Goal: Task Accomplishment & Management: Complete application form

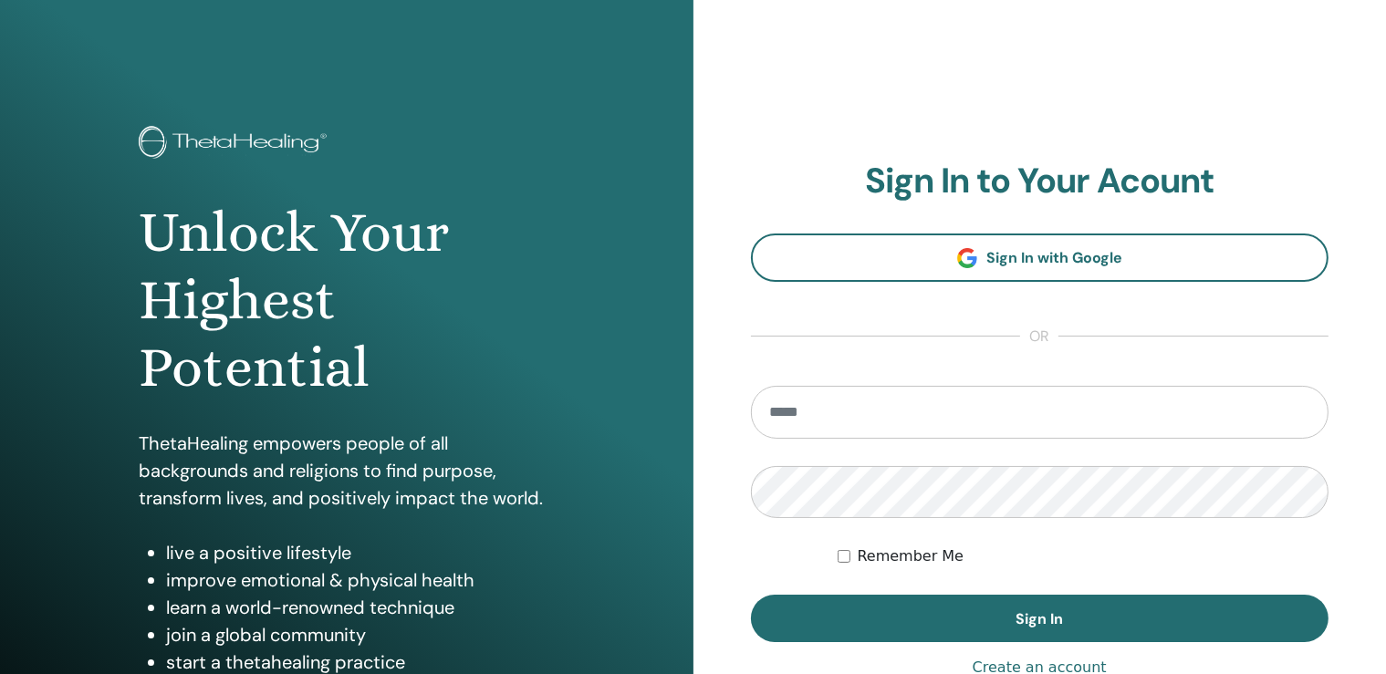
click at [858, 412] on input "email" at bounding box center [1040, 412] width 579 height 53
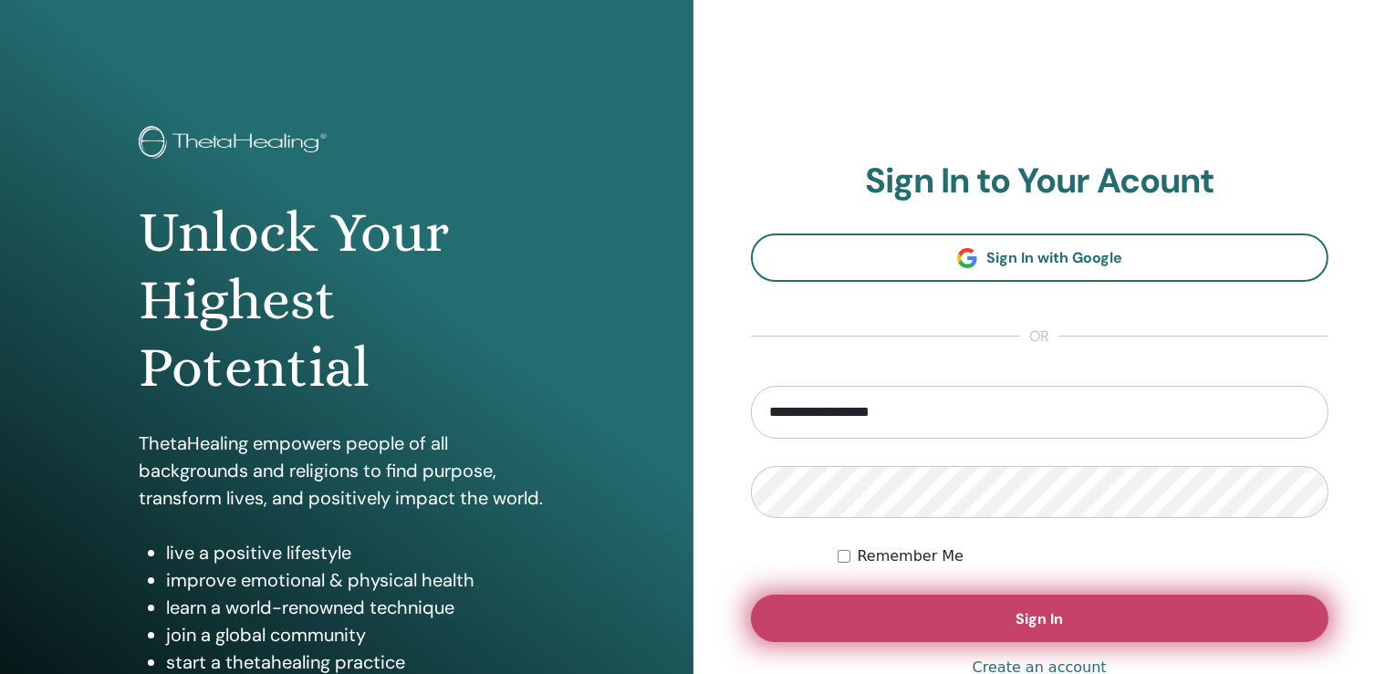
type input "**********"
click at [1015, 614] on button "Sign In" at bounding box center [1040, 618] width 579 height 47
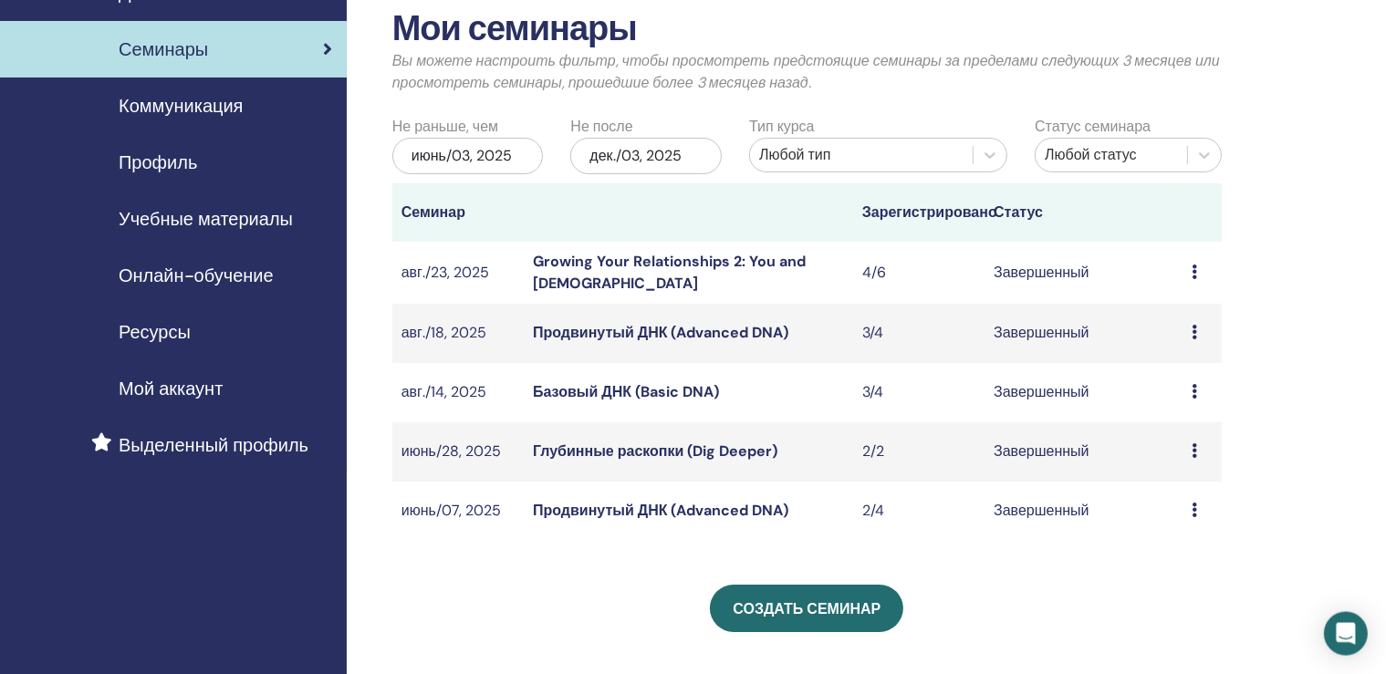
scroll to position [96, 0]
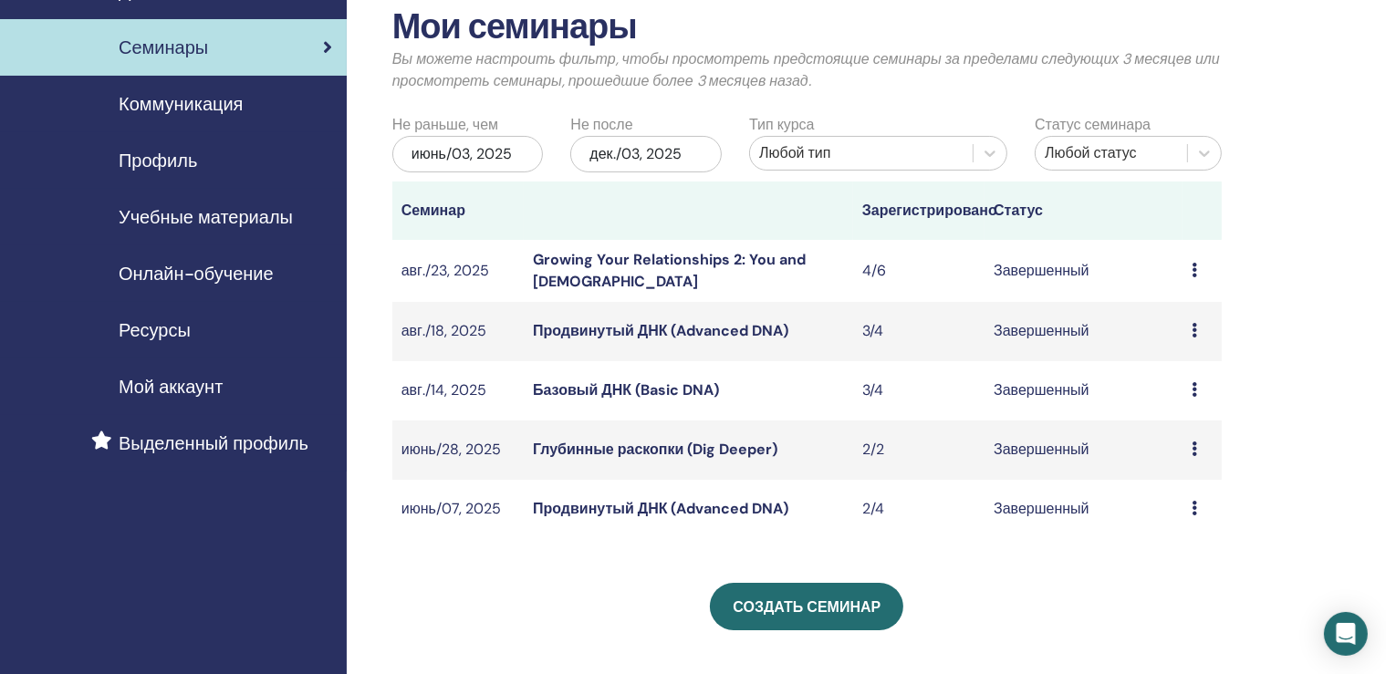
click at [690, 446] on link "Глубинные раскопки (Dig Deeper)" at bounding box center [655, 449] width 245 height 19
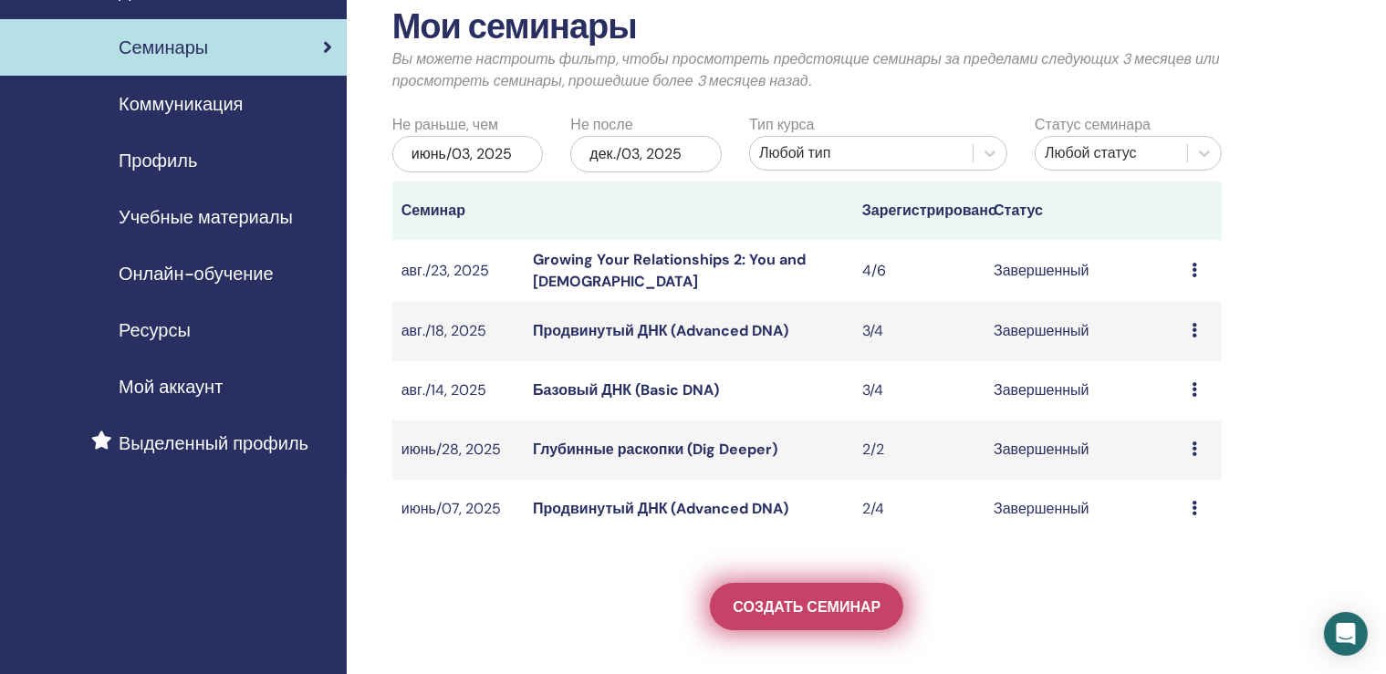
click at [834, 609] on span "Создать семинар" at bounding box center [807, 607] width 148 height 19
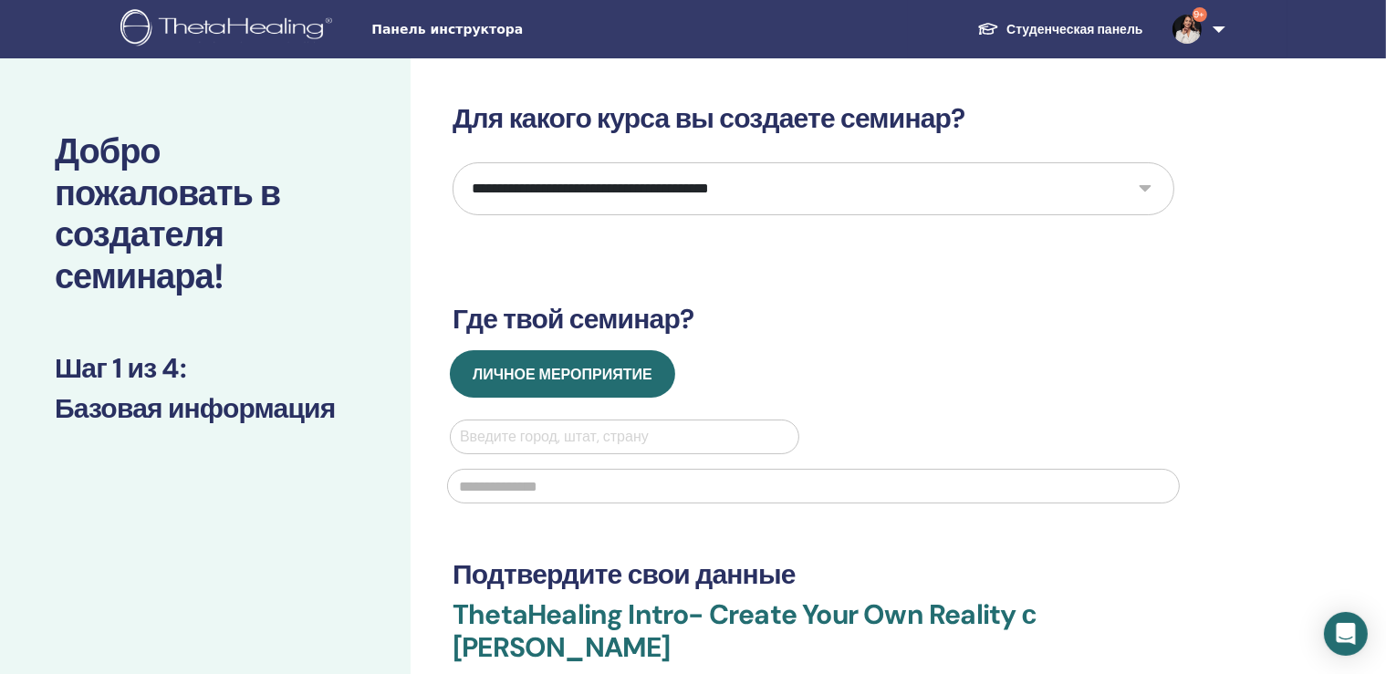
select select "*"
click option "**********" at bounding box center [0, 0] width 0 height 0
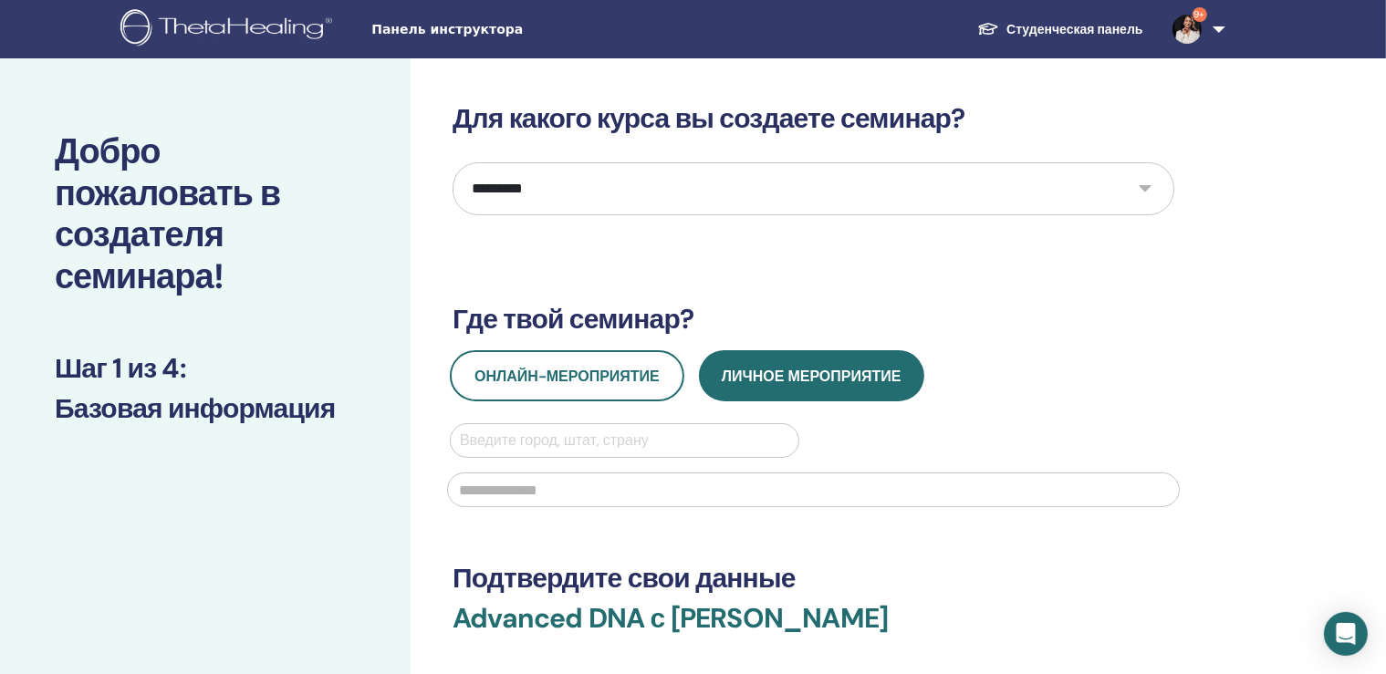
scroll to position [96, 0]
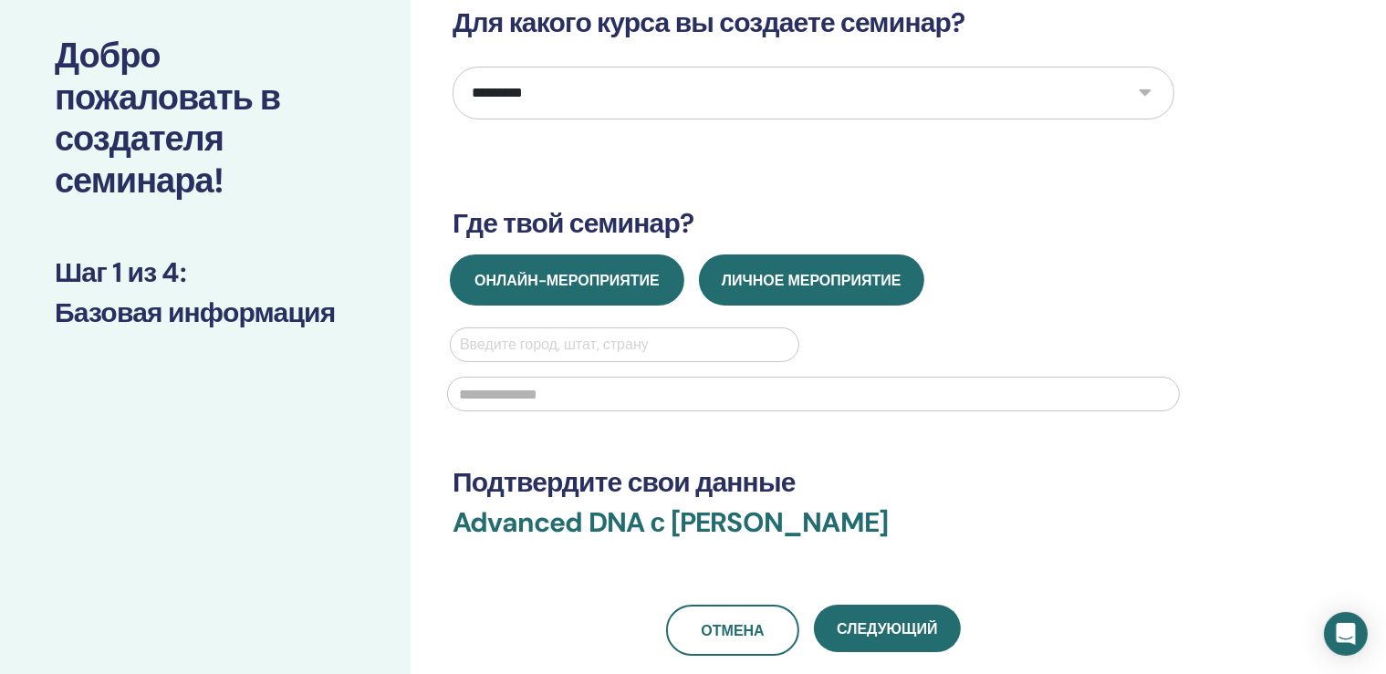
click at [593, 276] on span "Онлайн-мероприятие" at bounding box center [567, 280] width 185 height 19
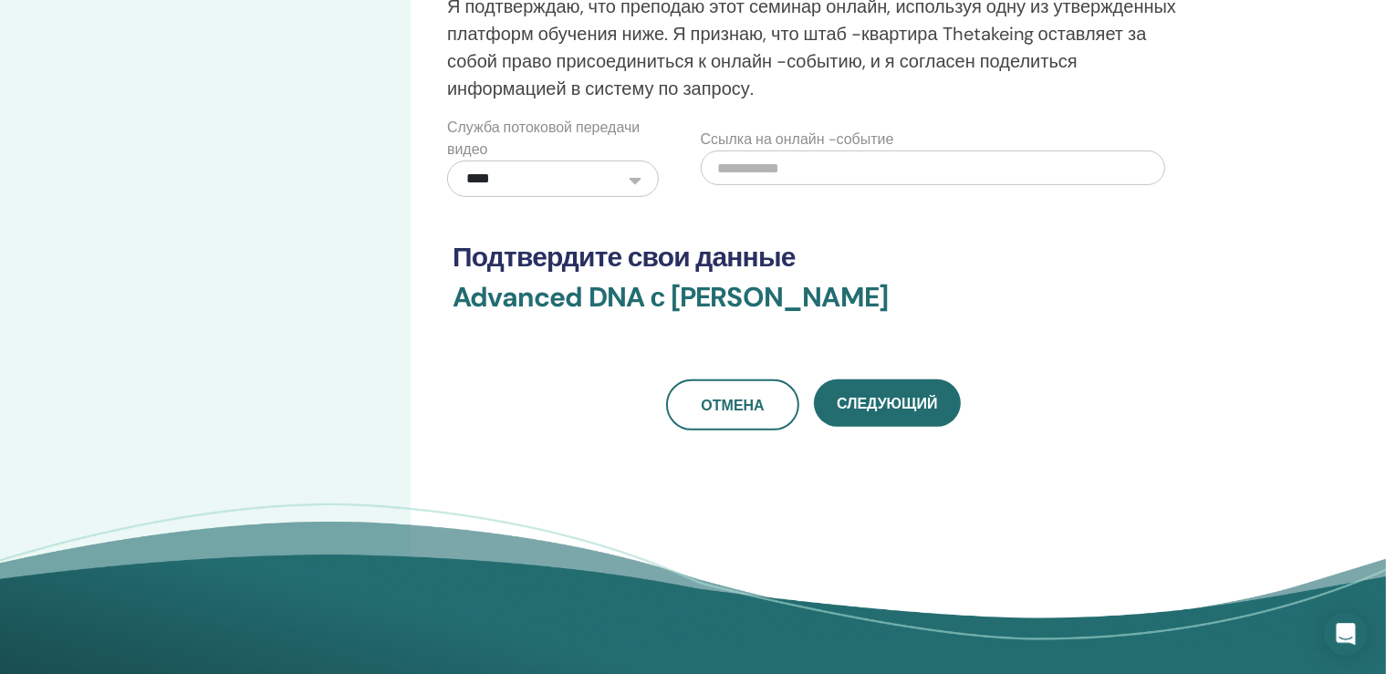
scroll to position [578, 0]
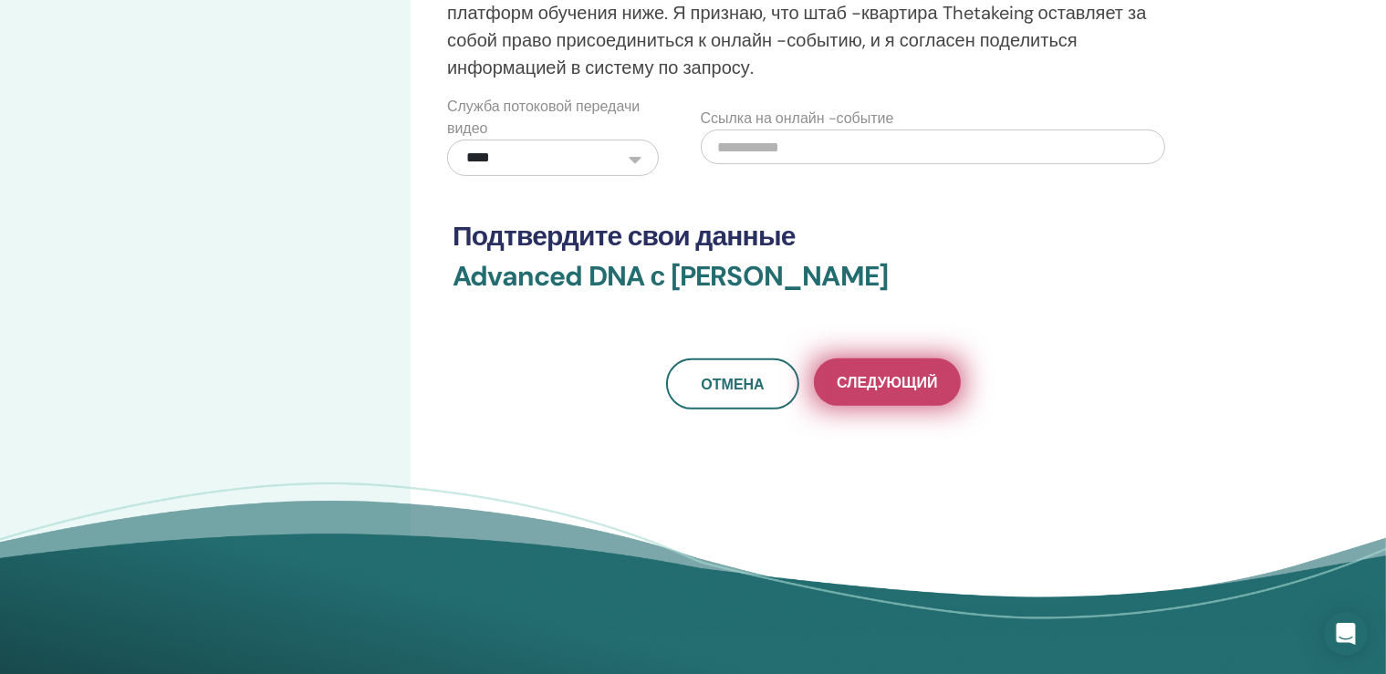
click at [900, 379] on span "Следующий" at bounding box center [887, 382] width 100 height 19
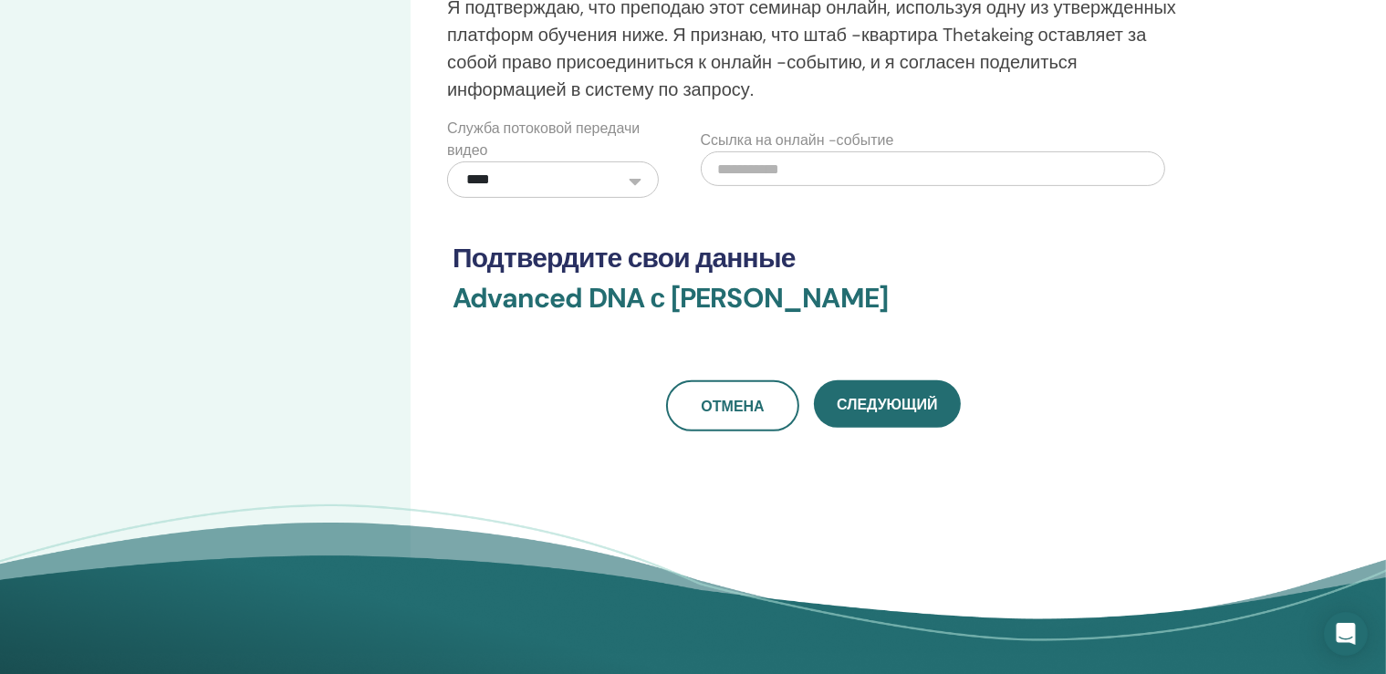
scroll to position [96, 0]
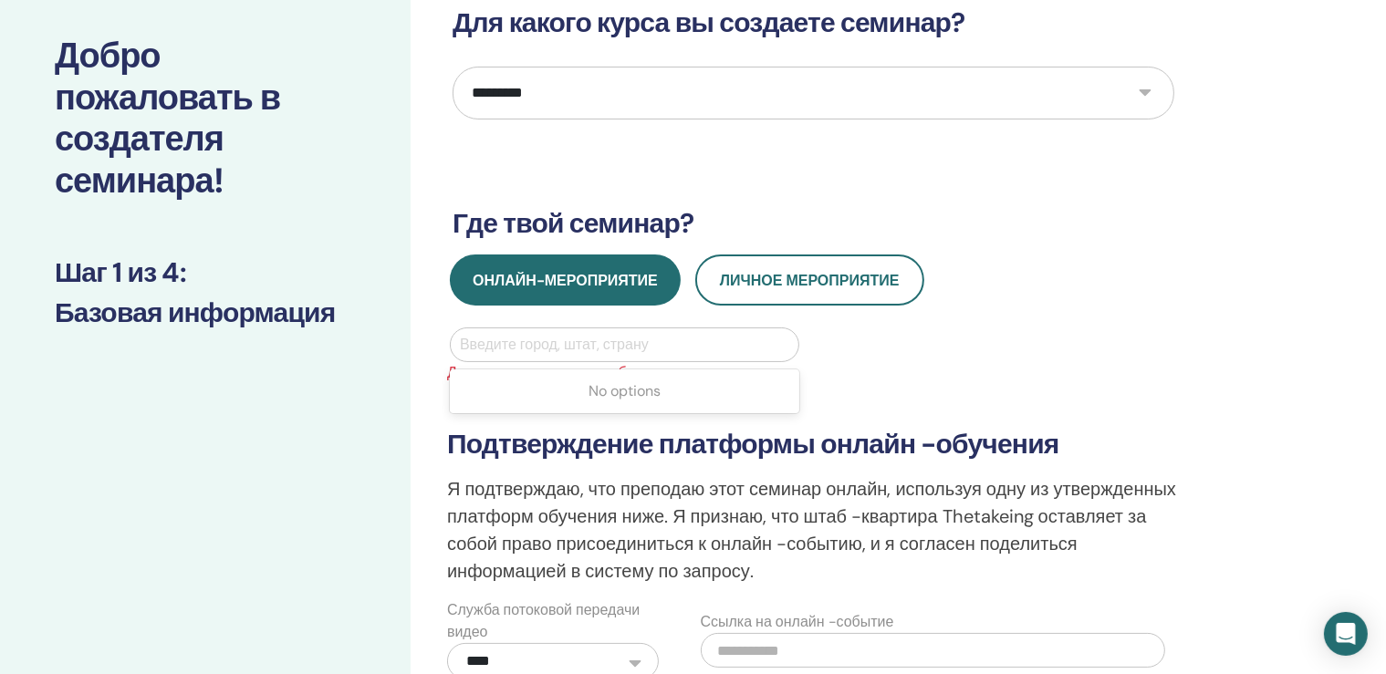
click at [510, 337] on div at bounding box center [624, 345] width 329 height 26
type input "**"
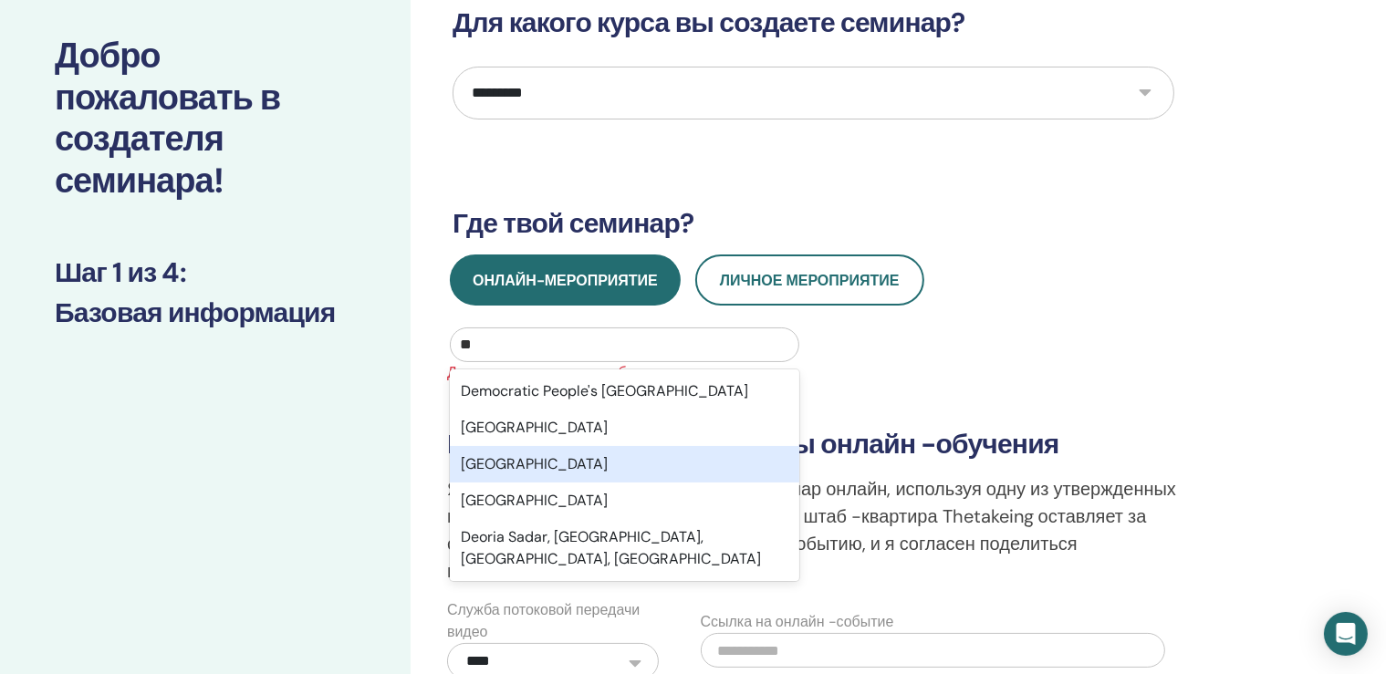
click at [517, 466] on div "Deutschland" at bounding box center [625, 464] width 350 height 37
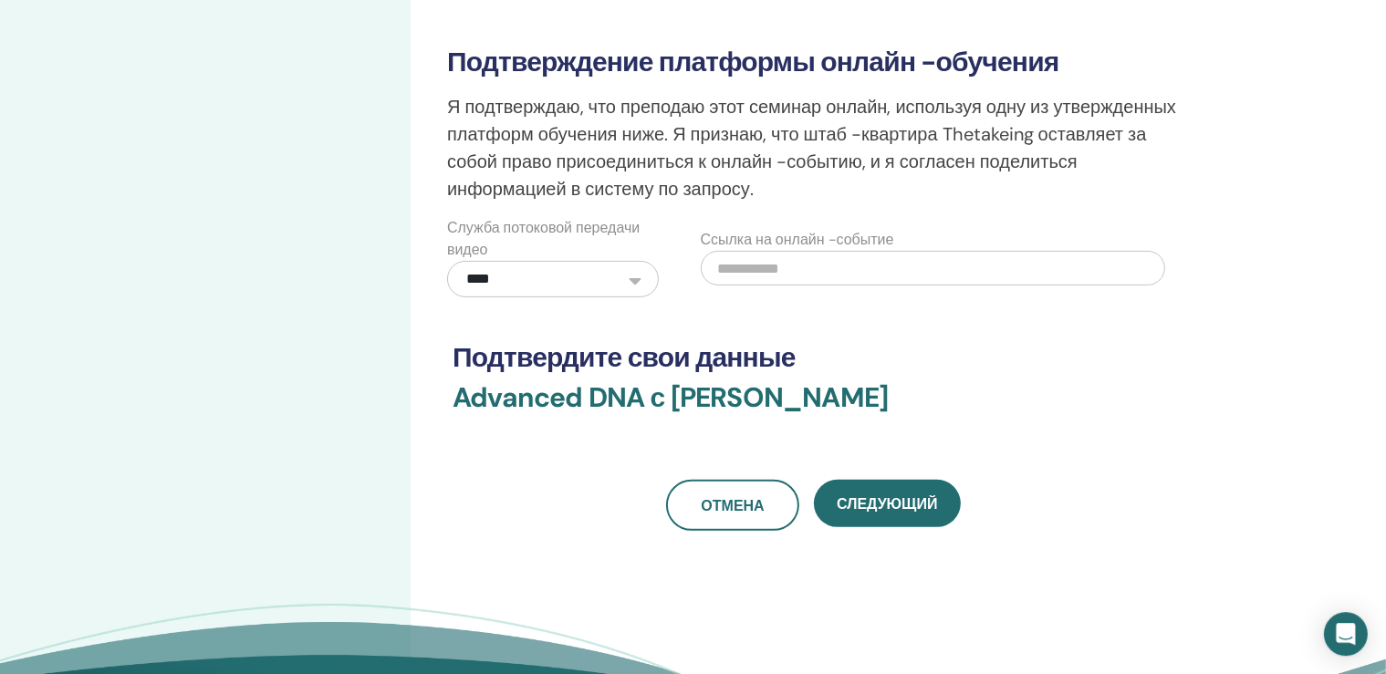
scroll to position [578, 0]
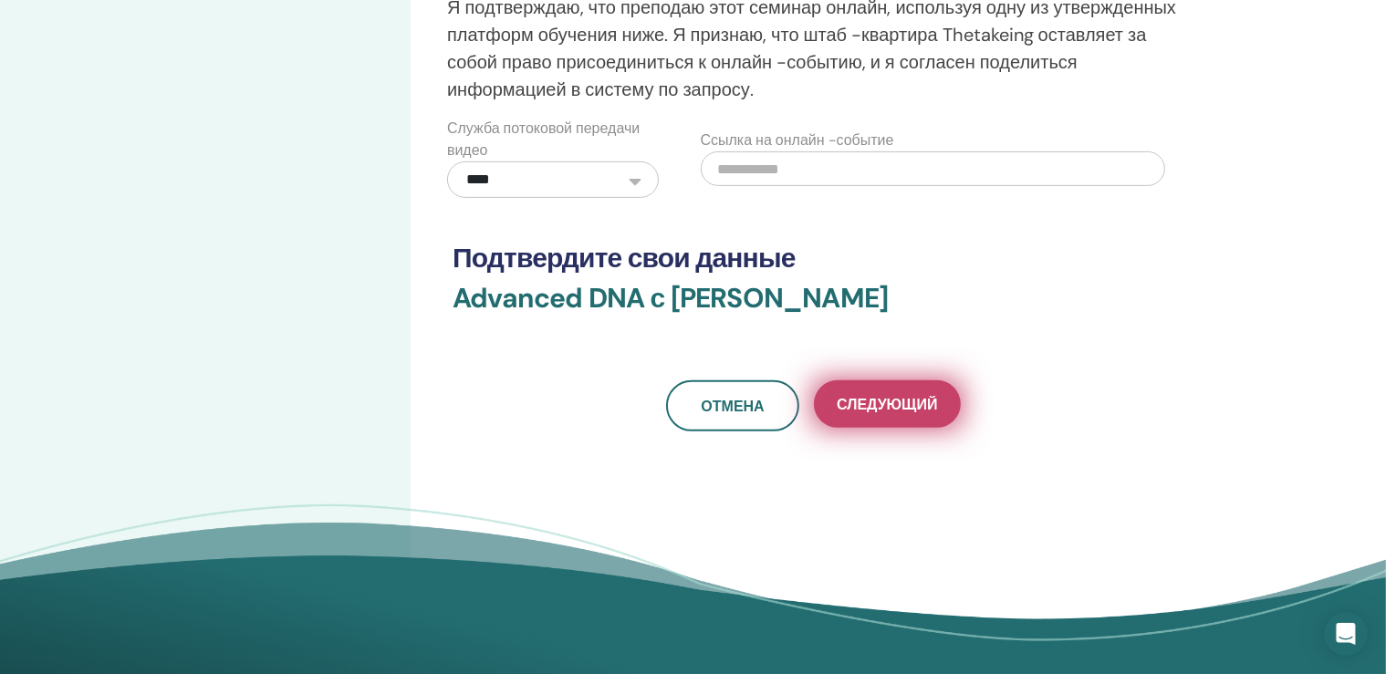
click at [893, 400] on span "Следующий" at bounding box center [887, 404] width 100 height 19
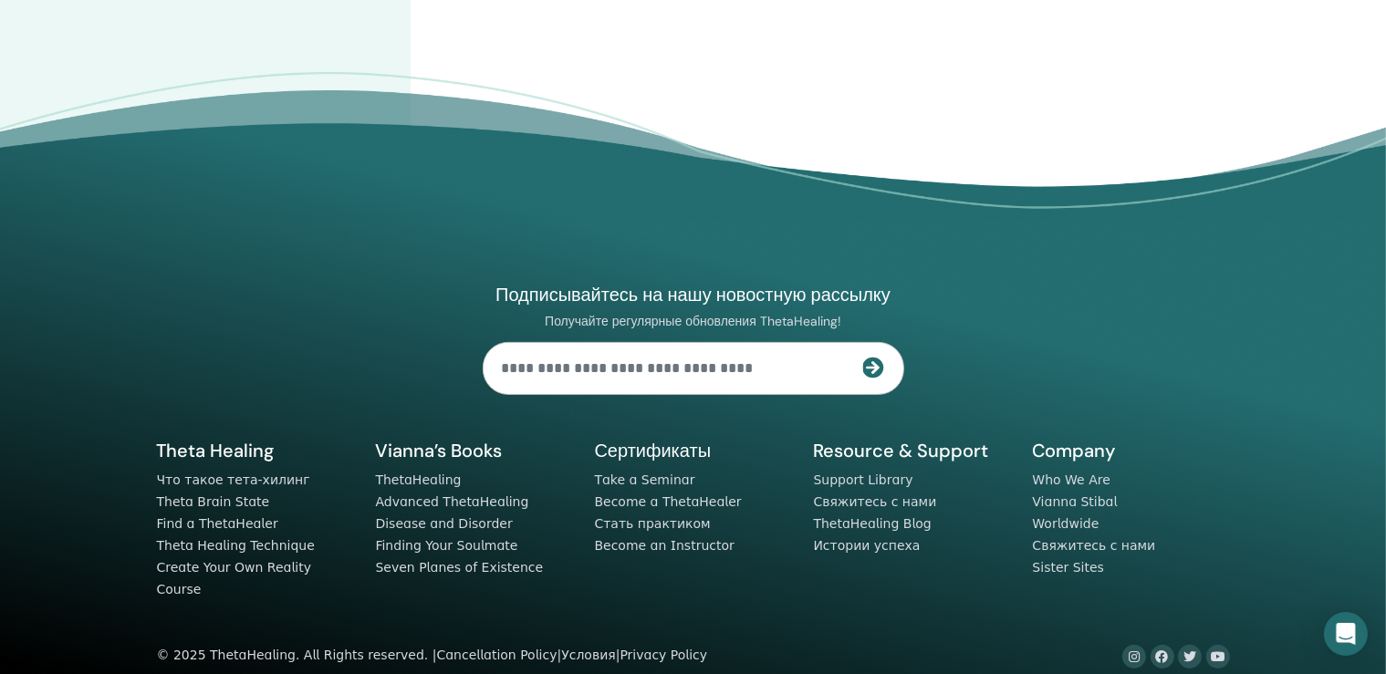
scroll to position [0, 0]
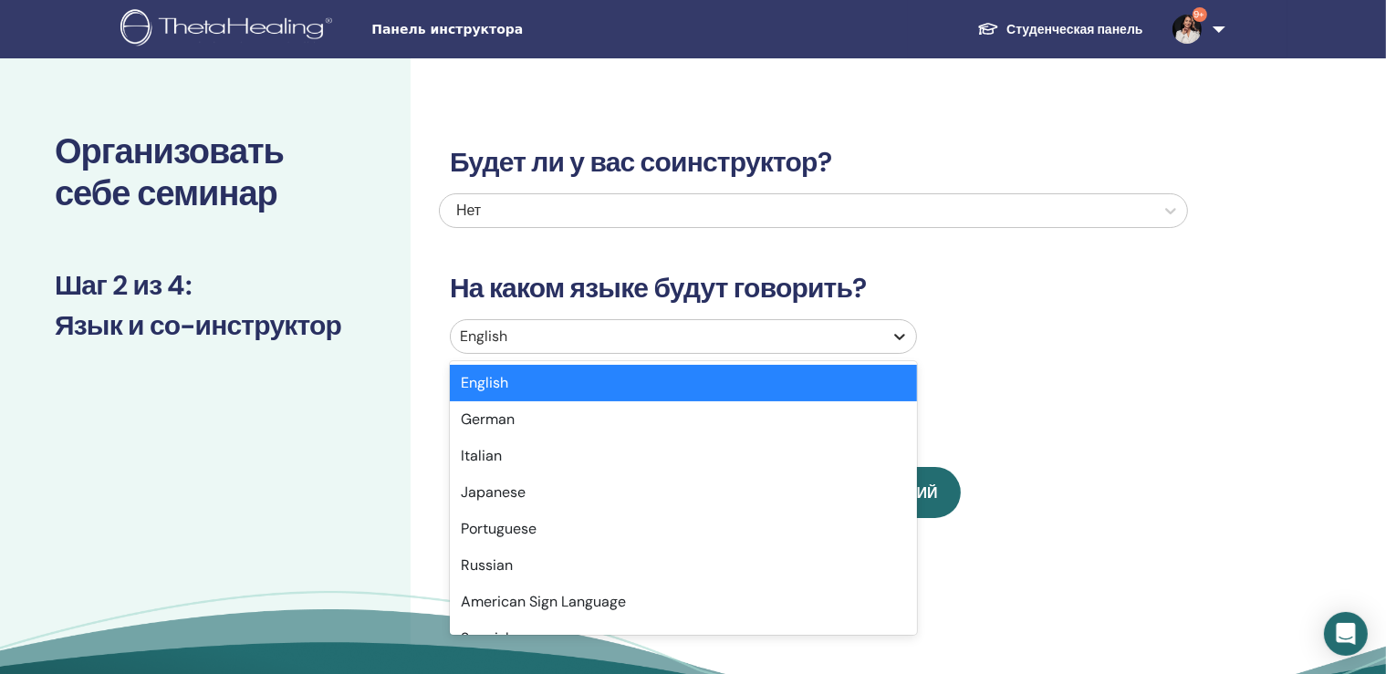
click at [890, 331] on div at bounding box center [899, 336] width 33 height 33
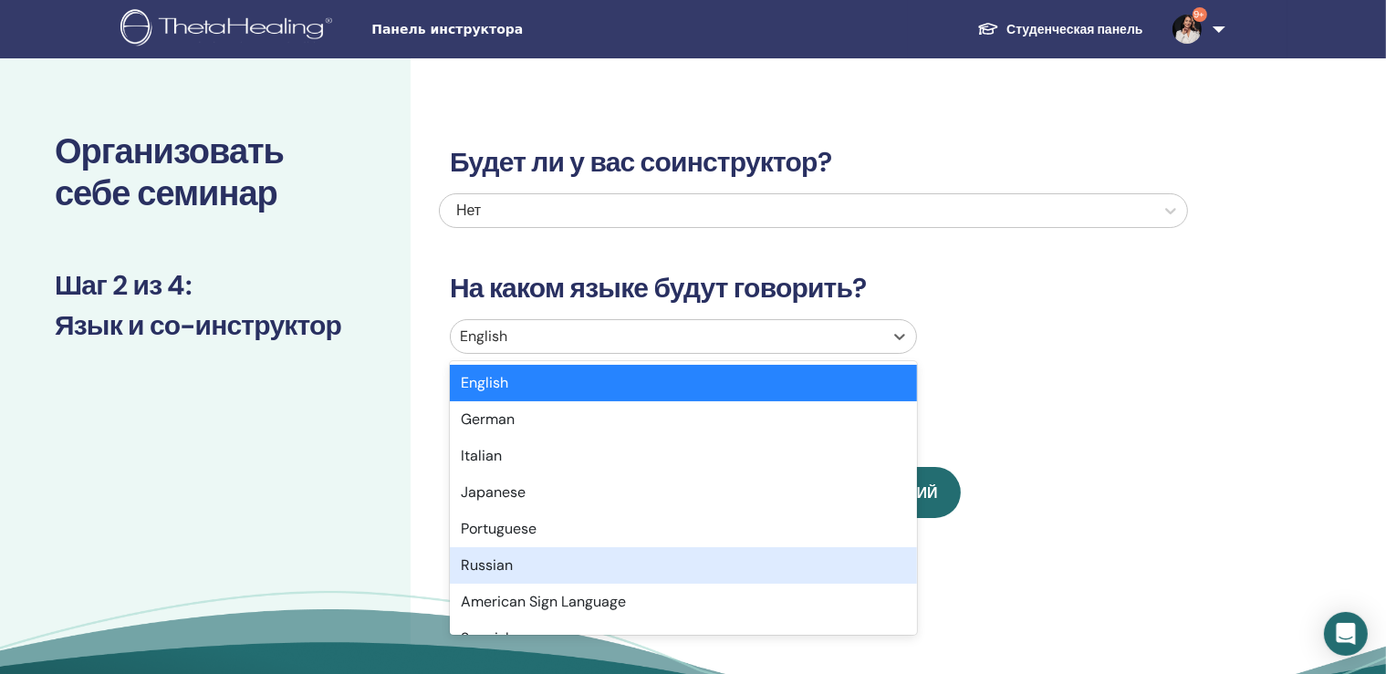
click at [503, 568] on div "Russian" at bounding box center [683, 566] width 467 height 37
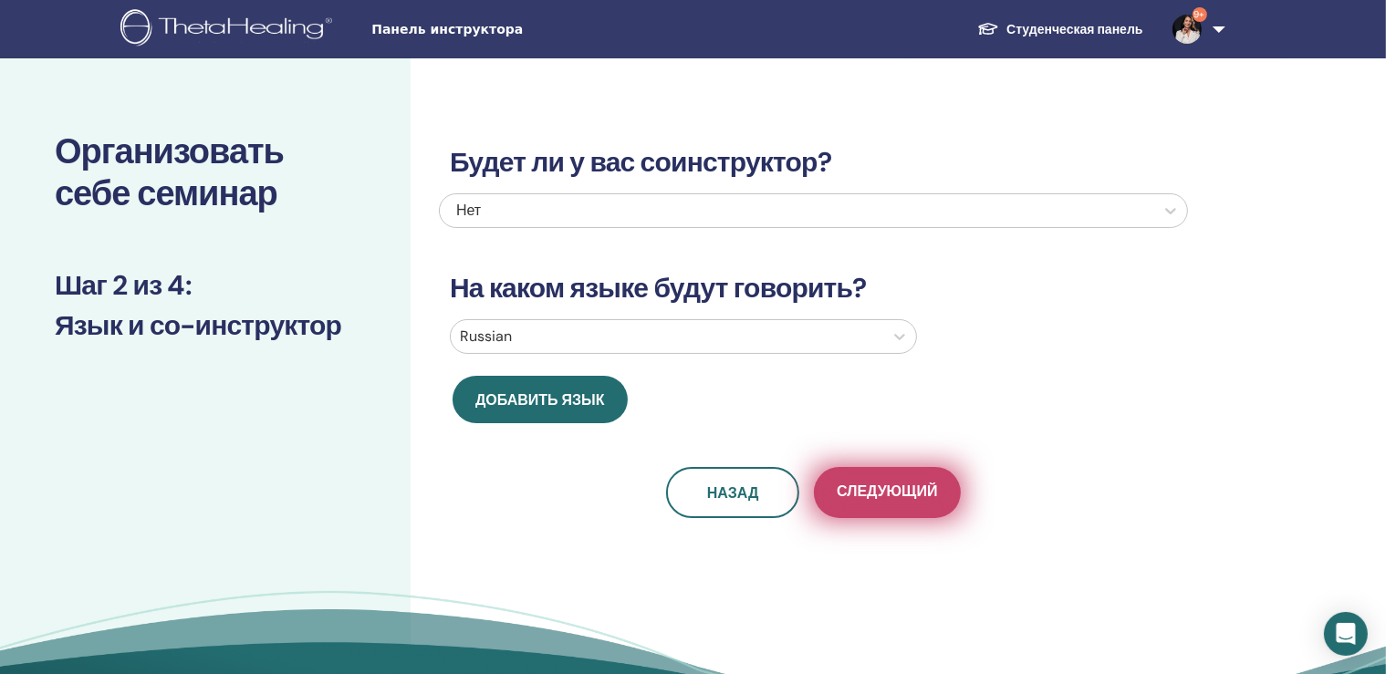
click at [889, 493] on span "Следующий" at bounding box center [887, 493] width 100 height 23
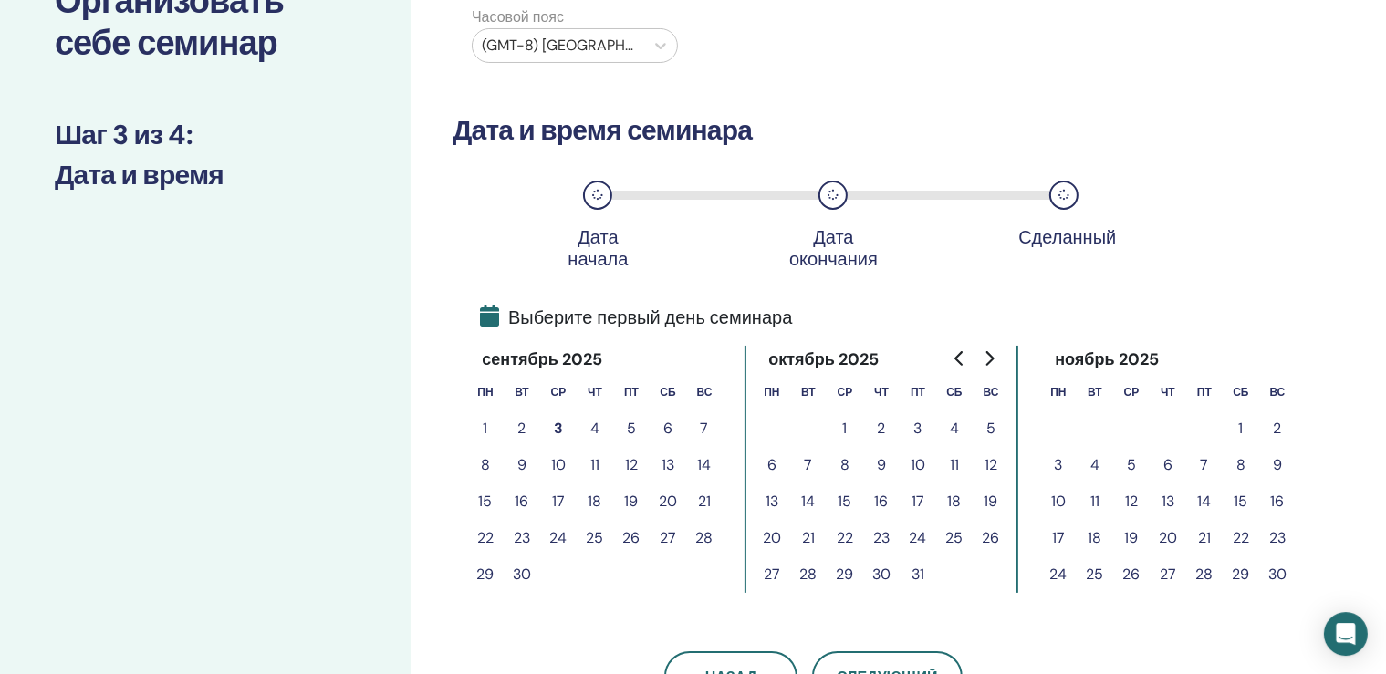
scroll to position [193, 0]
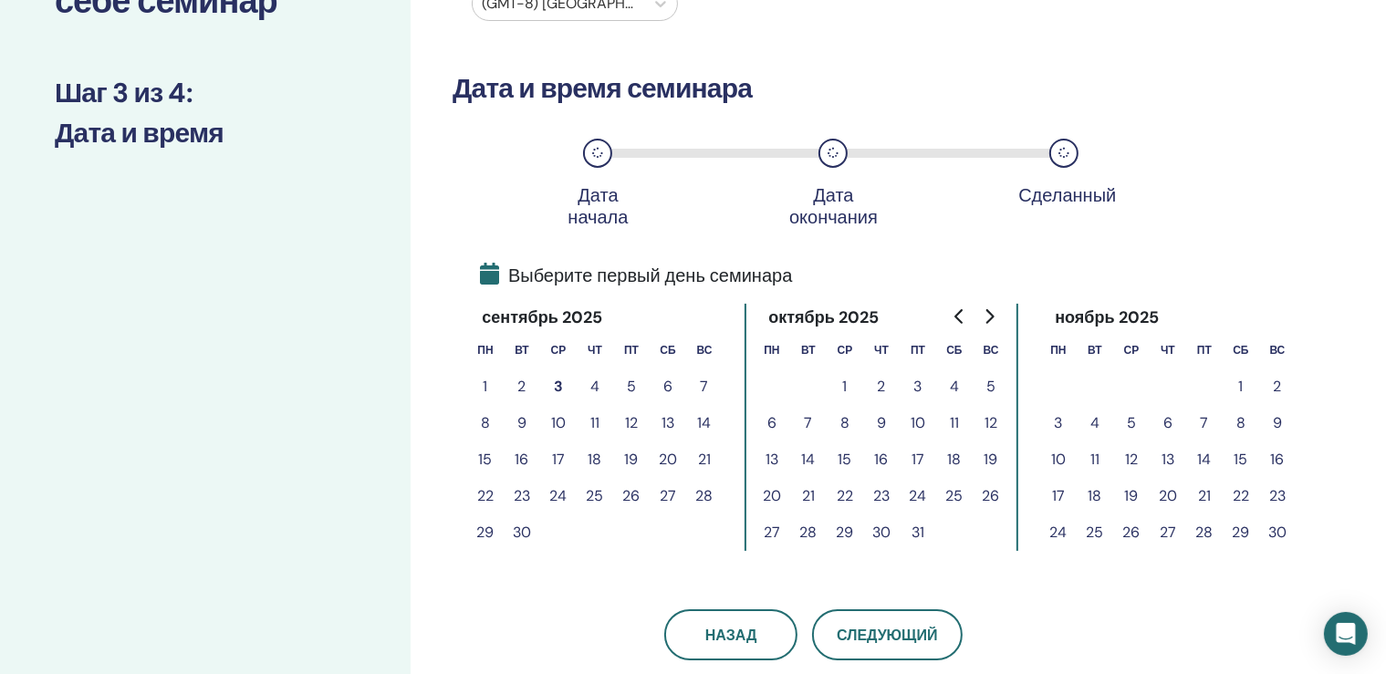
click at [599, 388] on button "4" at bounding box center [595, 387] width 37 height 37
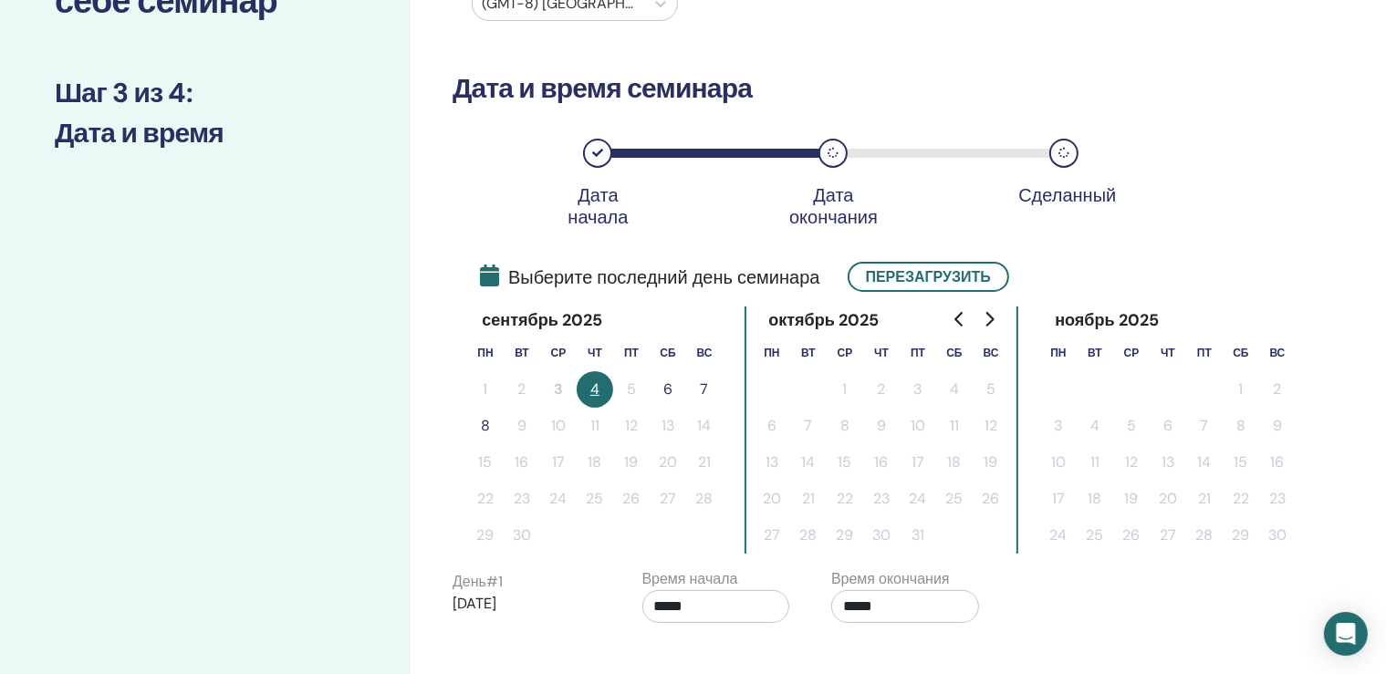
click at [670, 385] on button "6" at bounding box center [668, 389] width 37 height 37
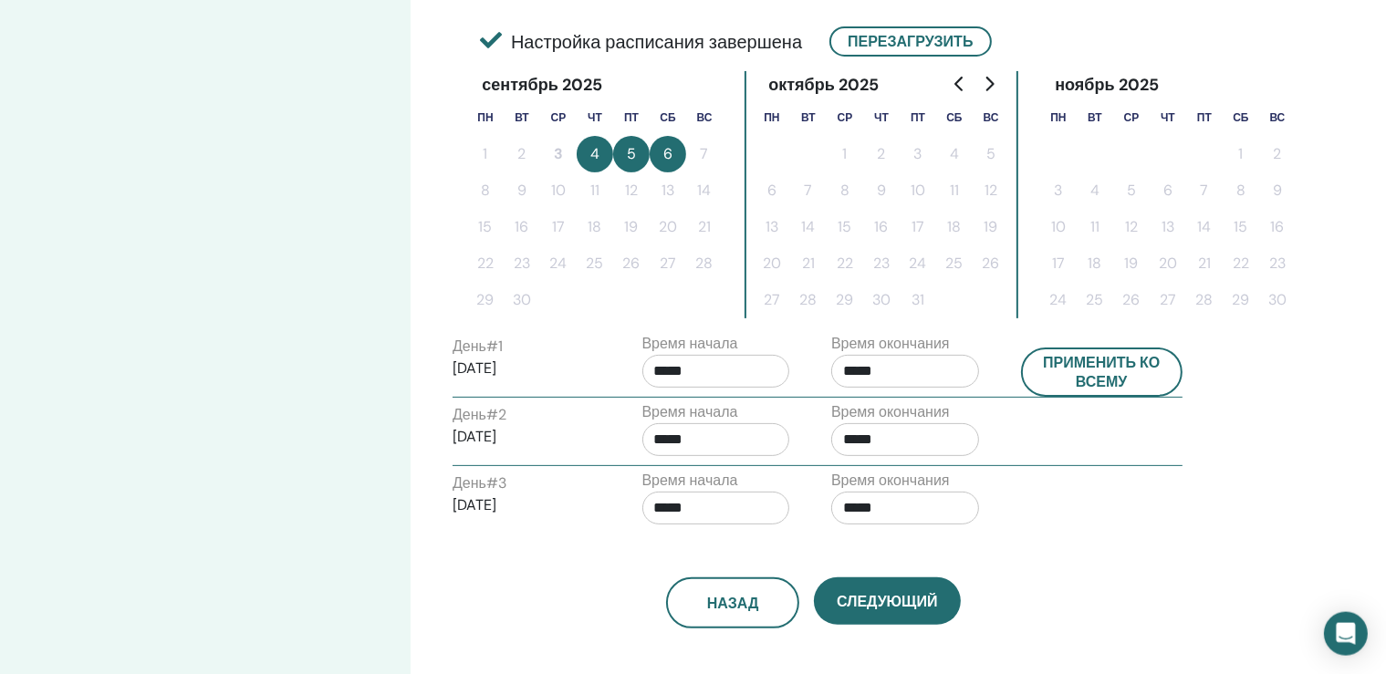
scroll to position [482, 0]
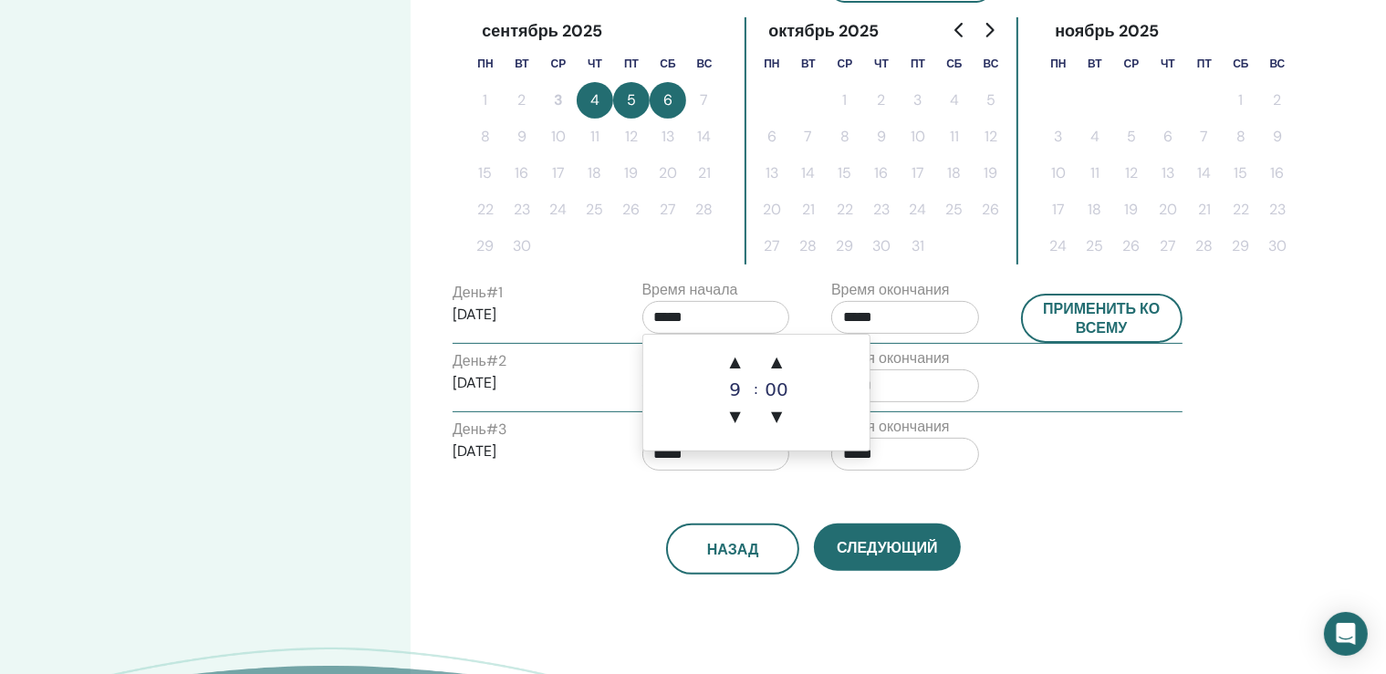
click at [717, 311] on input "*****" at bounding box center [716, 317] width 148 height 33
click at [740, 359] on span "▲" at bounding box center [735, 362] width 37 height 37
type input "*****"
click at [973, 485] on div "Назад Следующий" at bounding box center [813, 527] width 749 height 95
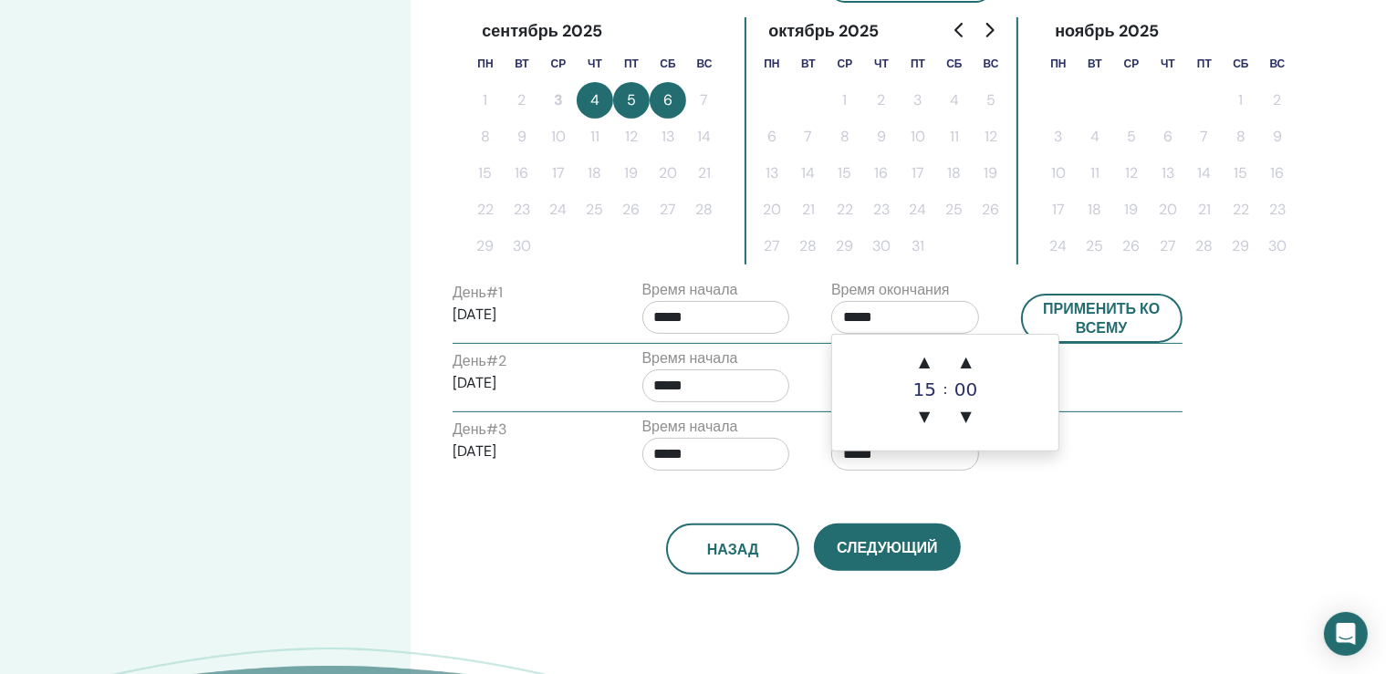
click at [890, 315] on input "*****" at bounding box center [905, 317] width 148 height 33
click at [929, 363] on span "▲" at bounding box center [924, 362] width 37 height 37
type input "*****"
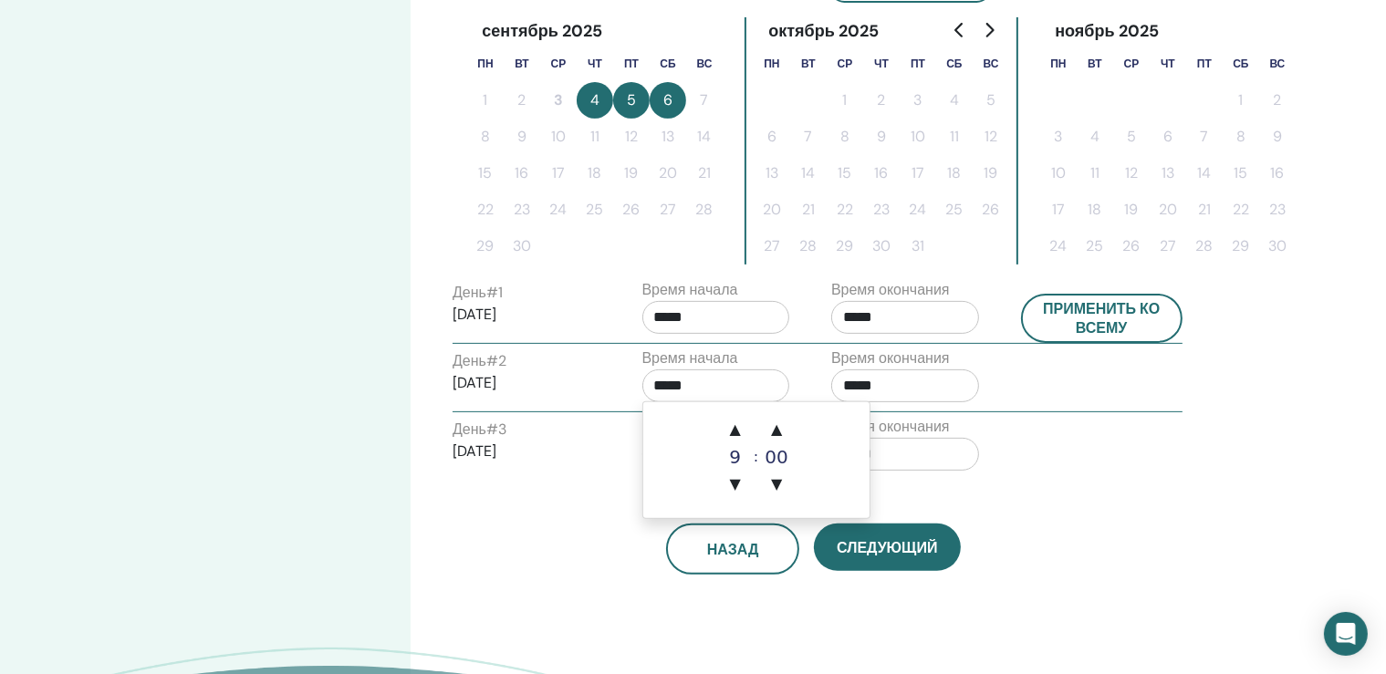
click at [721, 381] on input "*****" at bounding box center [716, 386] width 148 height 33
click at [736, 427] on span "▲" at bounding box center [735, 430] width 37 height 37
type input "*****"
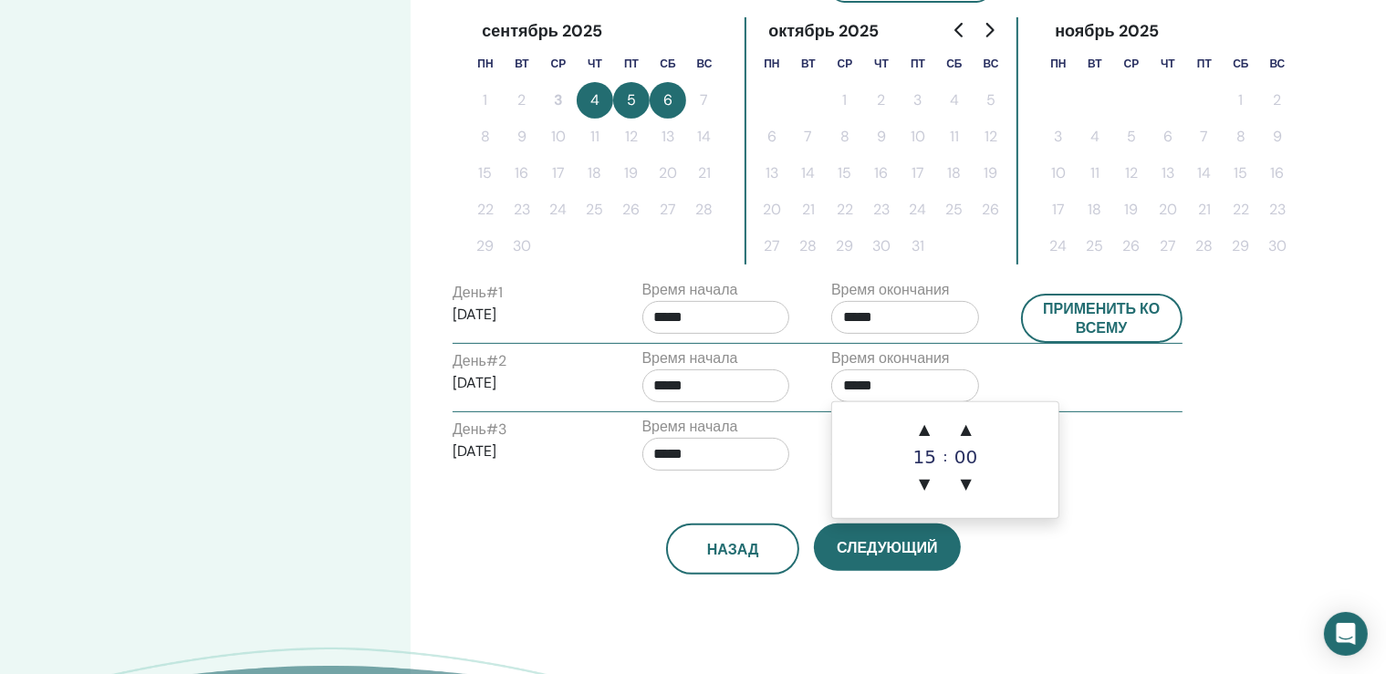
click at [902, 385] on input "*****" at bounding box center [905, 386] width 148 height 33
click at [928, 430] on span "▲" at bounding box center [924, 430] width 37 height 37
type input "*****"
click at [717, 454] on input "*****" at bounding box center [716, 454] width 148 height 33
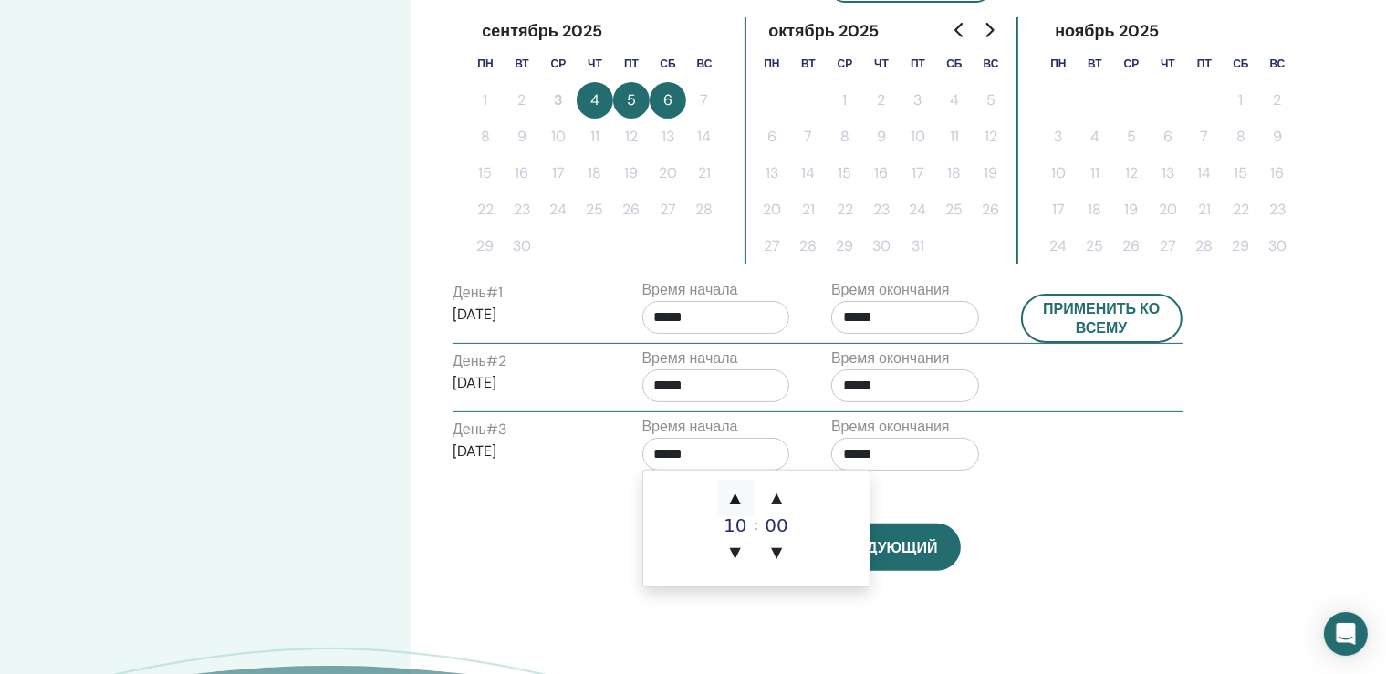
click at [734, 496] on span "▲" at bounding box center [735, 498] width 37 height 37
type input "*****"
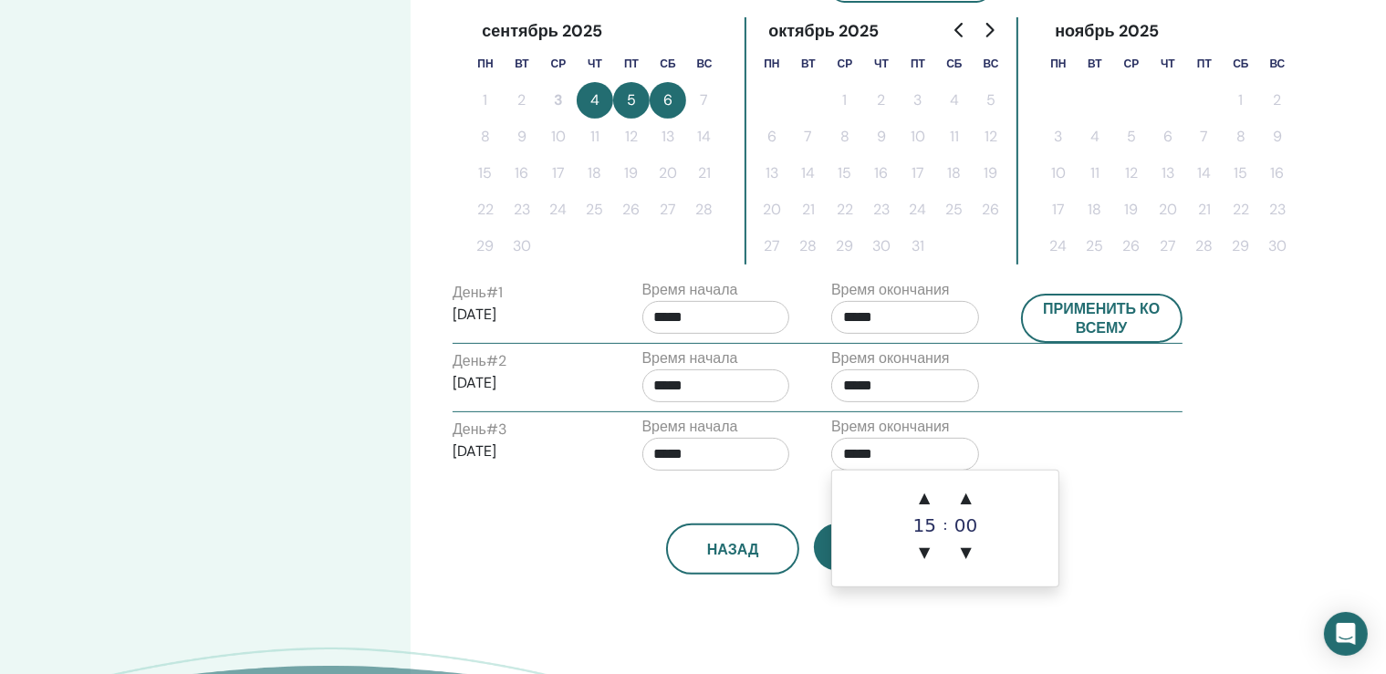
click at [918, 447] on input "*****" at bounding box center [905, 454] width 148 height 33
click at [923, 494] on span "▲" at bounding box center [924, 498] width 37 height 37
type input "*****"
click at [1085, 451] on div "День # 3 2025/09/06 Время начала ***** Время окончания *****" at bounding box center [817, 448] width 757 height 64
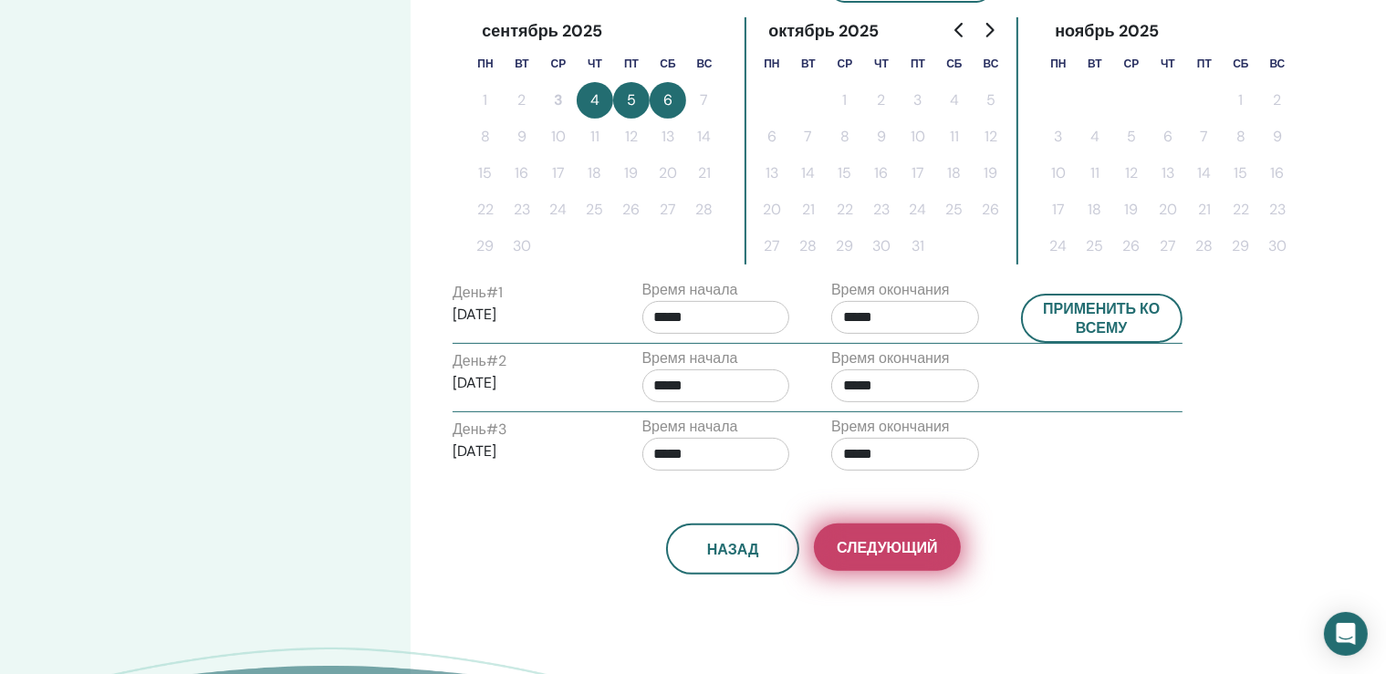
click at [896, 546] on span "Следующий" at bounding box center [887, 547] width 100 height 19
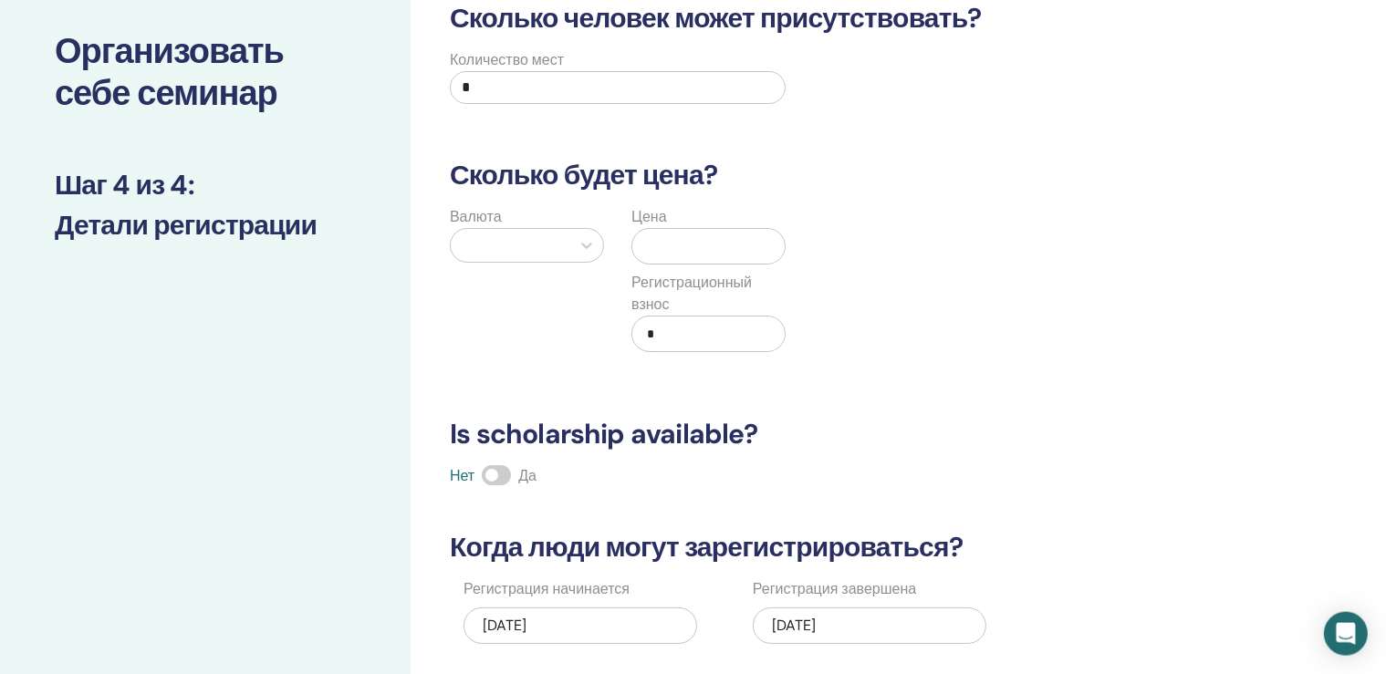
scroll to position [0, 0]
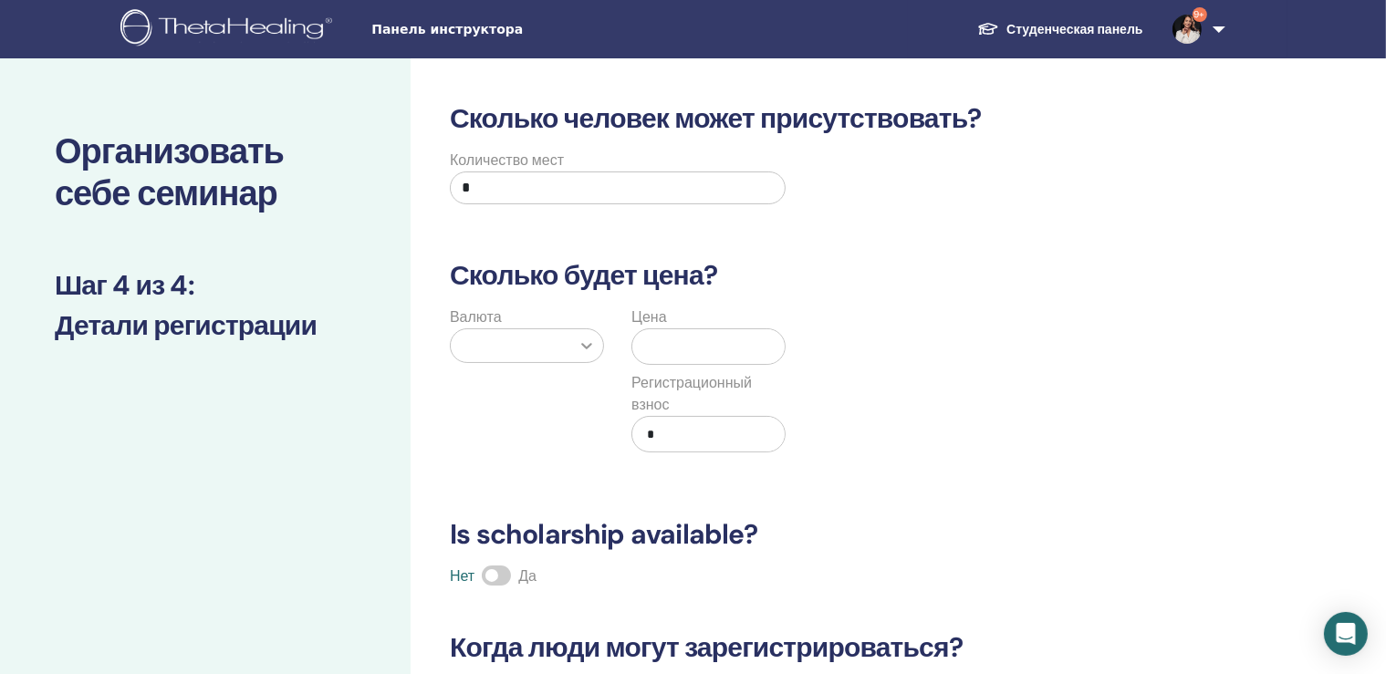
click at [589, 343] on icon at bounding box center [587, 346] width 18 height 18
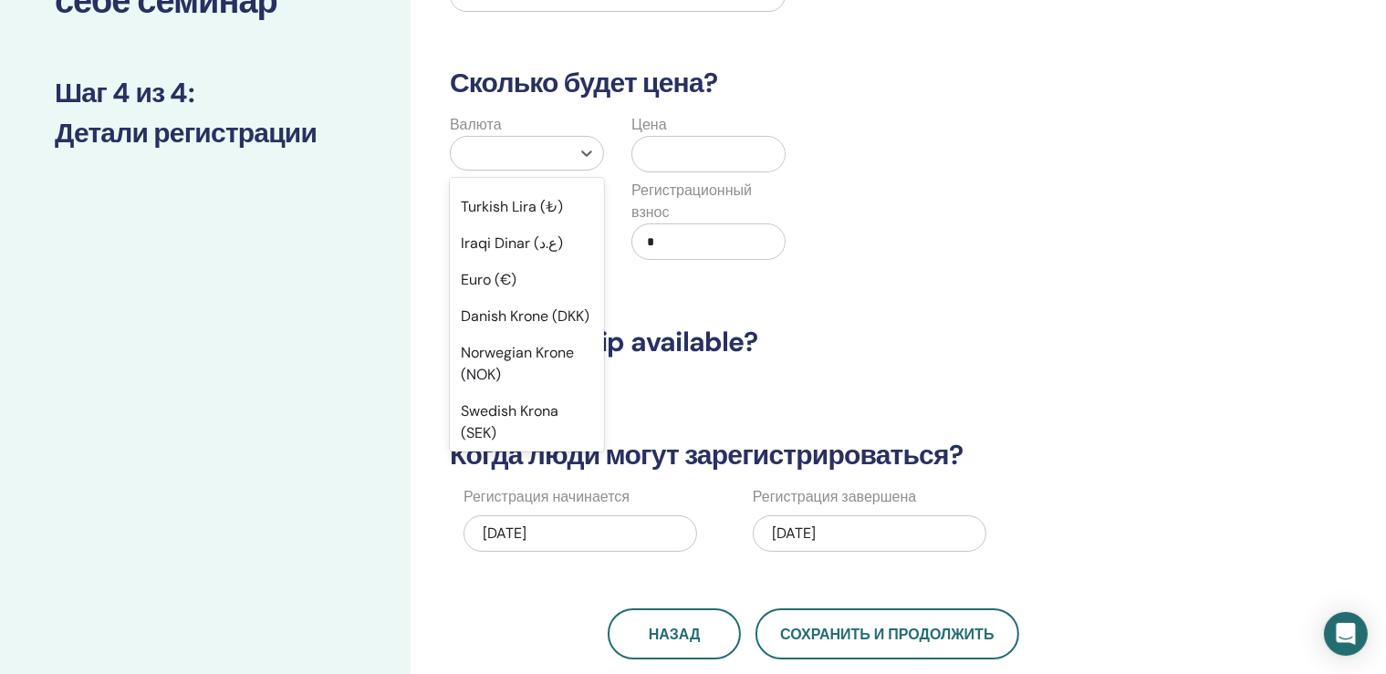
scroll to position [1366, 0]
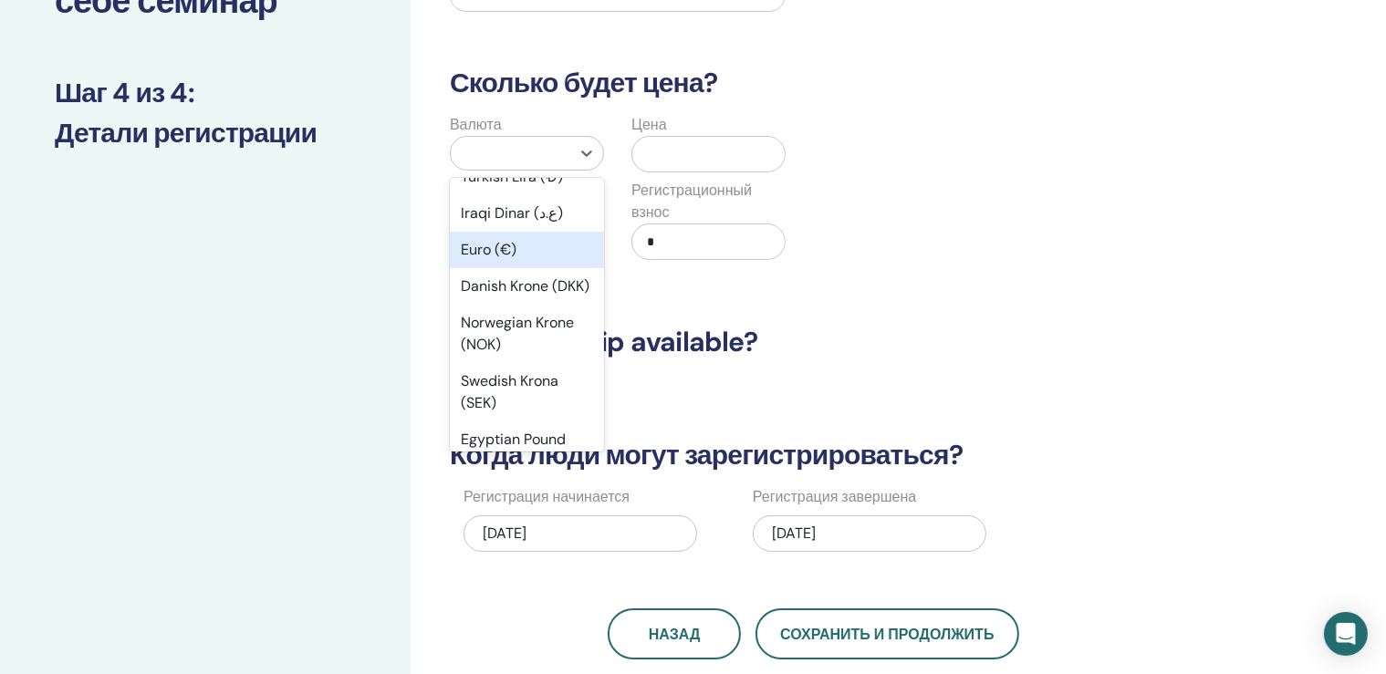
click at [507, 268] on div "Euro (€)" at bounding box center [527, 250] width 154 height 37
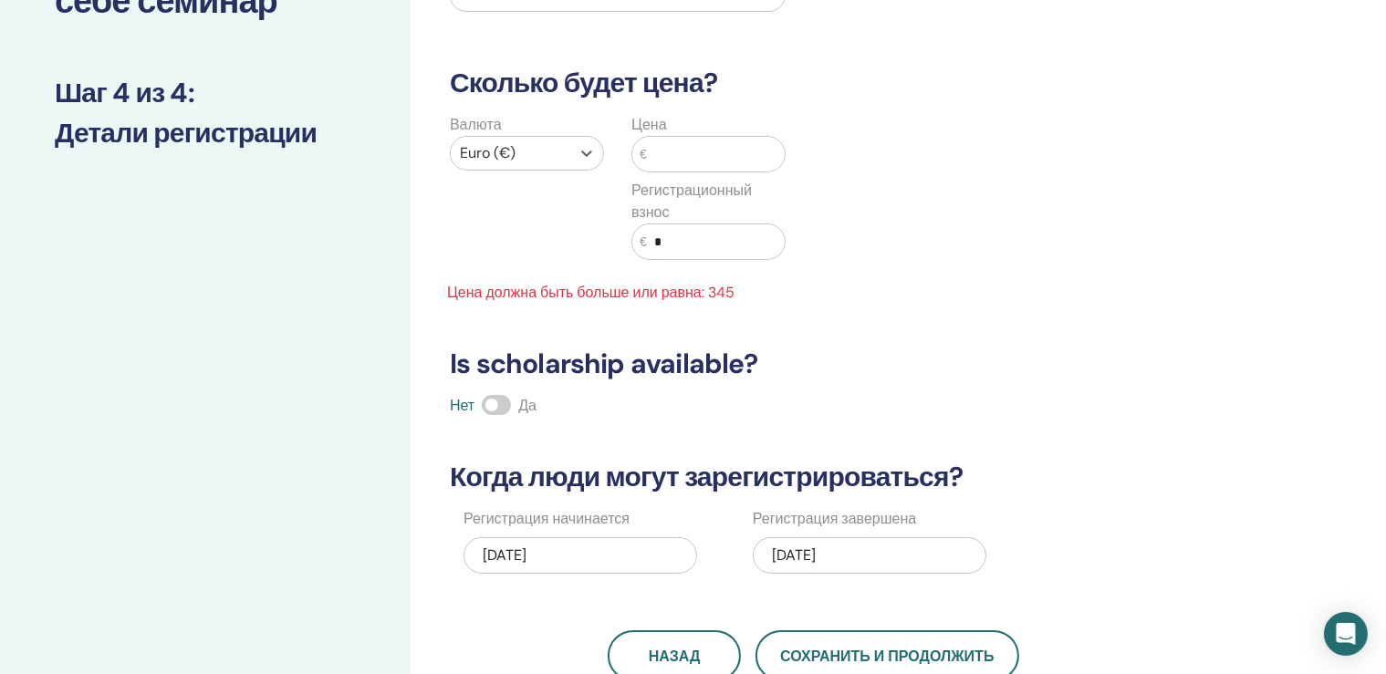
click at [668, 157] on input "text" at bounding box center [716, 154] width 138 height 35
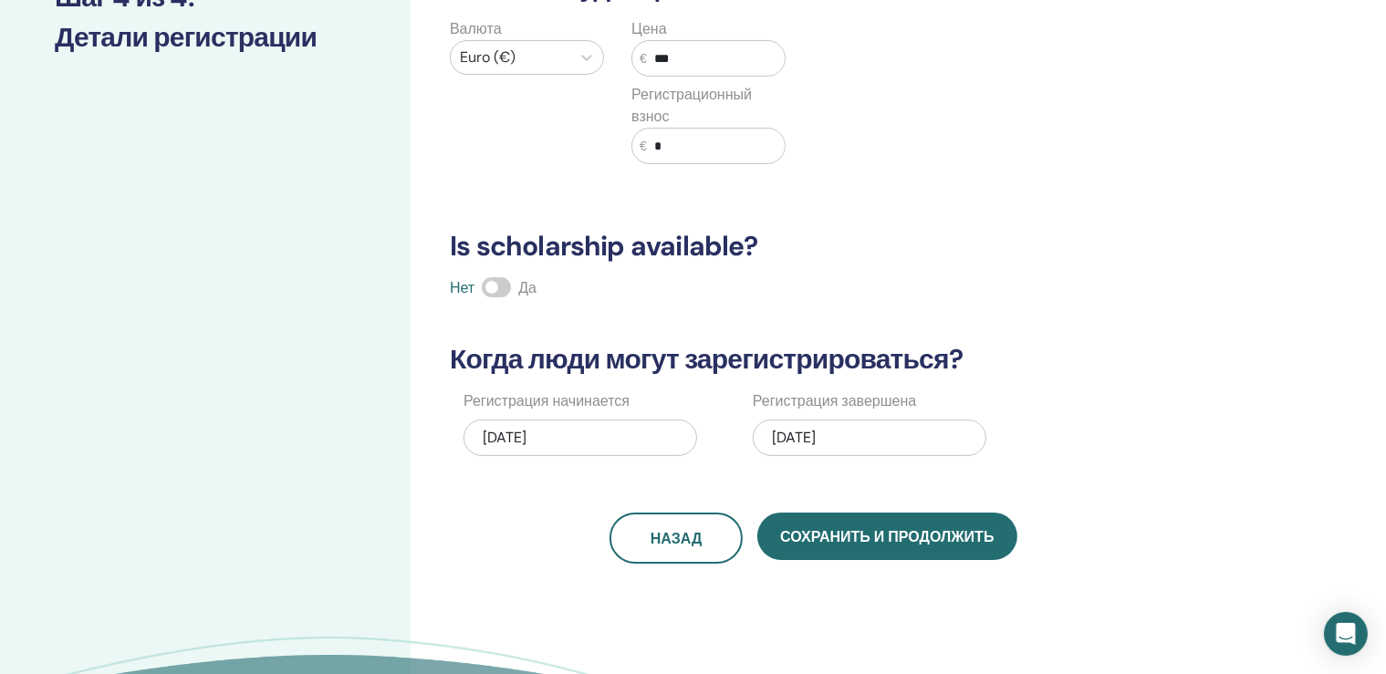
scroll to position [385, 0]
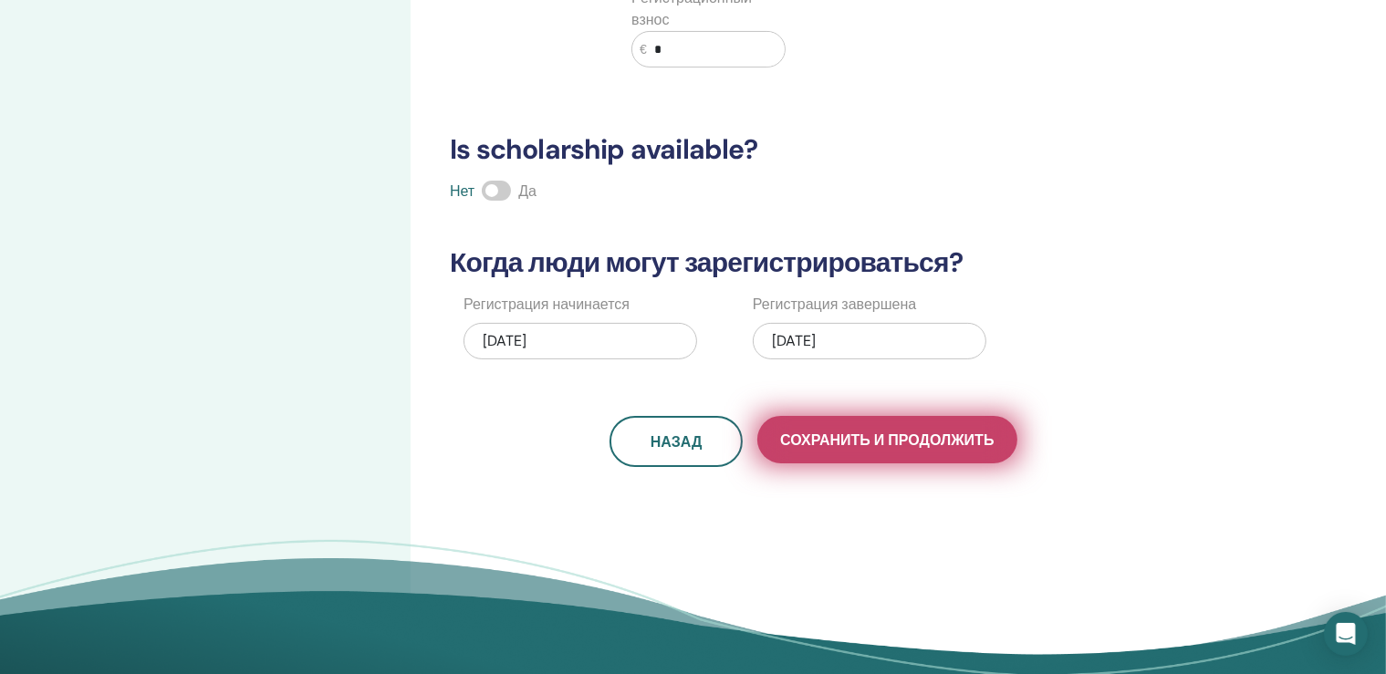
type input "***"
click at [904, 444] on span "Сохранить и продолжить" at bounding box center [887, 440] width 214 height 19
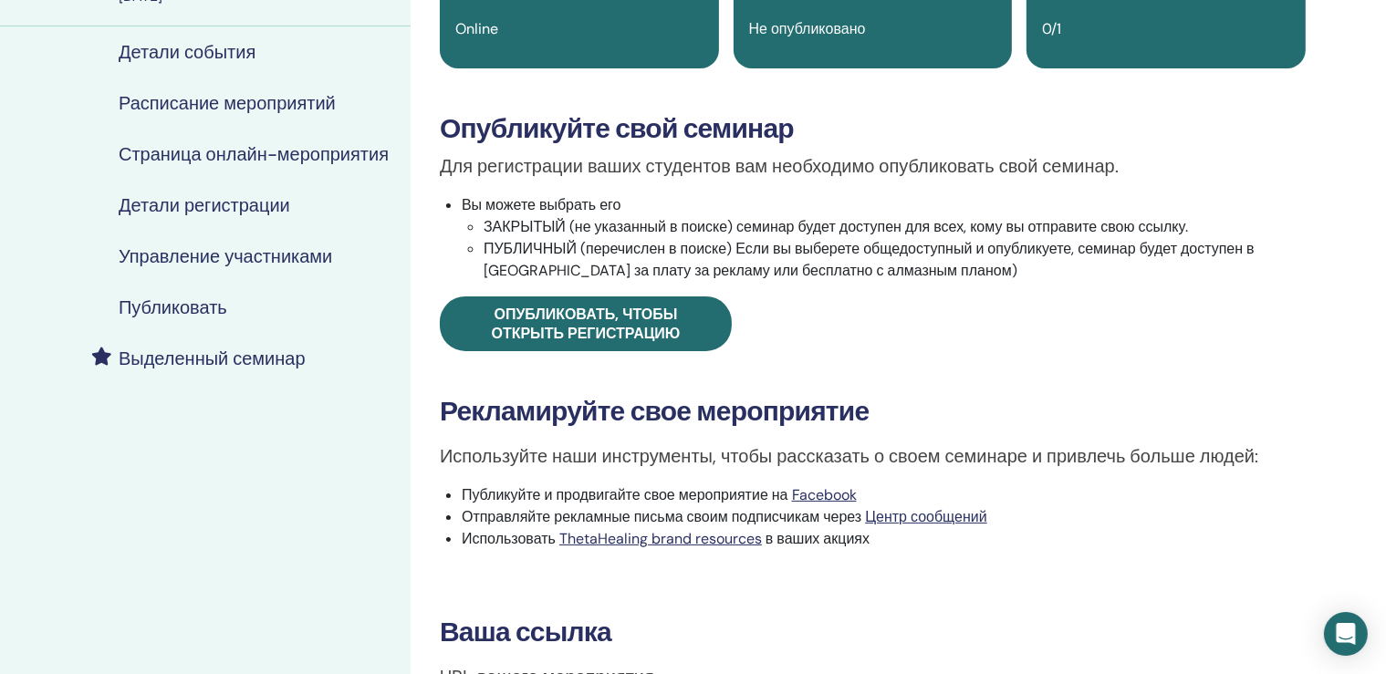
scroll to position [193, 0]
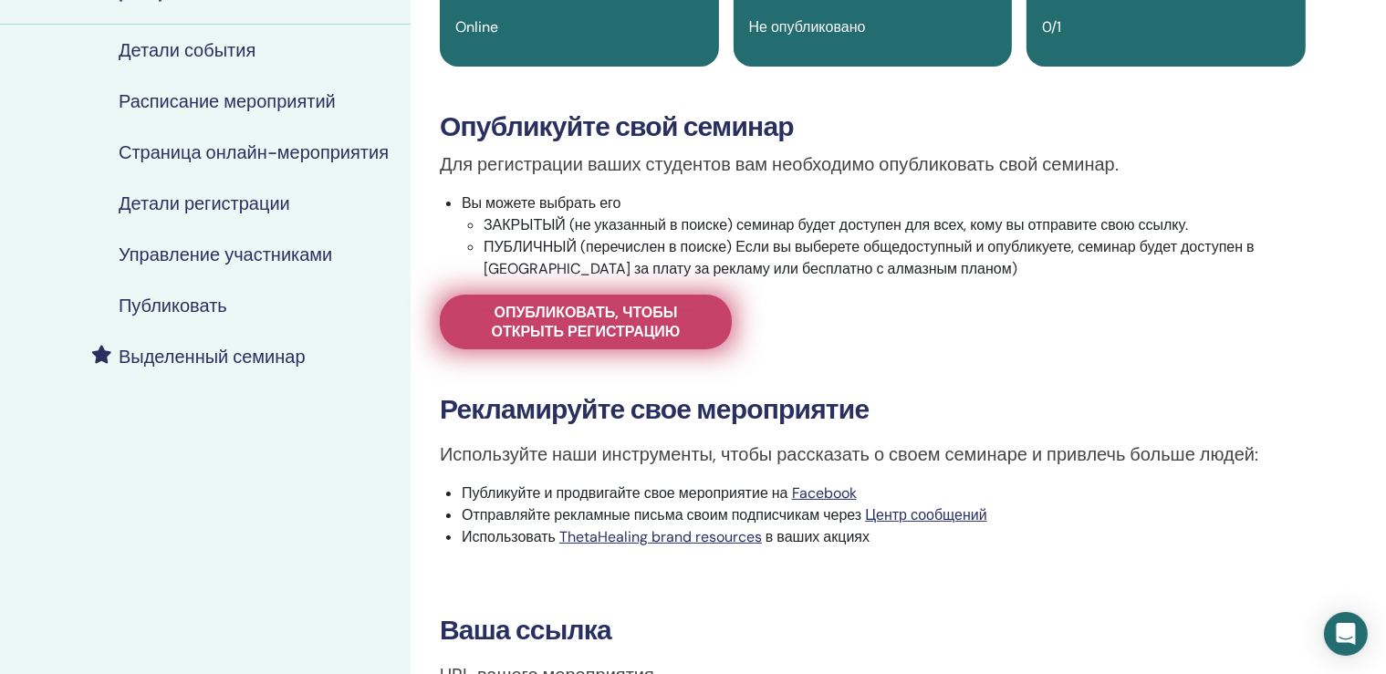
click at [606, 323] on span "Опубликовать, чтобы открыть регистрацию" at bounding box center [586, 322] width 246 height 38
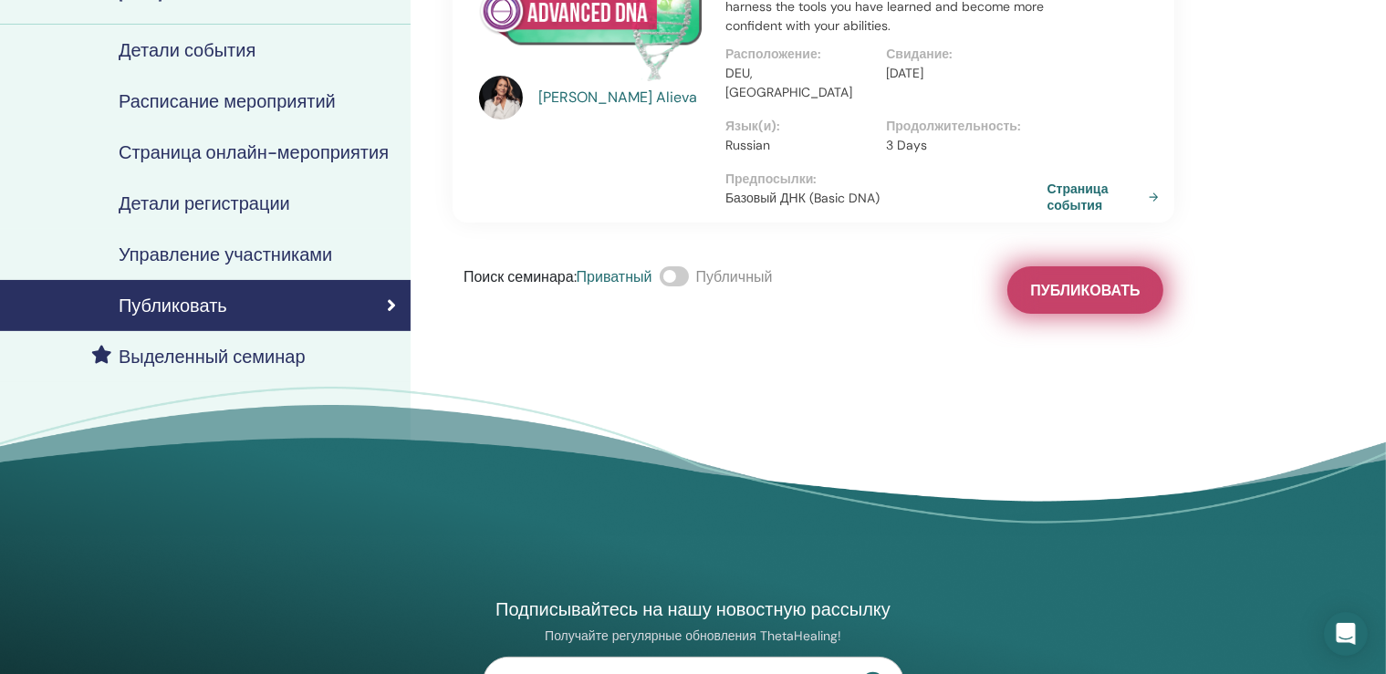
click at [1112, 281] on span "Публиковать" at bounding box center [1085, 290] width 110 height 19
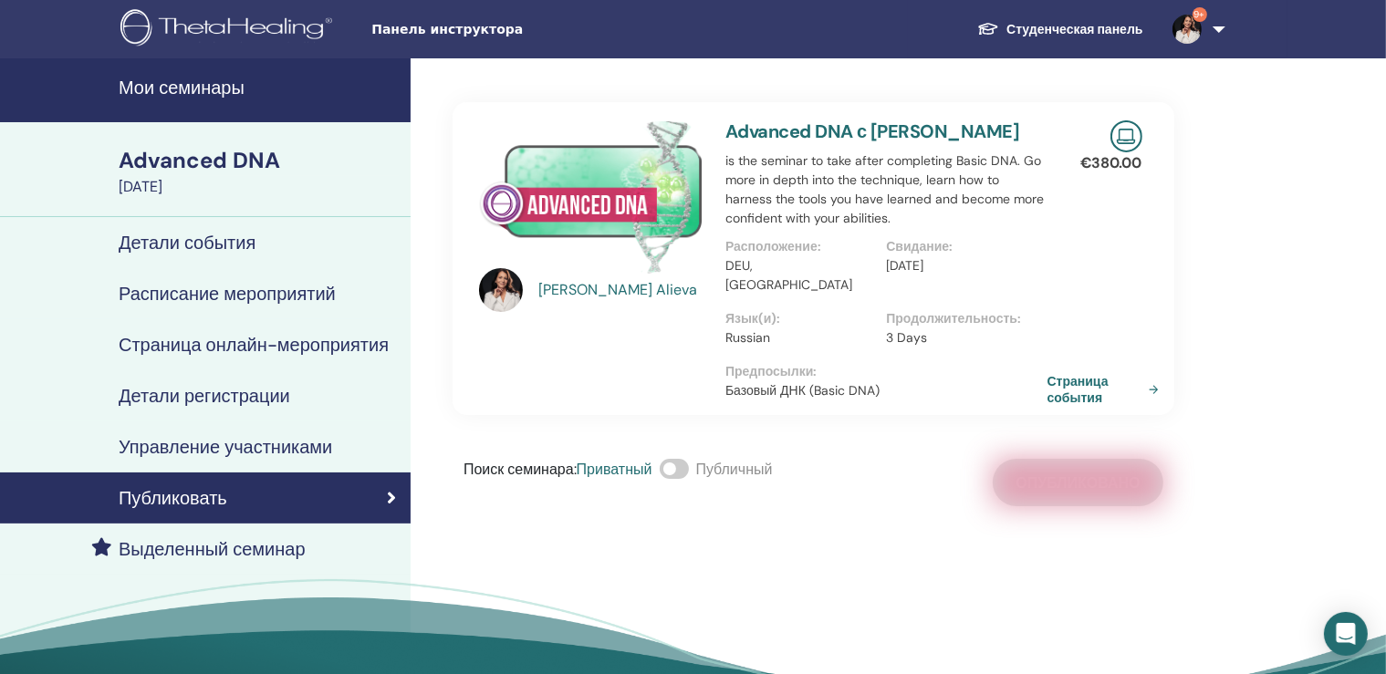
click at [223, 395] on h4 "Детали регистрации" at bounding box center [205, 396] width 172 height 22
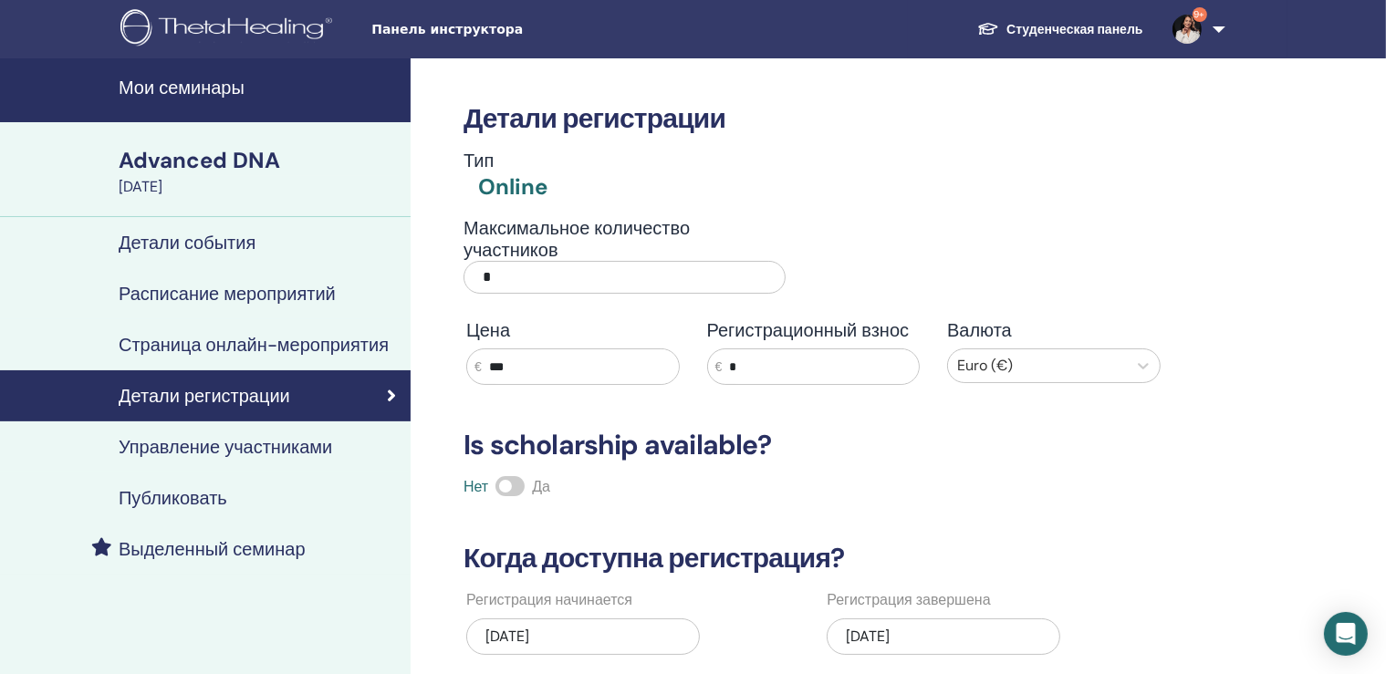
click at [247, 285] on h4 "Расписание мероприятий" at bounding box center [227, 294] width 217 height 22
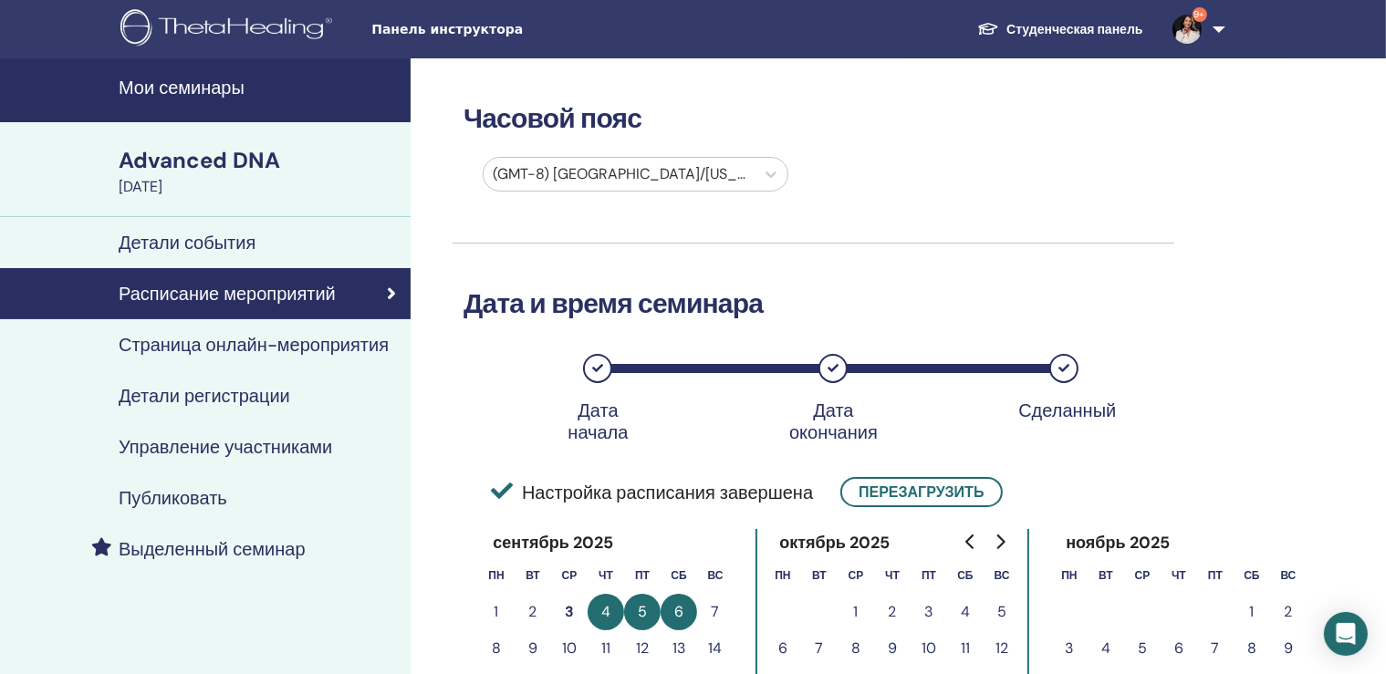
click at [235, 244] on h4 "Детали события" at bounding box center [187, 243] width 137 height 22
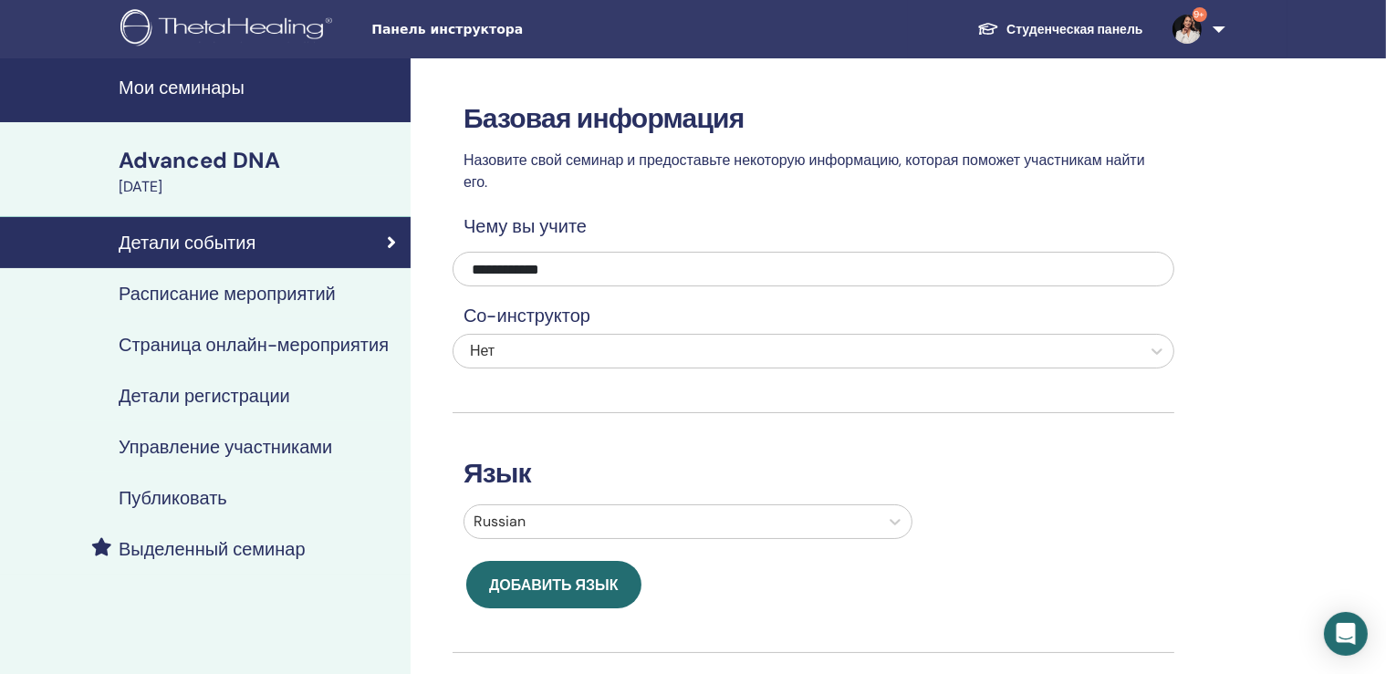
click at [182, 163] on div "Advanced DNA" at bounding box center [259, 160] width 281 height 31
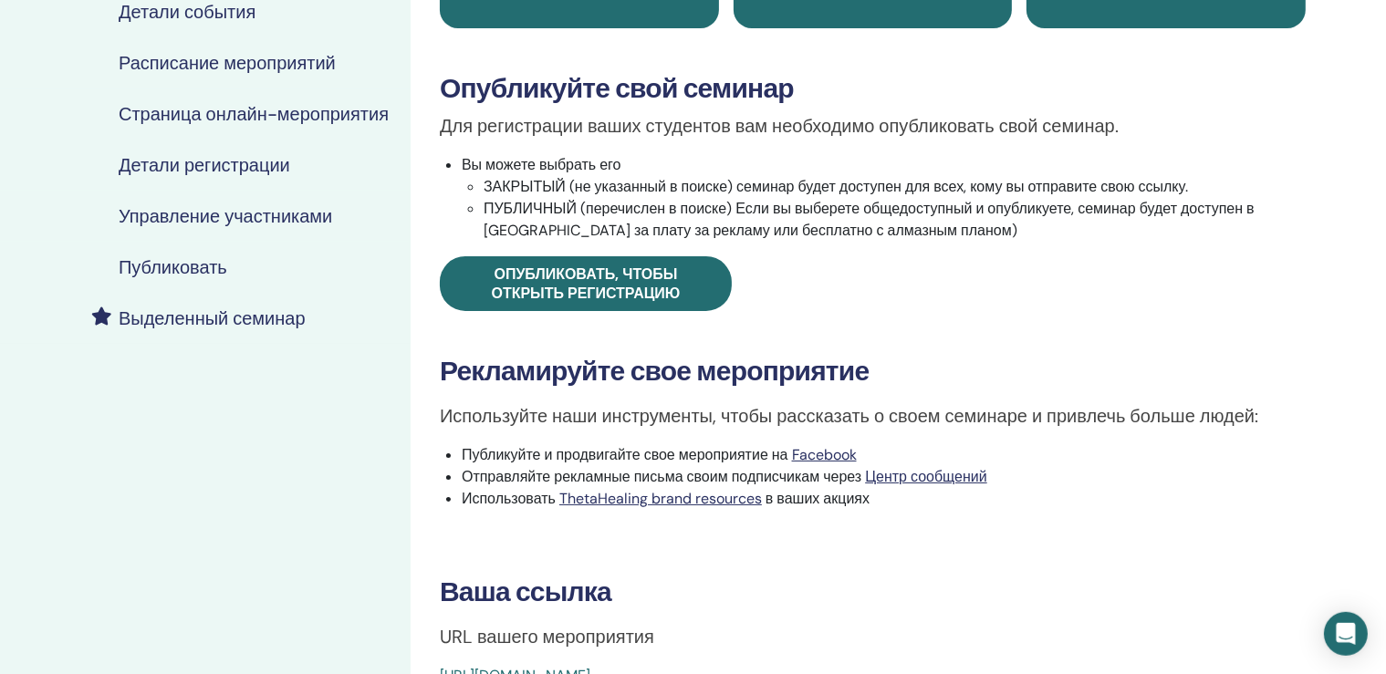
scroll to position [385, 0]
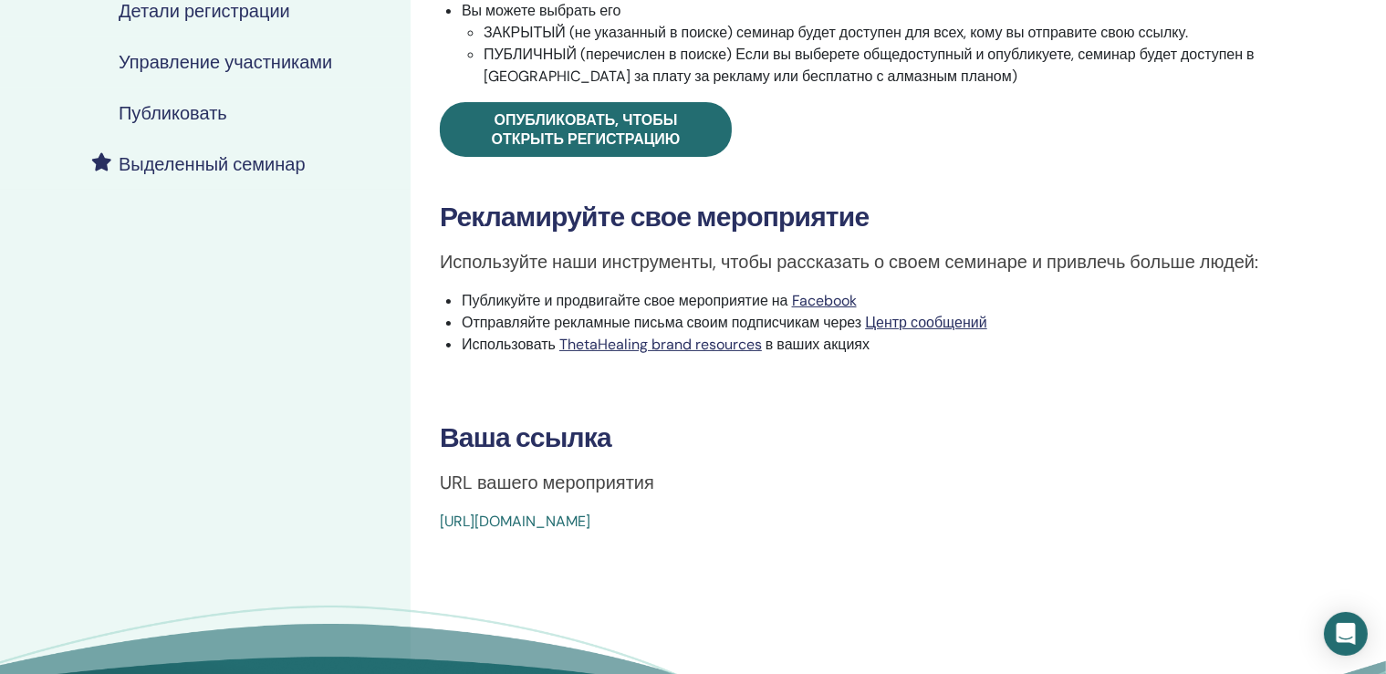
drag, startPoint x: 433, startPoint y: 525, endPoint x: 911, endPoint y: 571, distance: 480.5
click at [911, 571] on div "Advanced DNA Тип события Online Статус события Не опубликовано Регистрации 0/1 …" at bounding box center [873, 230] width 924 height 1115
copy link "https://www.thetahealing.com/seminar-376512-details.html"
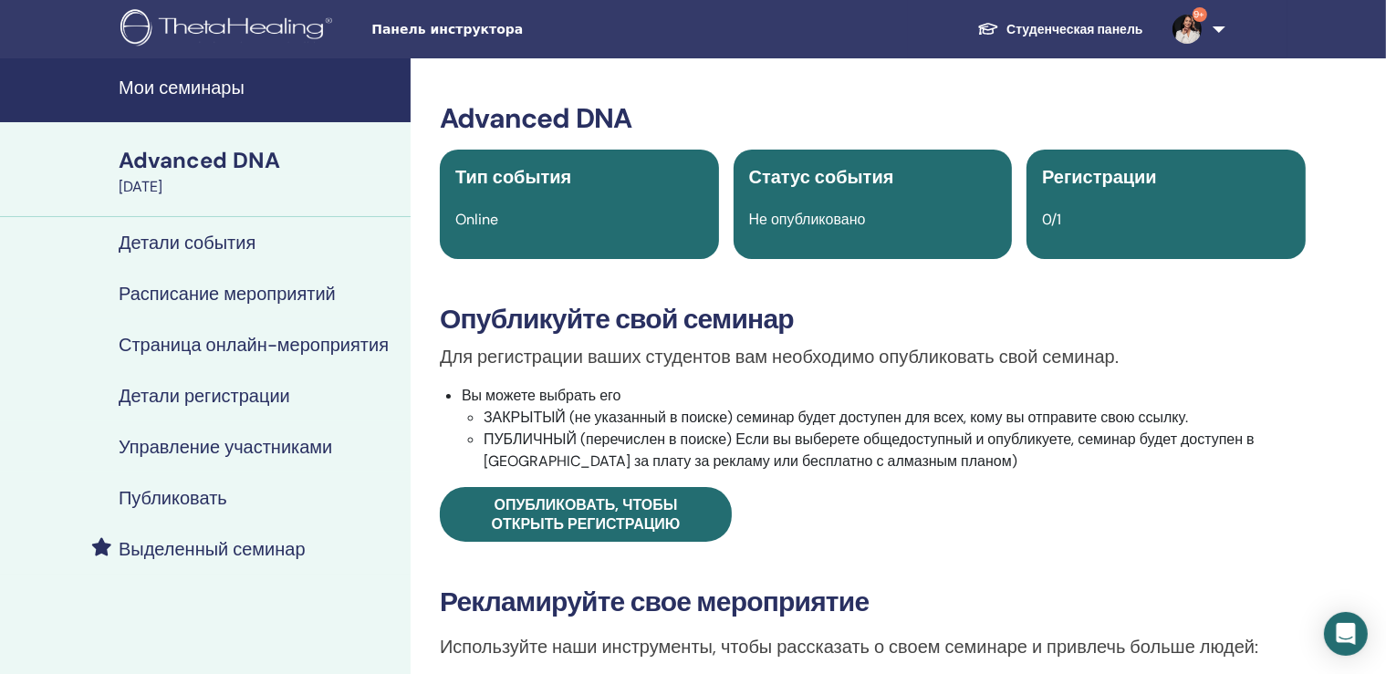
click at [198, 82] on h4 "Мои семинары" at bounding box center [259, 88] width 281 height 22
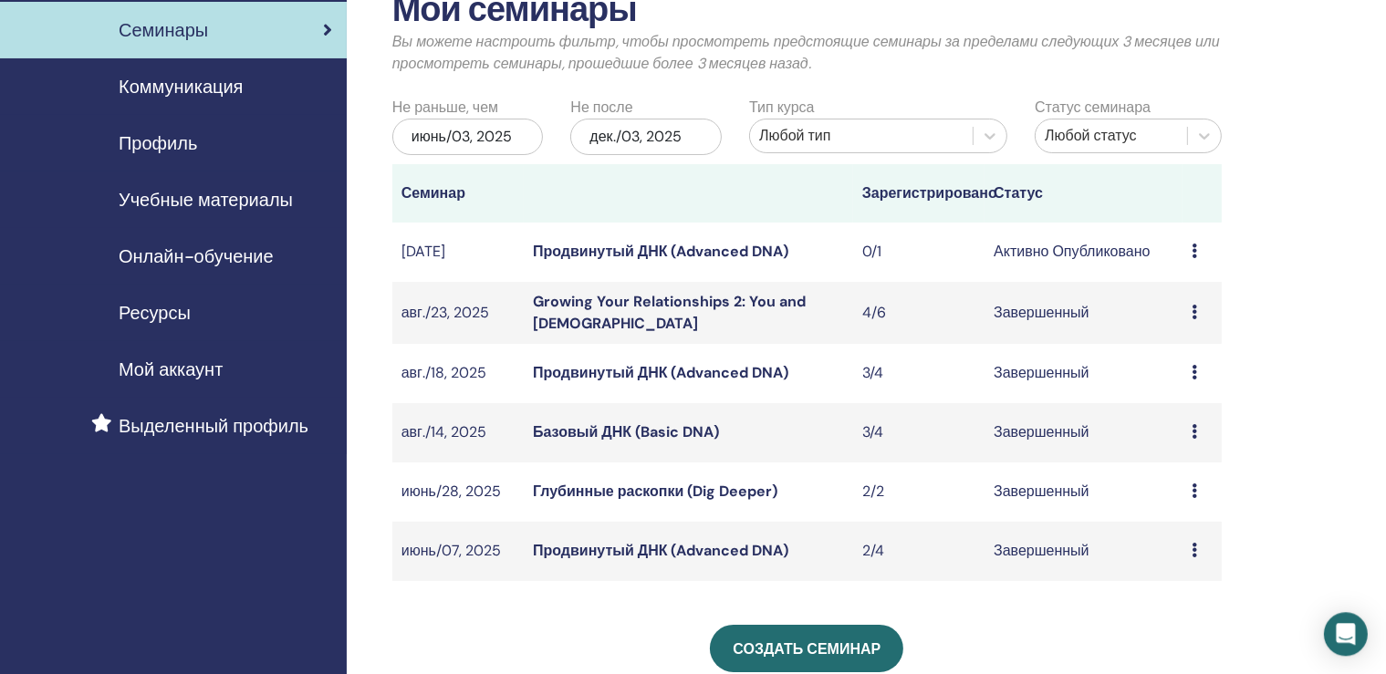
scroll to position [96, 0]
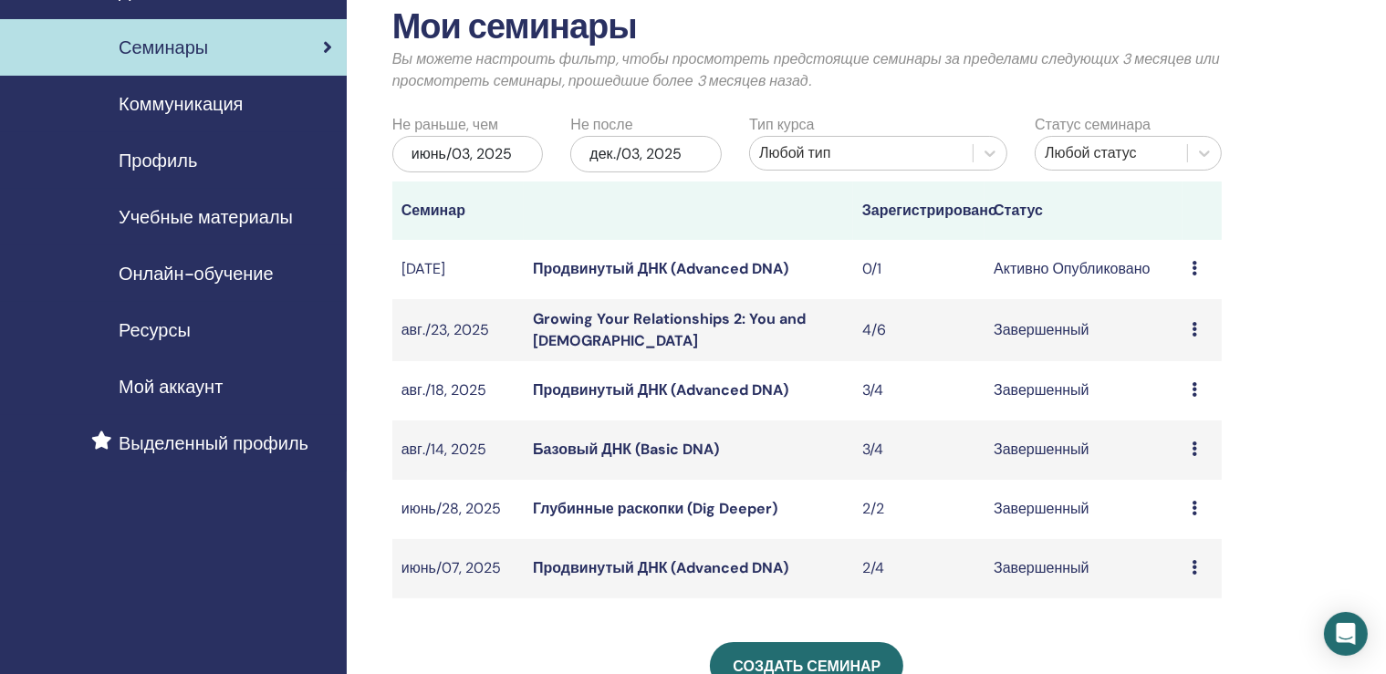
click at [517, 151] on div "июнь/03, 2025" at bounding box center [467, 154] width 151 height 37
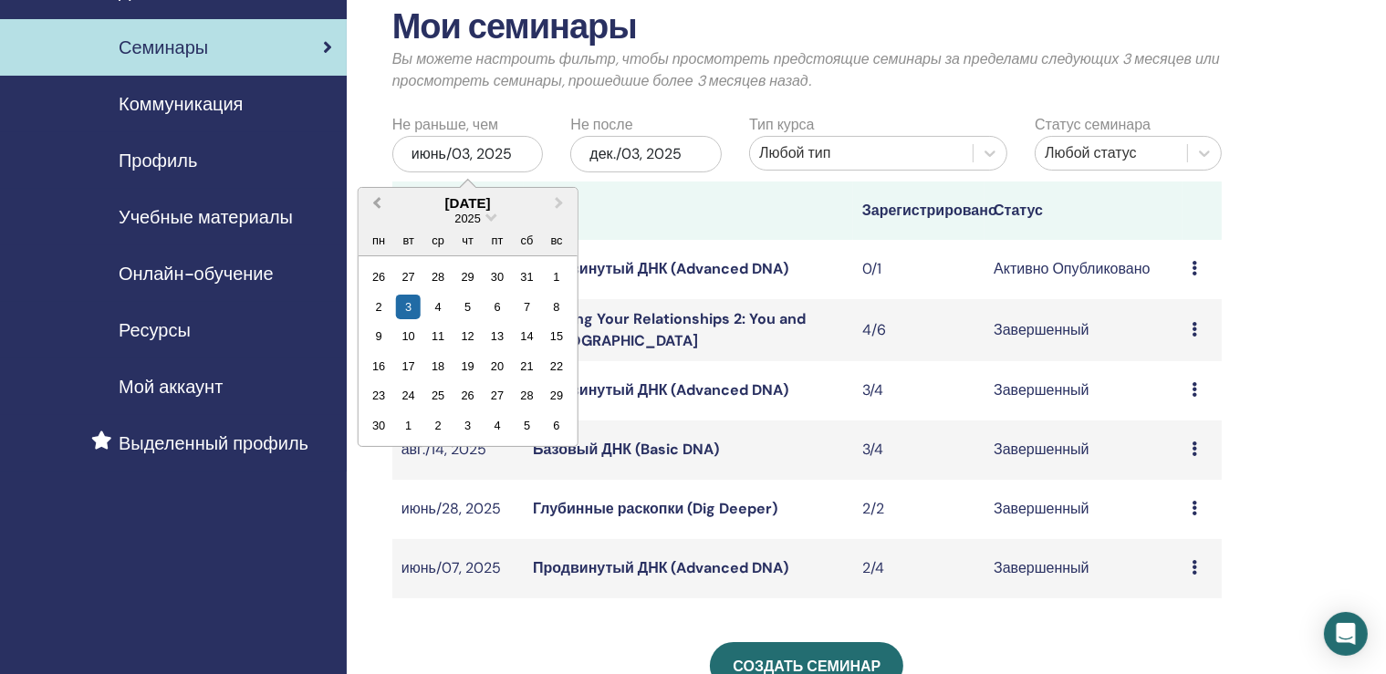
click at [375, 195] on button "Previous Month" at bounding box center [374, 204] width 29 height 29
click at [1289, 224] on div "Мои семинары Вы можете настроить фильтр, чтобы просмотреть предстоящие семинары…" at bounding box center [866, 529] width 1039 height 1133
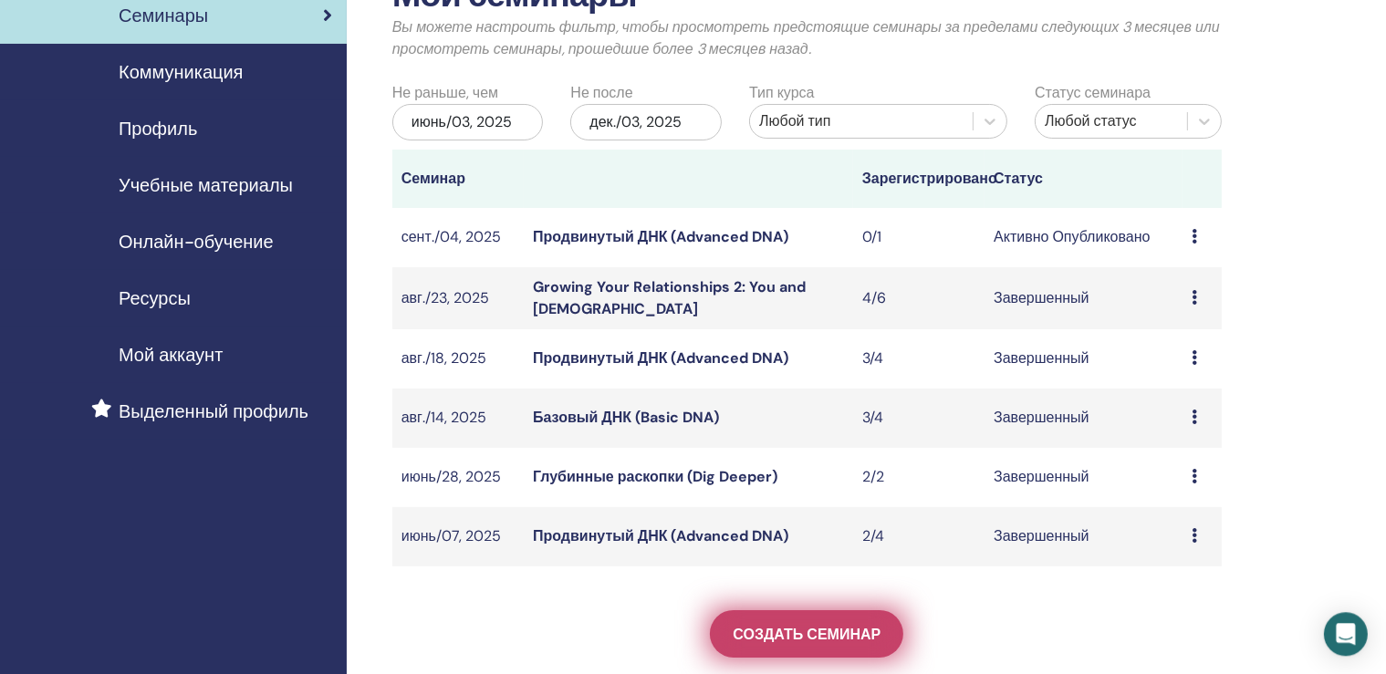
scroll to position [96, 0]
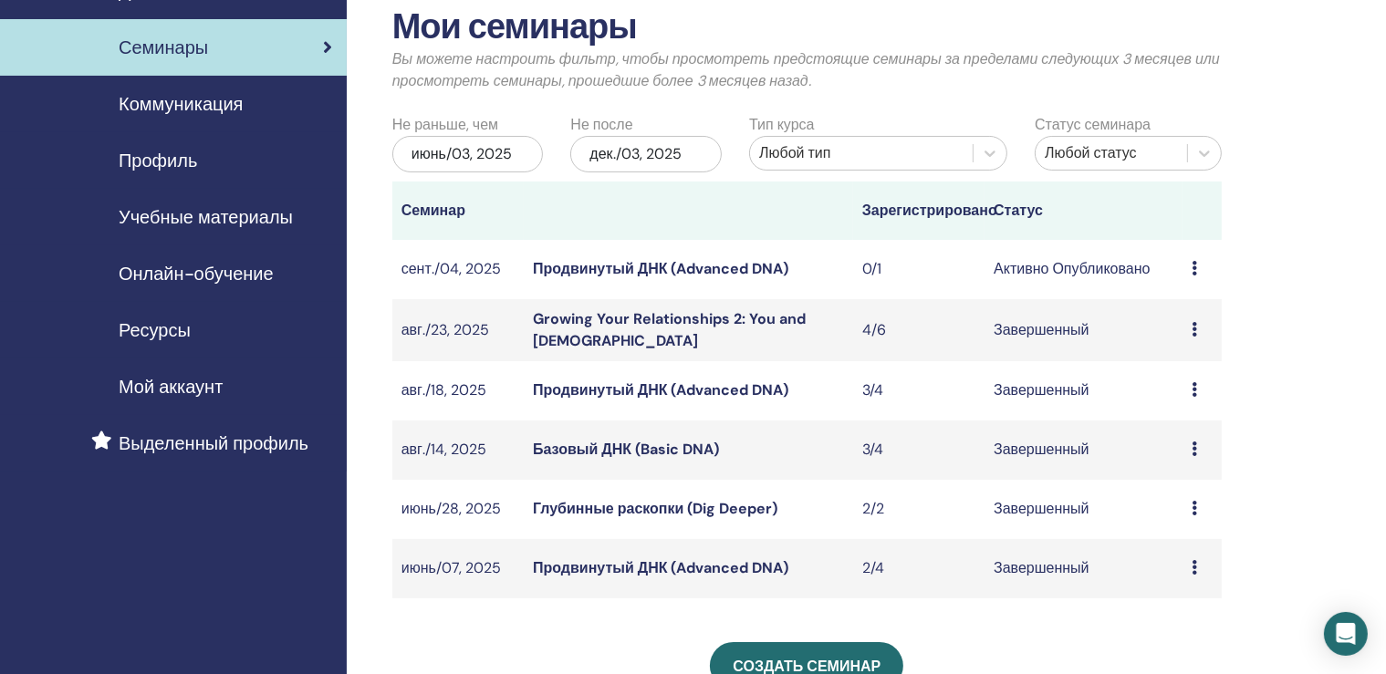
click at [501, 150] on div "июнь/03, 2025" at bounding box center [467, 154] width 151 height 37
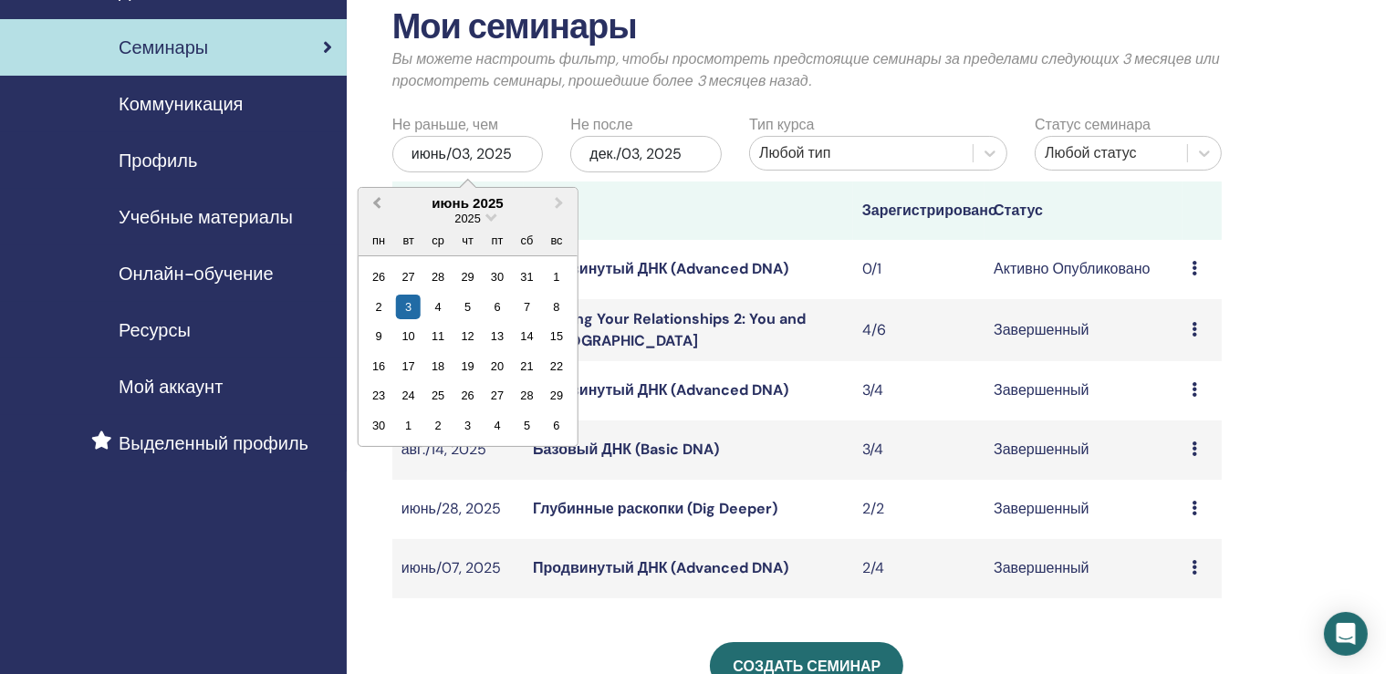
click at [371, 199] on button "Previous Month" at bounding box center [374, 204] width 29 height 29
click at [994, 151] on icon at bounding box center [990, 154] width 11 height 6
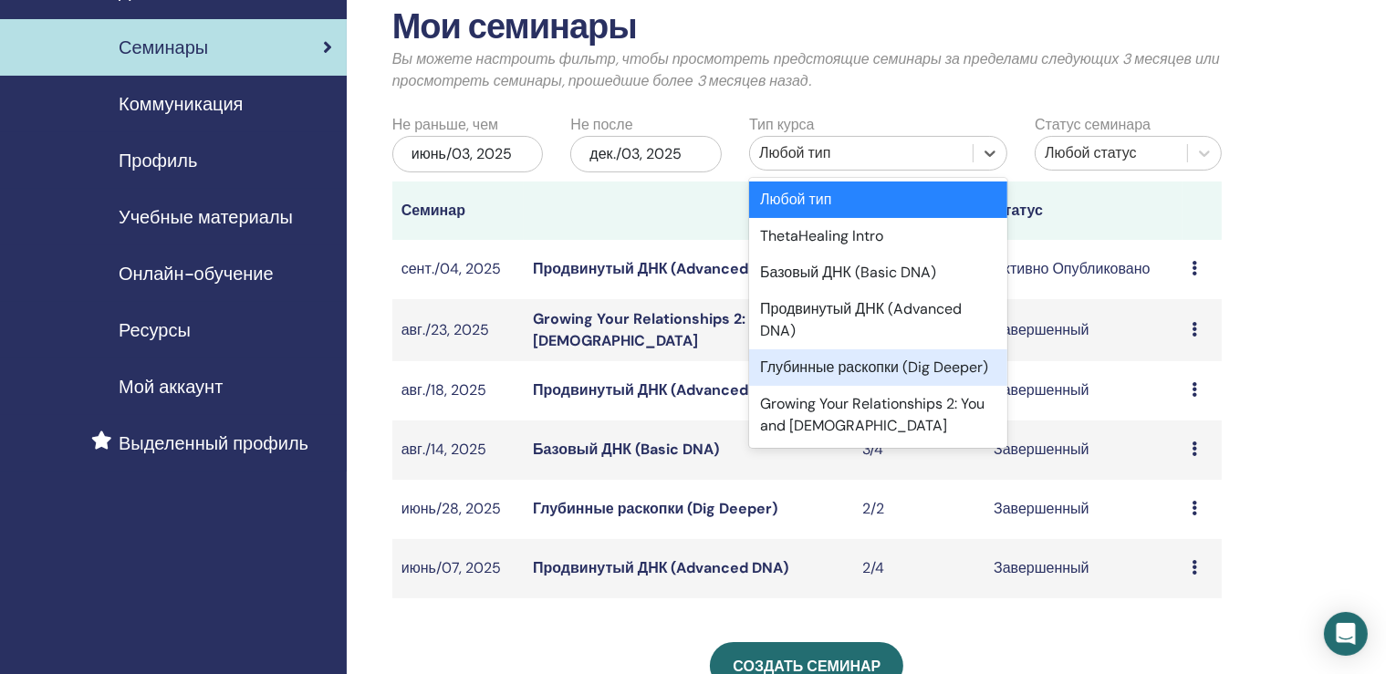
click at [887, 364] on div "Глубинные раскопки (Dig Deeper)" at bounding box center [878, 368] width 258 height 37
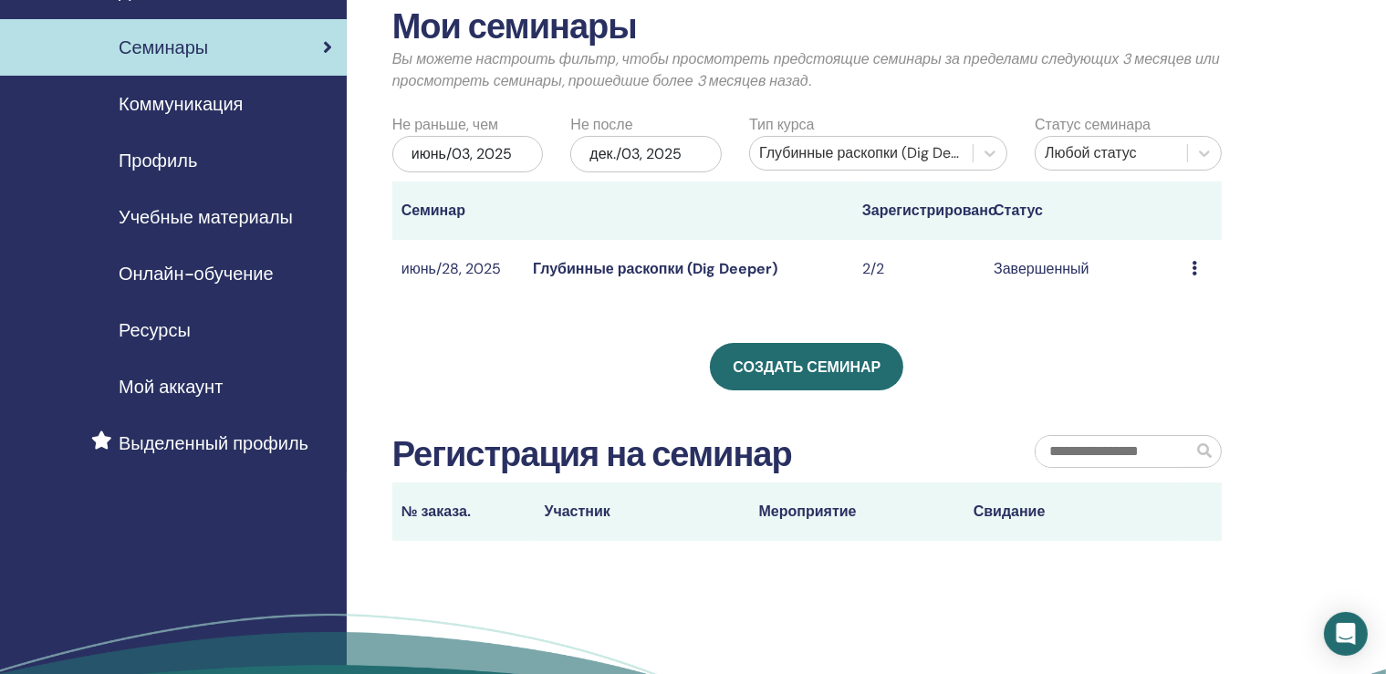
click at [652, 267] on link "Глубинные раскопки (Dig Deeper)" at bounding box center [655, 268] width 245 height 19
click at [655, 265] on link "Глубинные раскопки (Dig Deeper)" at bounding box center [655, 268] width 245 height 19
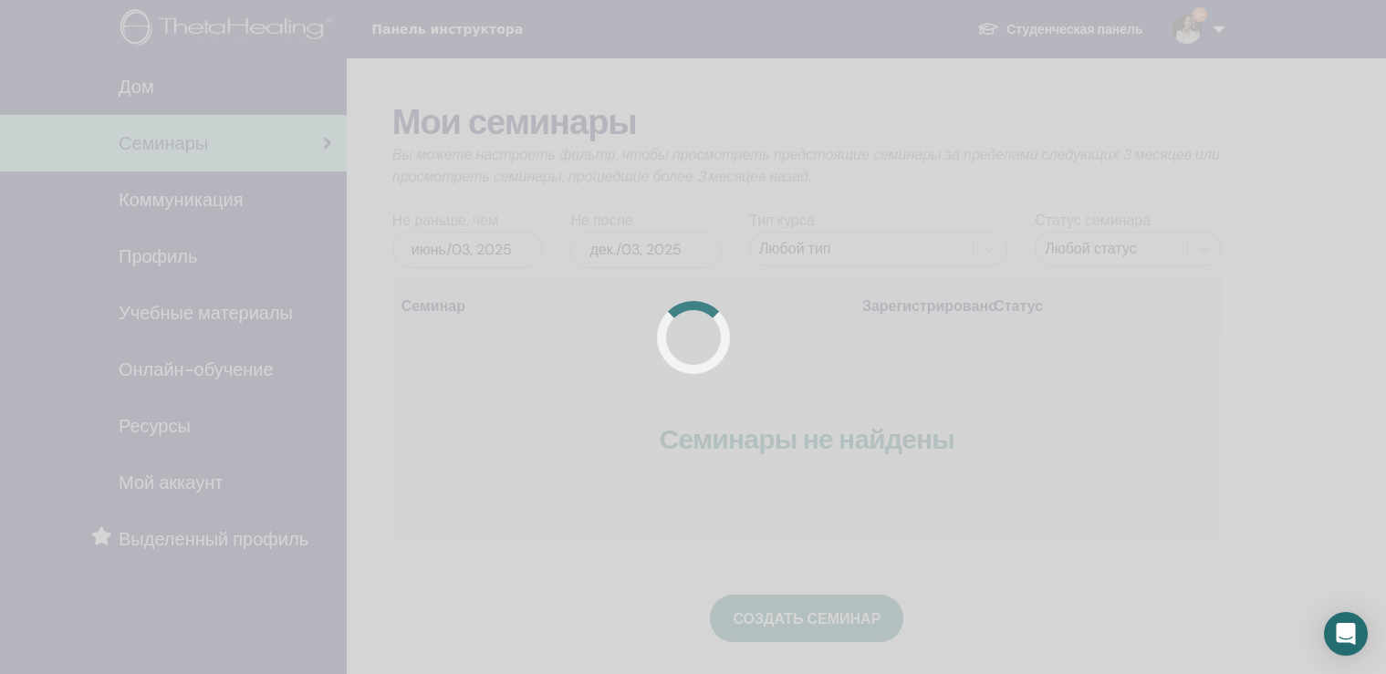
scroll to position [96, 0]
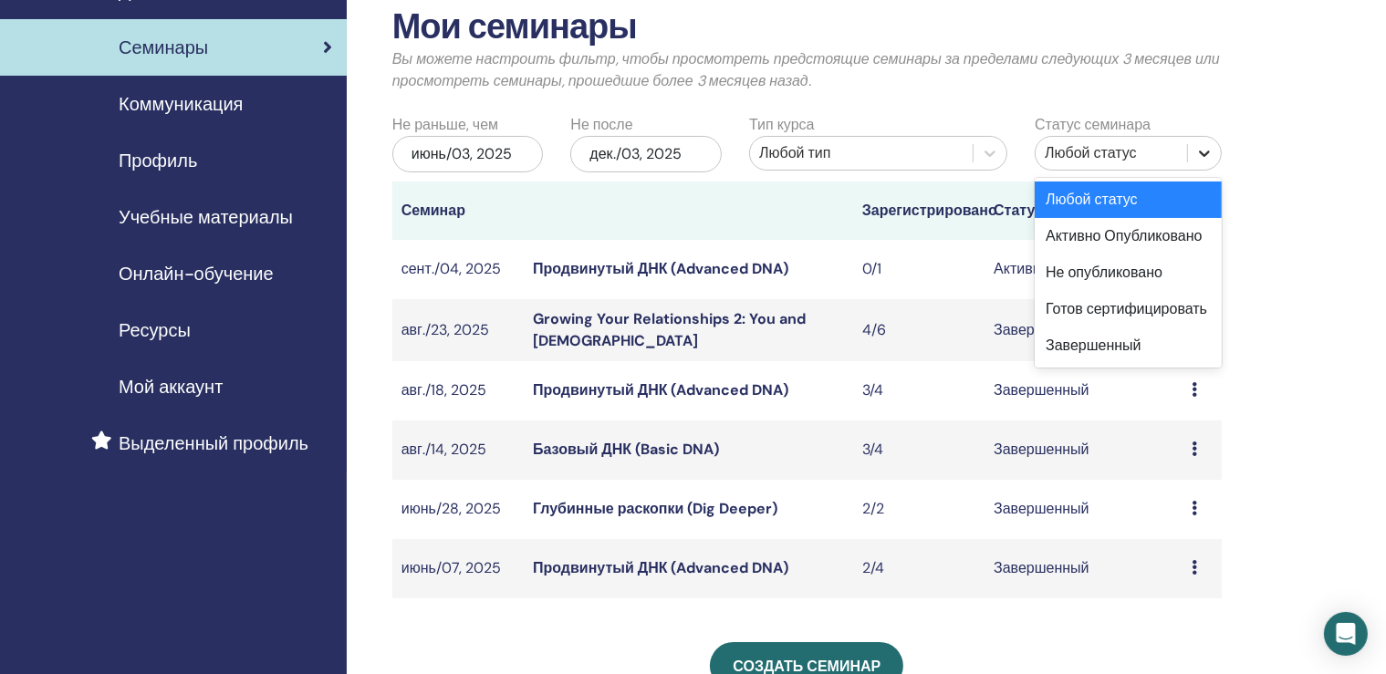
click at [1206, 151] on icon at bounding box center [1204, 154] width 11 height 6
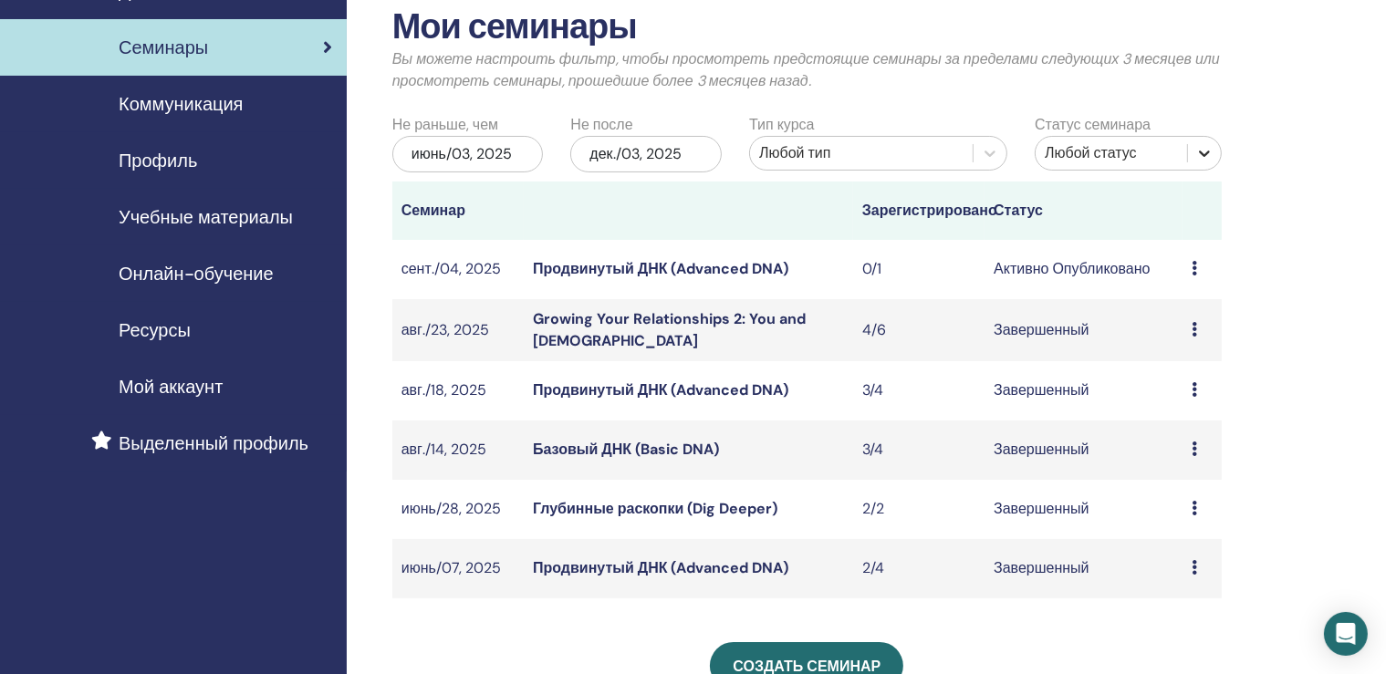
click at [1206, 151] on icon at bounding box center [1204, 154] width 11 height 6
click at [502, 151] on div "июнь/03, 2025" at bounding box center [467, 154] width 151 height 37
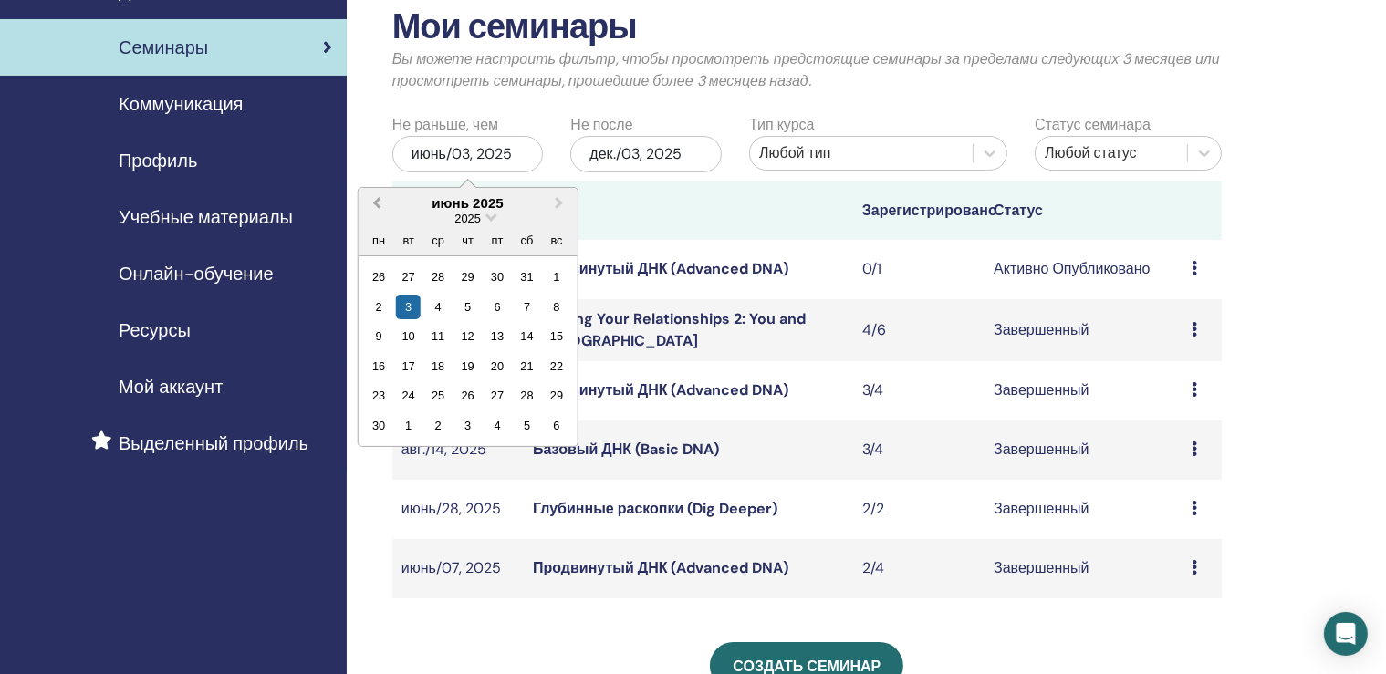
click at [377, 202] on span "Previous Month" at bounding box center [377, 202] width 0 height 19
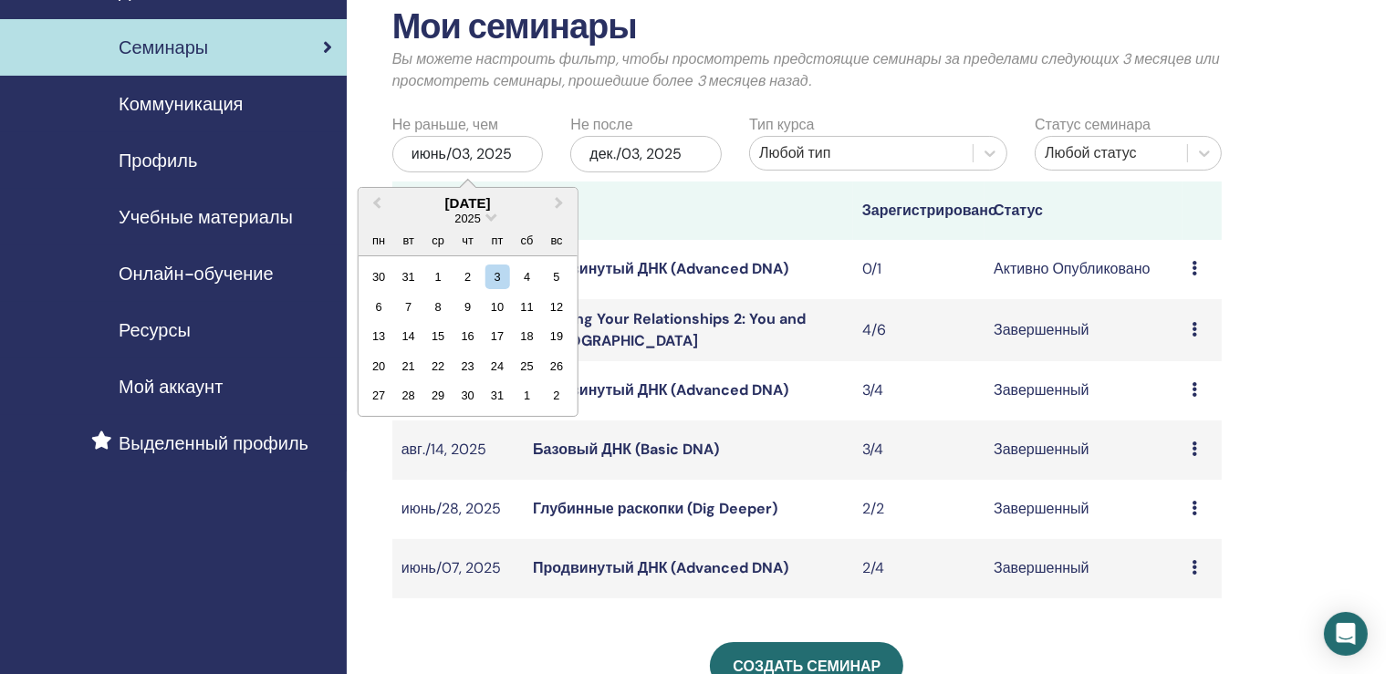
click at [1245, 269] on div "Мои семинары Вы можете настроить фильтр, чтобы просмотреть предстоящие семинары…" at bounding box center [866, 529] width 1039 height 1133
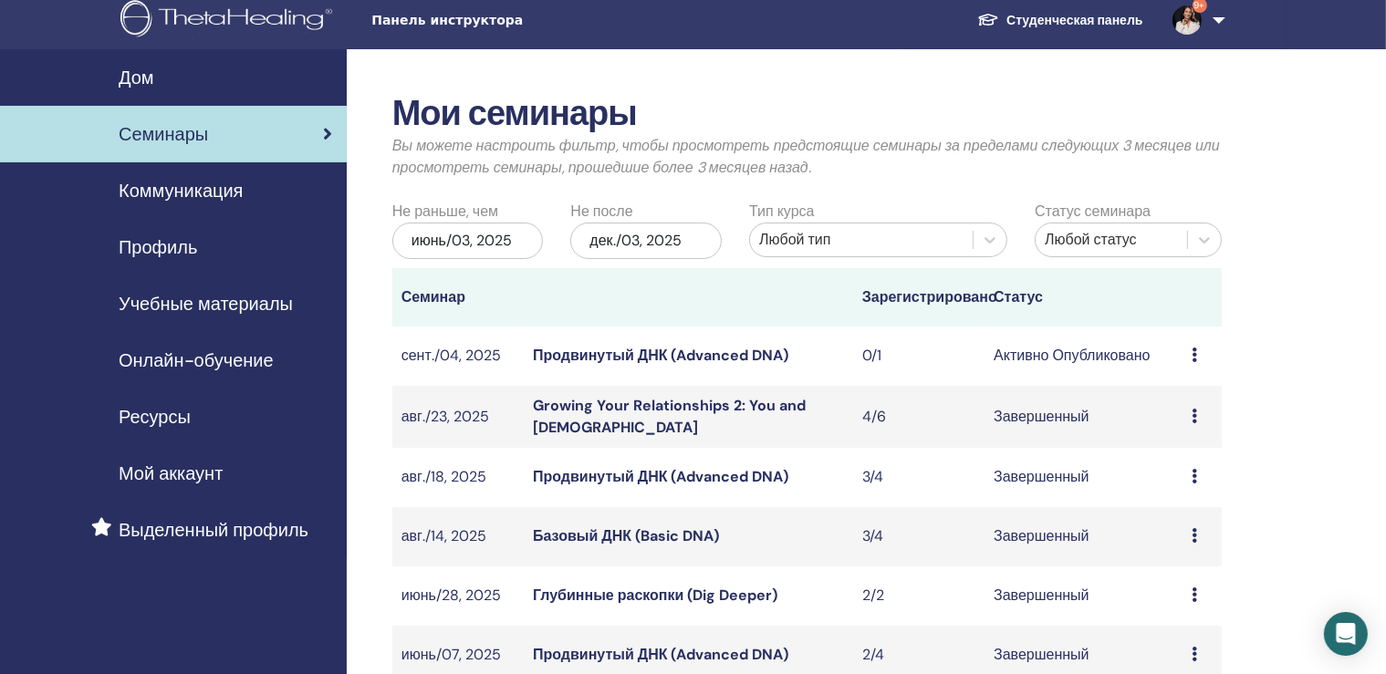
scroll to position [0, 0]
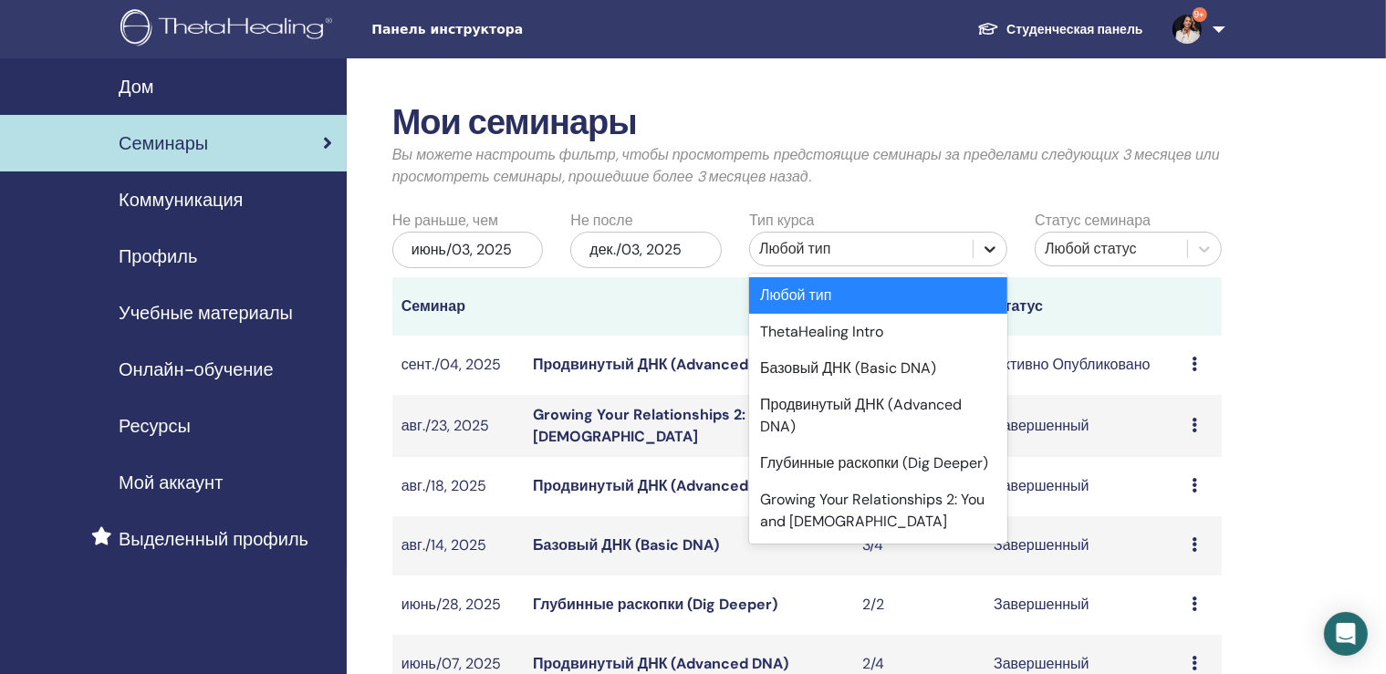
drag, startPoint x: 993, startPoint y: 243, endPoint x: 981, endPoint y: 261, distance: 21.8
click at [993, 244] on icon at bounding box center [990, 249] width 18 height 18
click at [874, 456] on div "Глубинные раскопки (Dig Deeper)" at bounding box center [878, 463] width 258 height 37
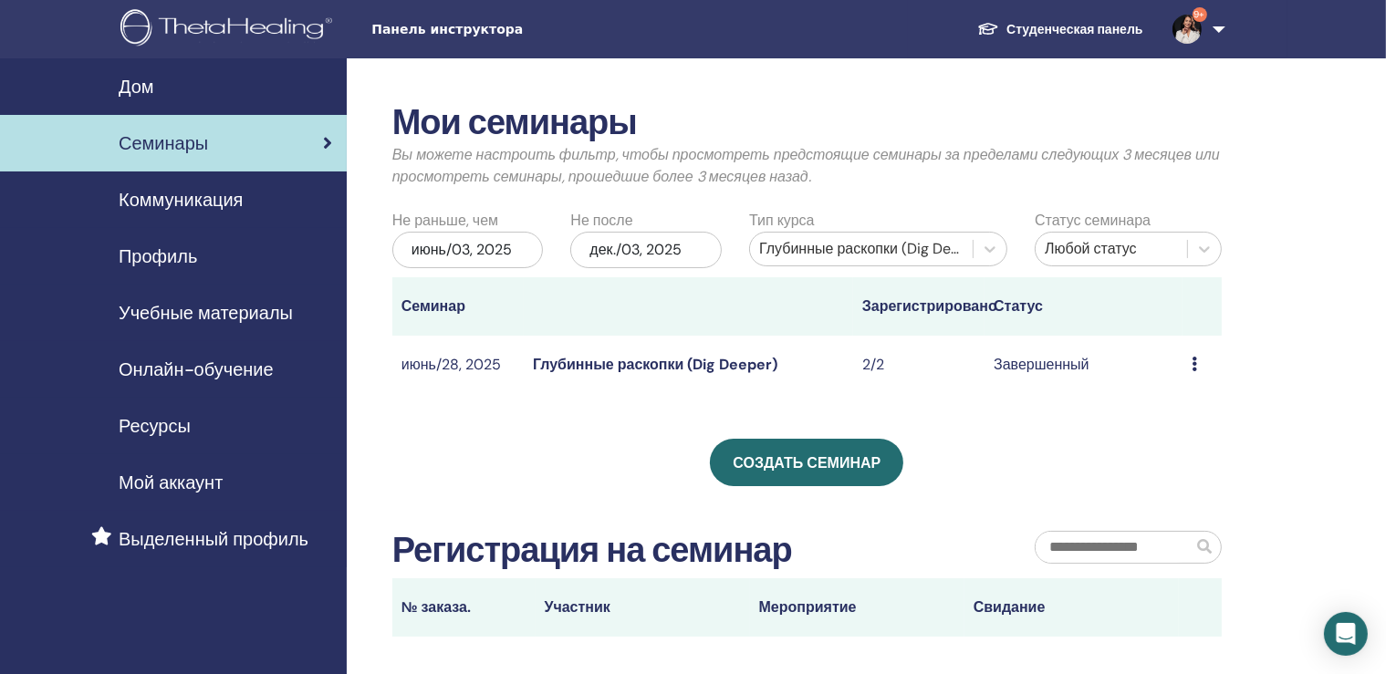
click at [1223, 31] on link "9+" at bounding box center [1195, 29] width 75 height 58
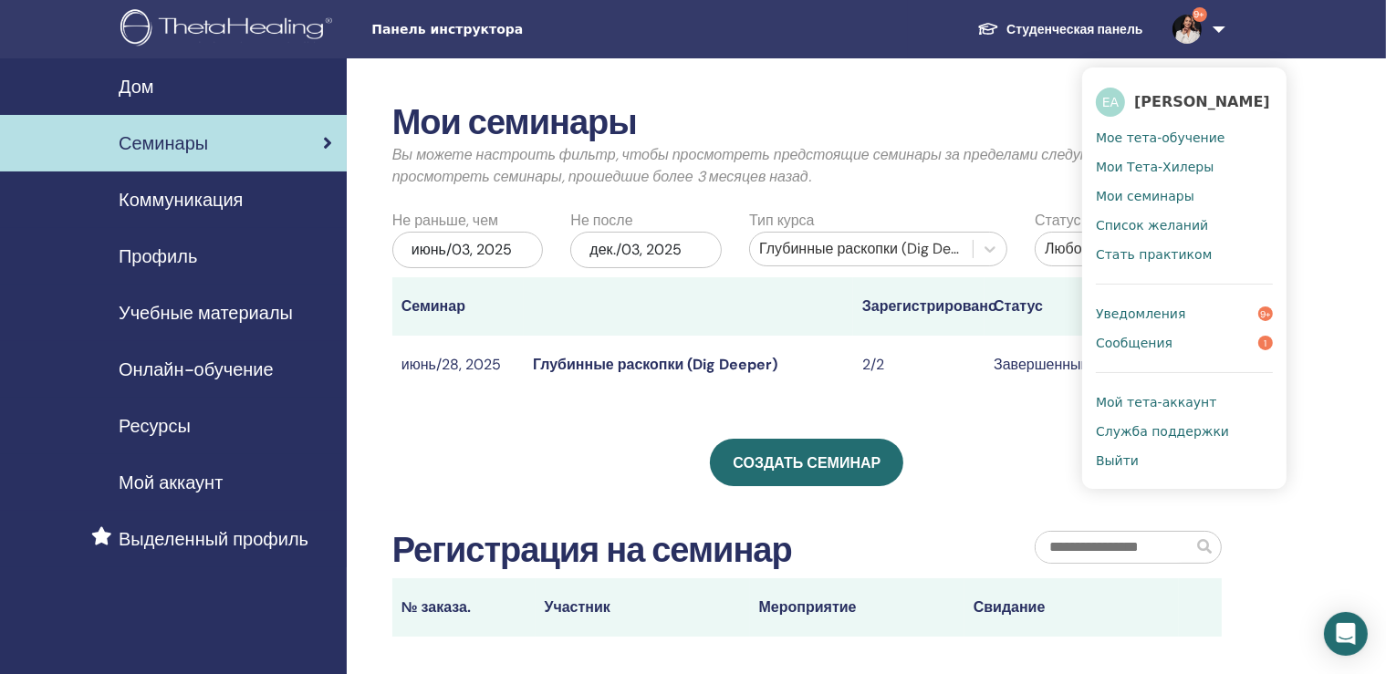
click at [1181, 167] on span "Мои Тета-Хилеры" at bounding box center [1155, 167] width 118 height 16
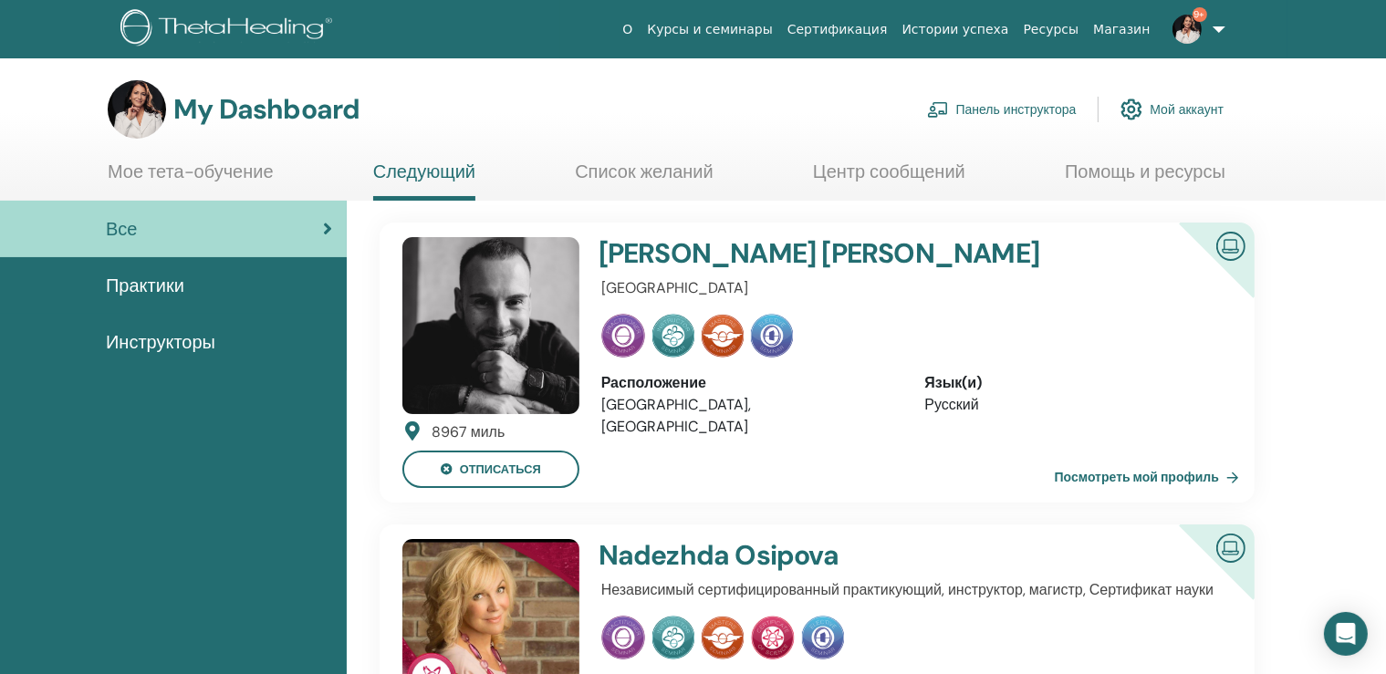
click at [164, 287] on span "Практики" at bounding box center [145, 285] width 78 height 27
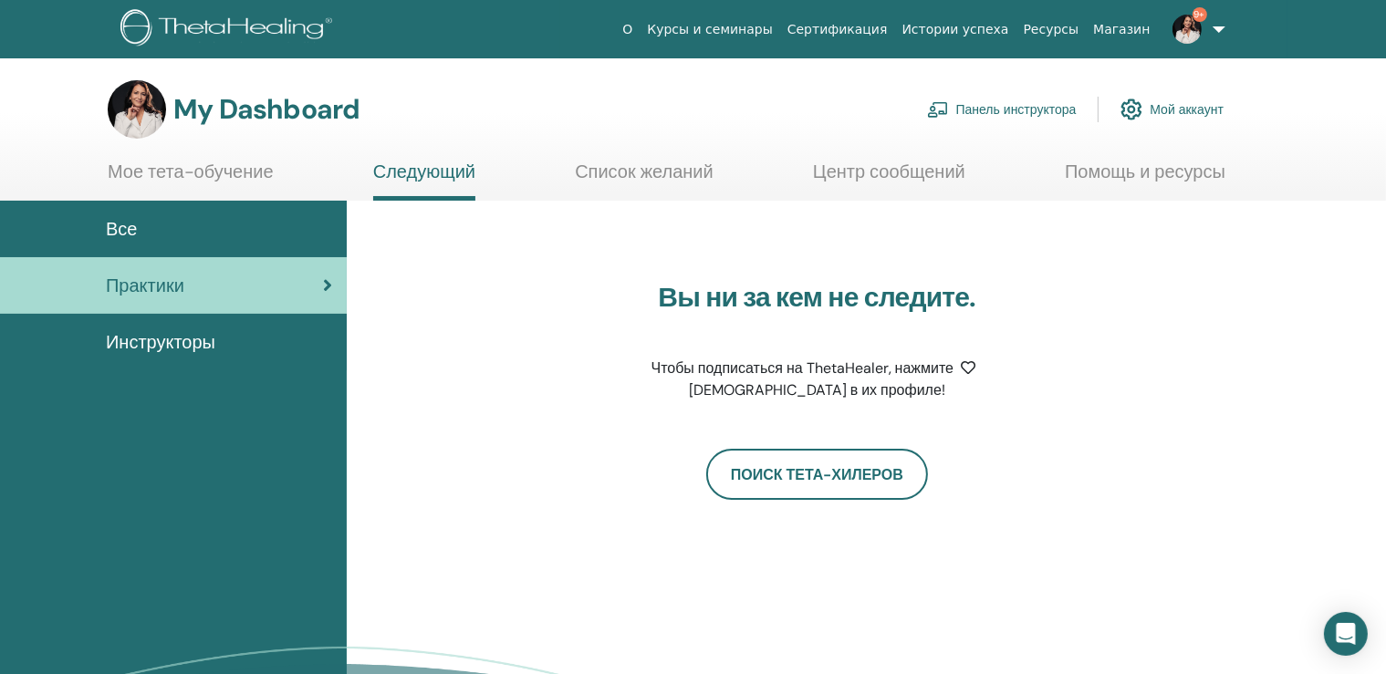
click at [1024, 112] on link "Панель инструктора" at bounding box center [1002, 109] width 150 height 40
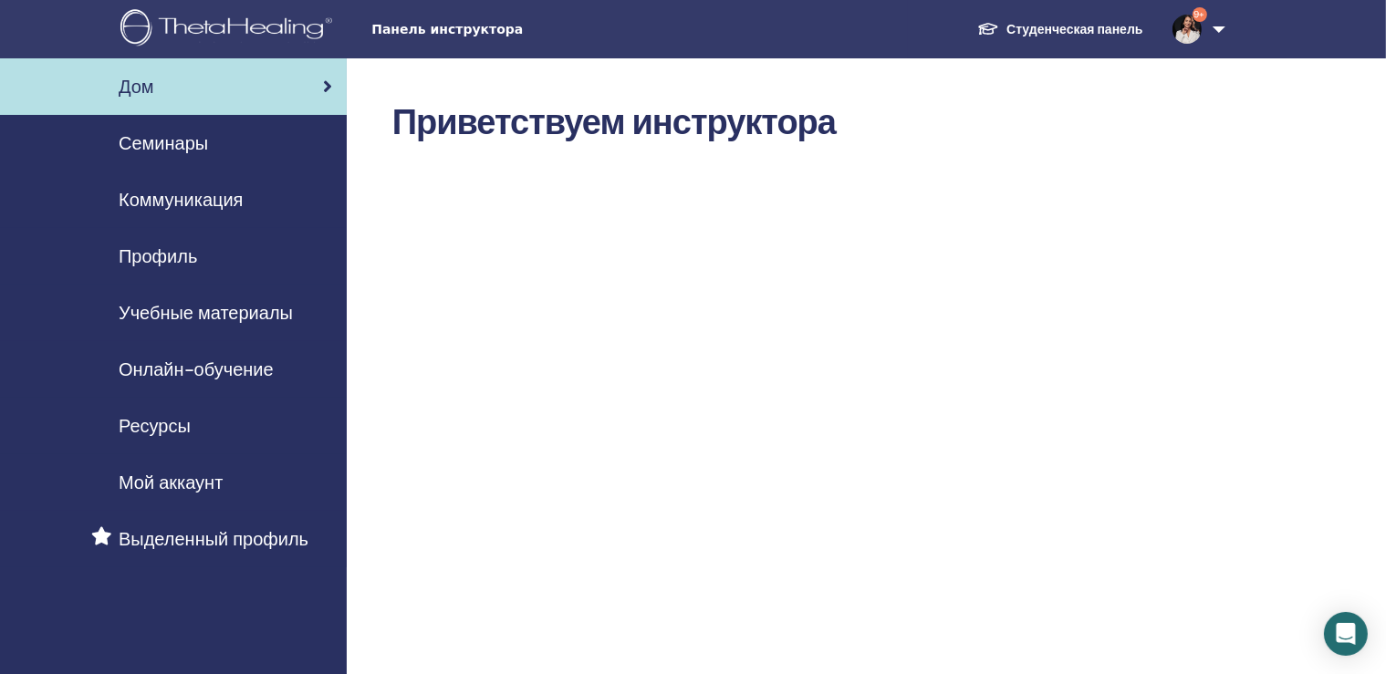
click at [170, 144] on span "Семинары" at bounding box center [163, 143] width 89 height 27
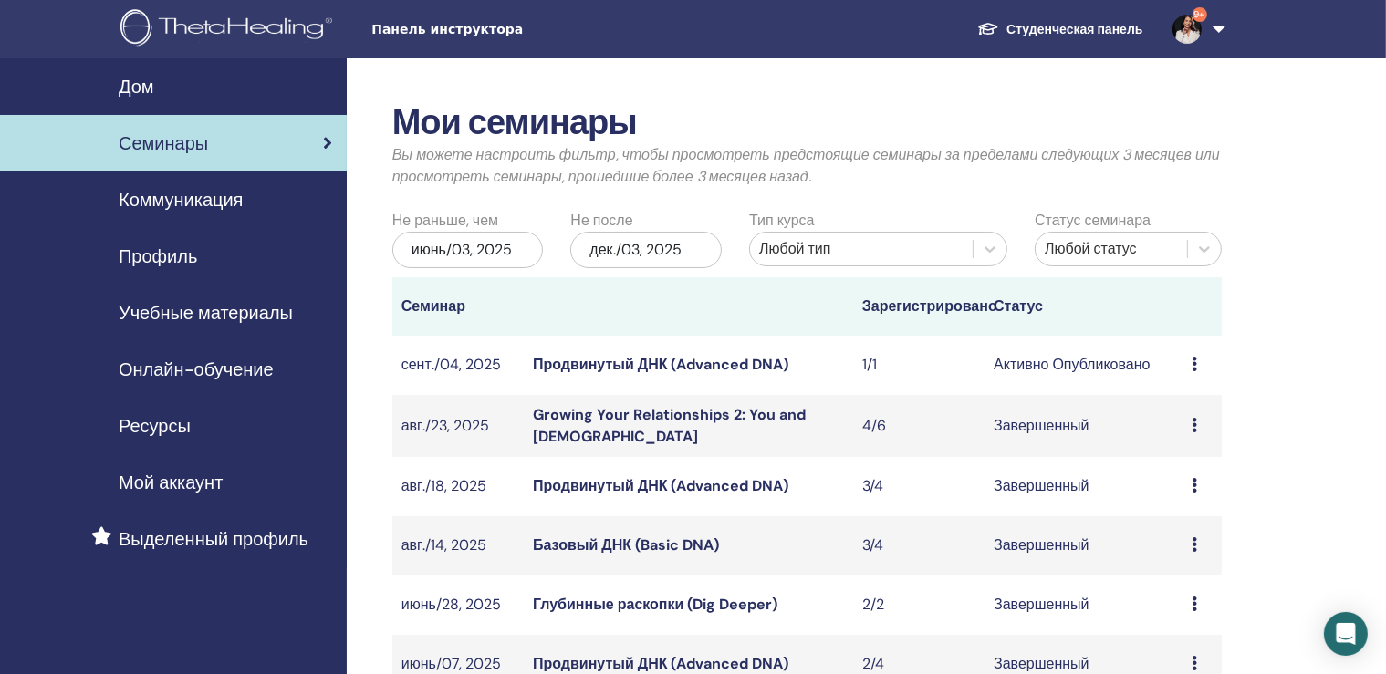
click at [476, 247] on div "июнь/03, 2025" at bounding box center [467, 250] width 151 height 37
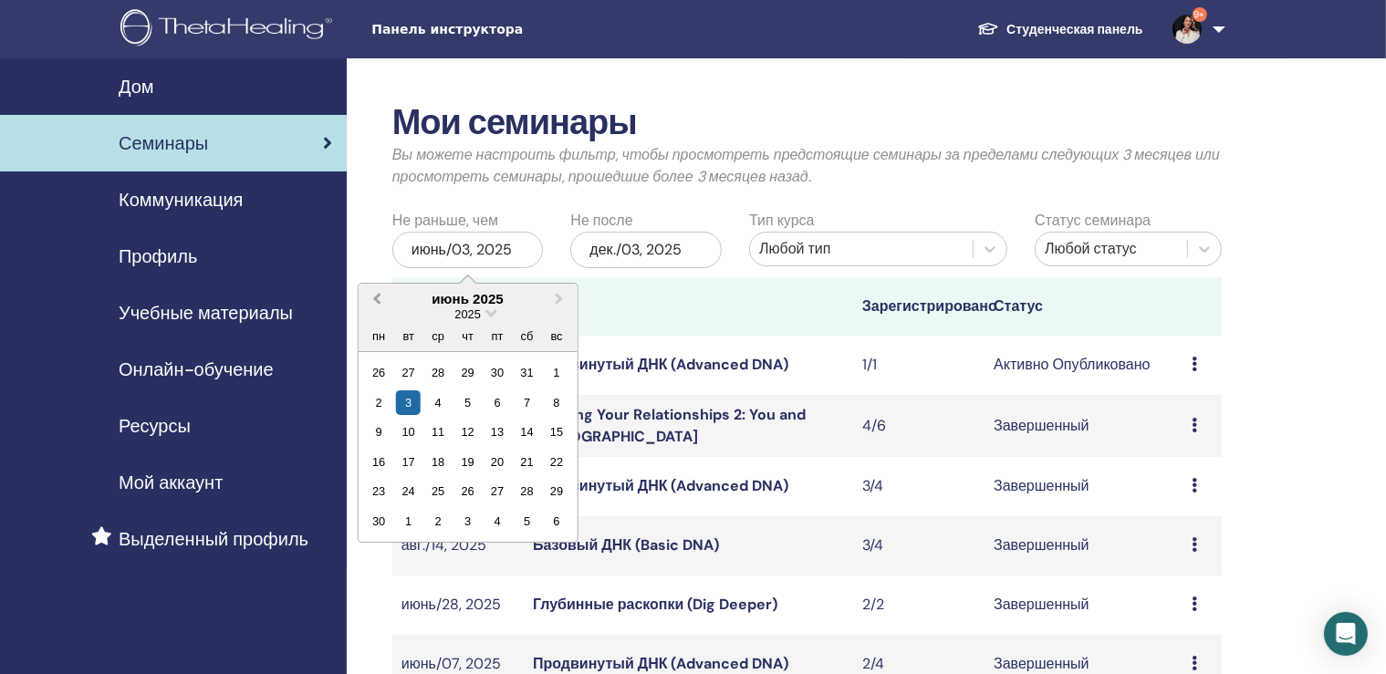
click at [377, 298] on span "Previous Month" at bounding box center [377, 298] width 0 height 19
click at [1283, 375] on div "Мои семинары Вы можете настроить фильтр, чтобы просмотреть предстоящие семинары…" at bounding box center [866, 655] width 1039 height 1195
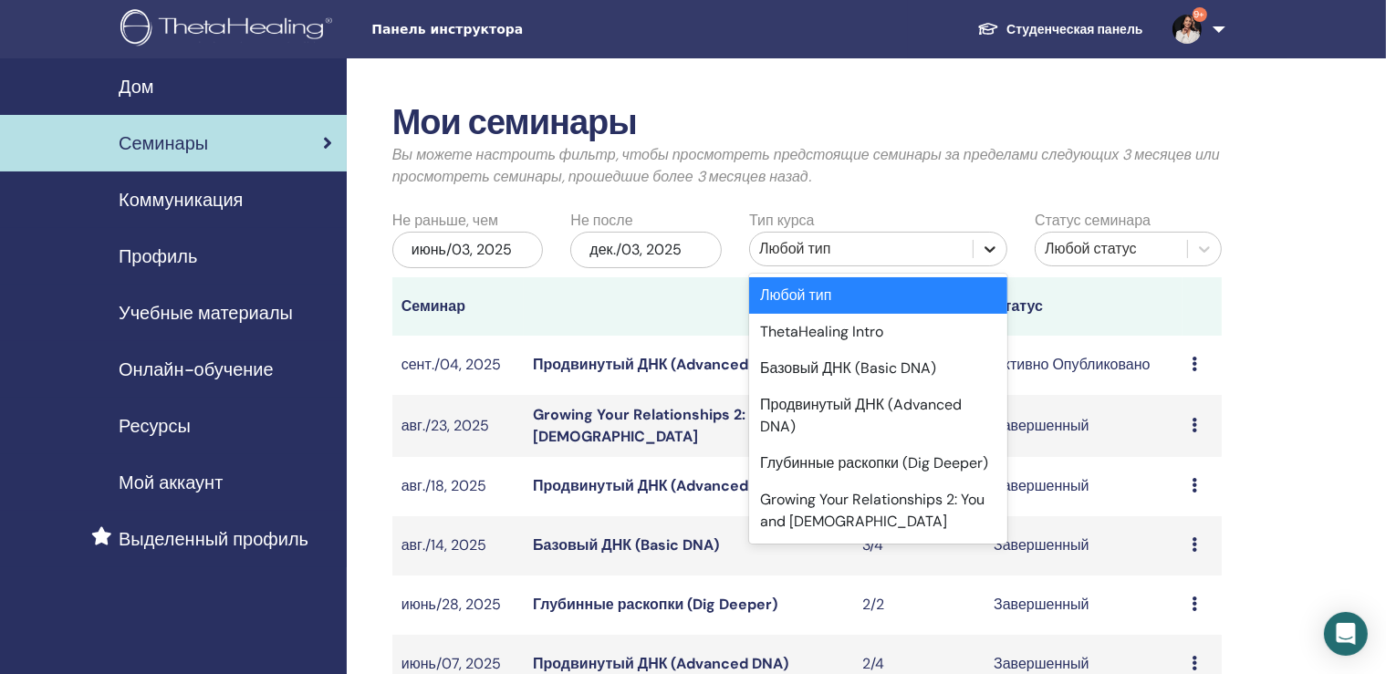
click at [994, 249] on icon at bounding box center [990, 249] width 18 height 18
click at [894, 462] on div "Глубинные раскопки (Dig Deeper)" at bounding box center [878, 463] width 258 height 37
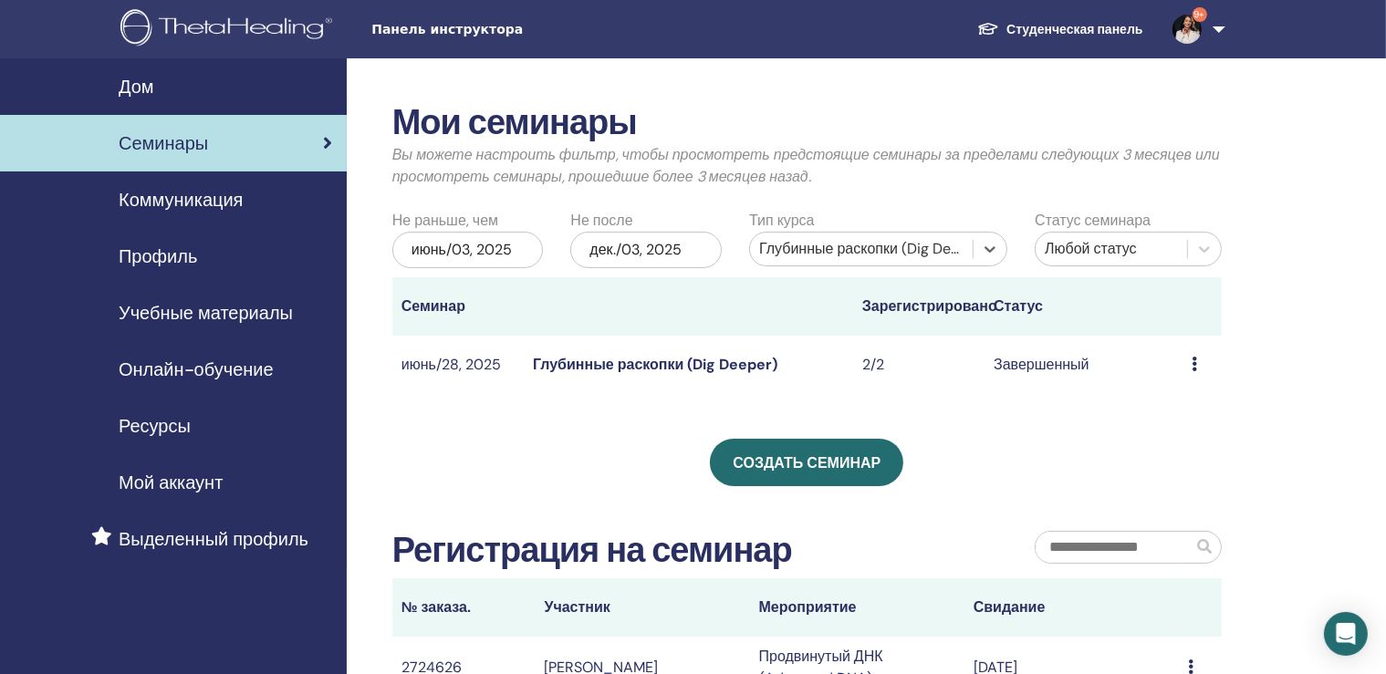
click at [472, 247] on div "июнь/03, 2025" at bounding box center [467, 250] width 151 height 37
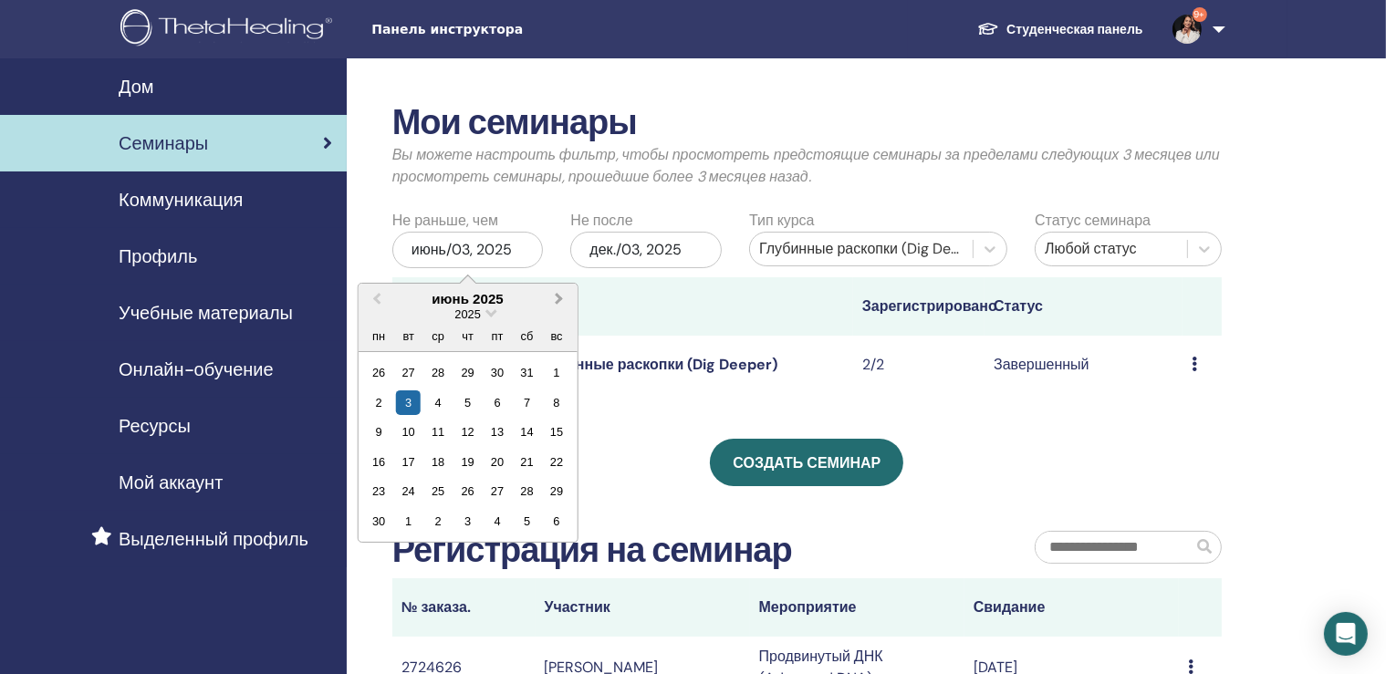
click at [562, 291] on button "Next Month" at bounding box center [561, 300] width 29 height 29
click at [1274, 363] on div "Мои семинары Вы можете настроить фильтр, чтобы просмотреть предстоящие семинары…" at bounding box center [866, 506] width 1039 height 896
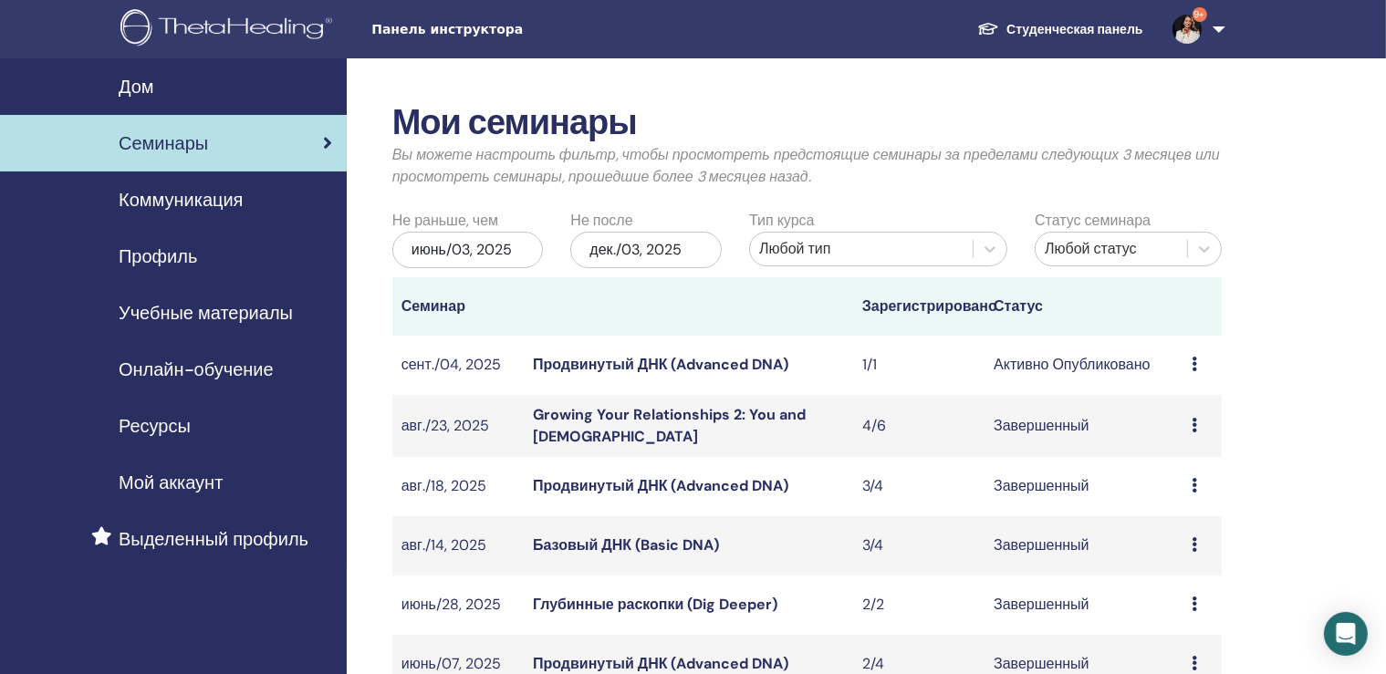
click at [475, 248] on div "июнь/03, 2025" at bounding box center [467, 250] width 151 height 37
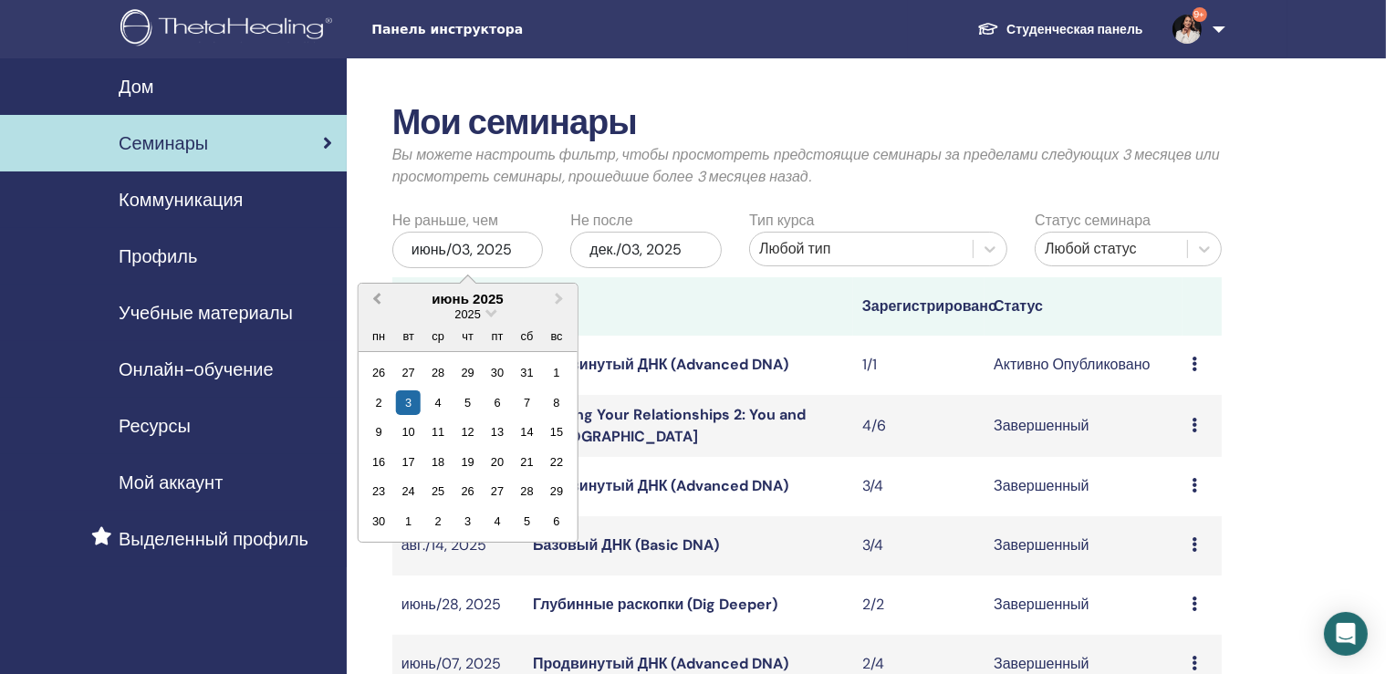
click at [372, 298] on button "Previous Month" at bounding box center [374, 300] width 29 height 29
click at [466, 399] on div "8" at bounding box center [467, 403] width 25 height 25
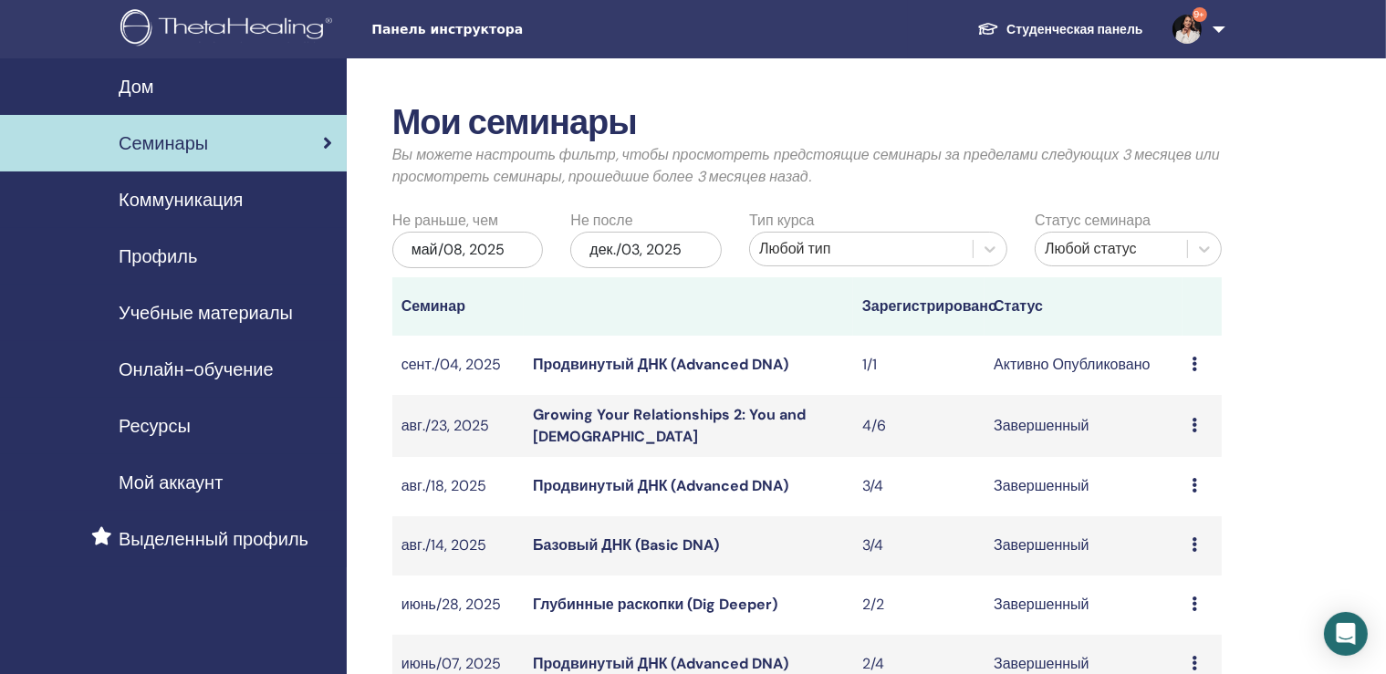
click at [462, 245] on div "май/08, 2025" at bounding box center [467, 250] width 151 height 37
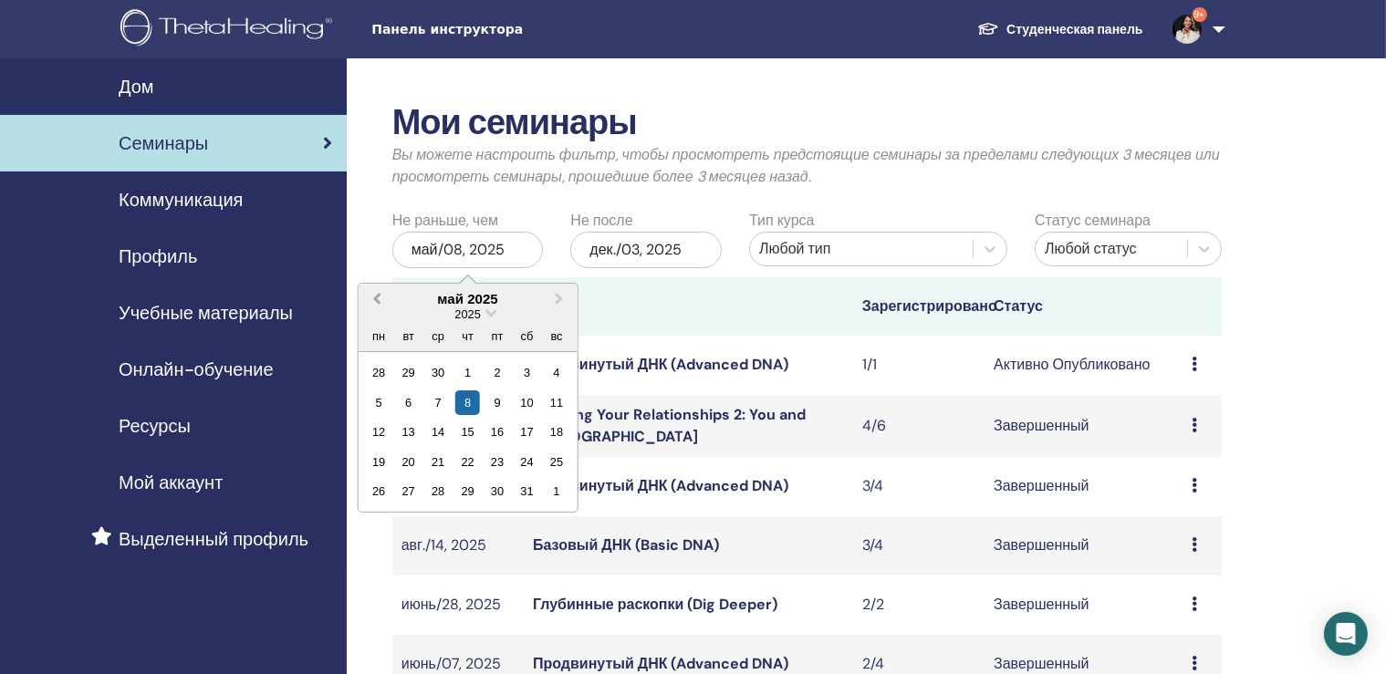
click at [372, 298] on button "Previous Month" at bounding box center [374, 300] width 29 height 29
click at [498, 371] on div "4" at bounding box center [497, 372] width 25 height 25
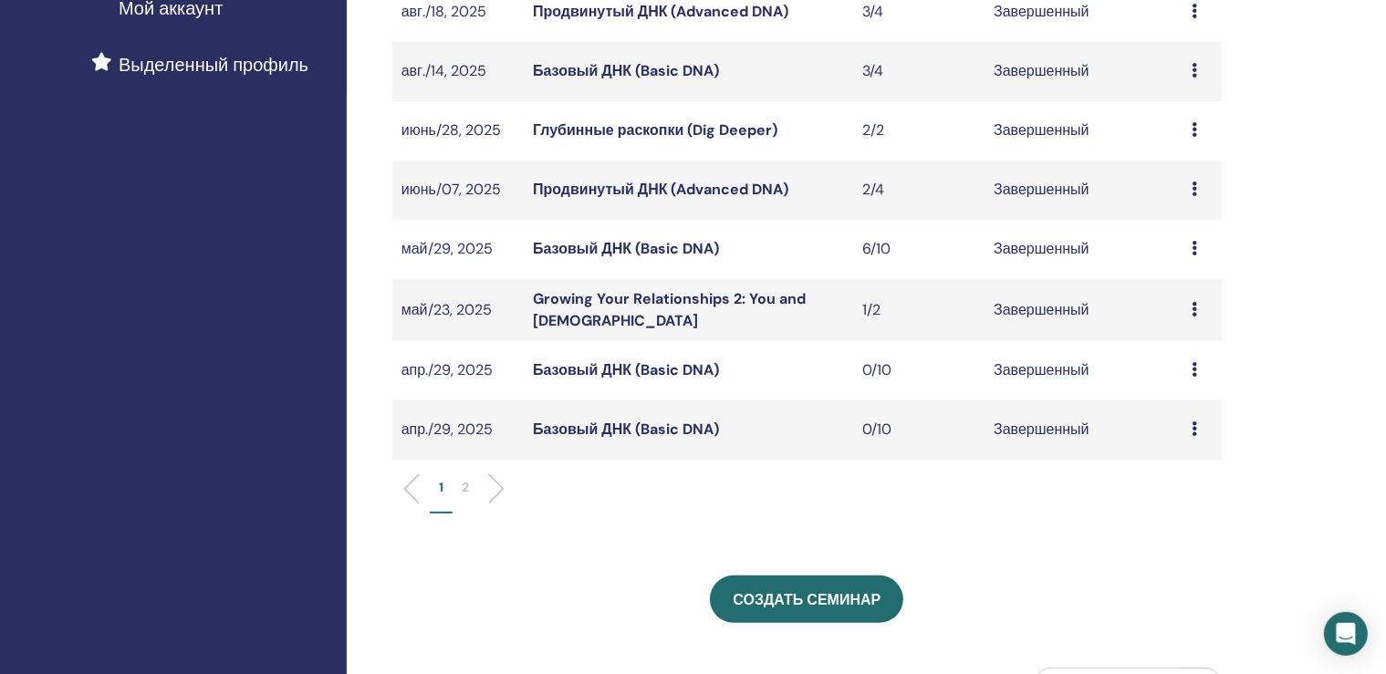
scroll to position [482, 0]
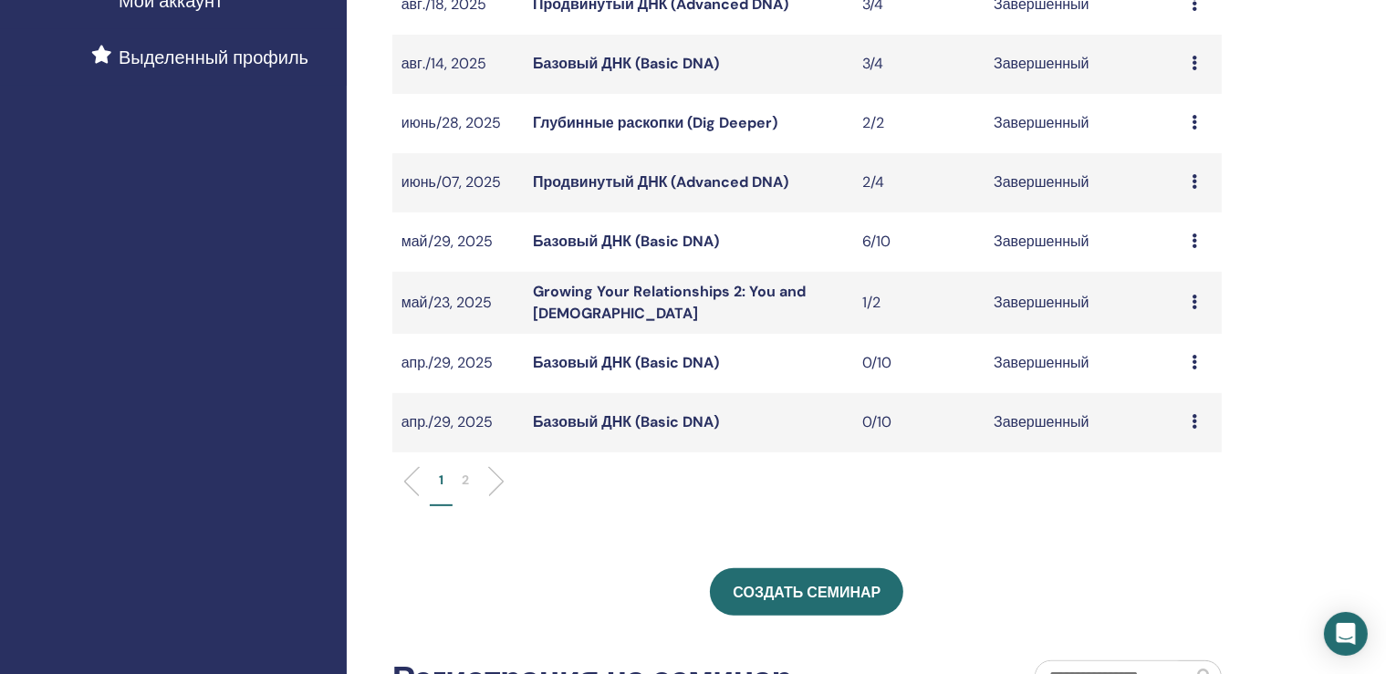
click at [469, 473] on p "2" at bounding box center [465, 480] width 7 height 19
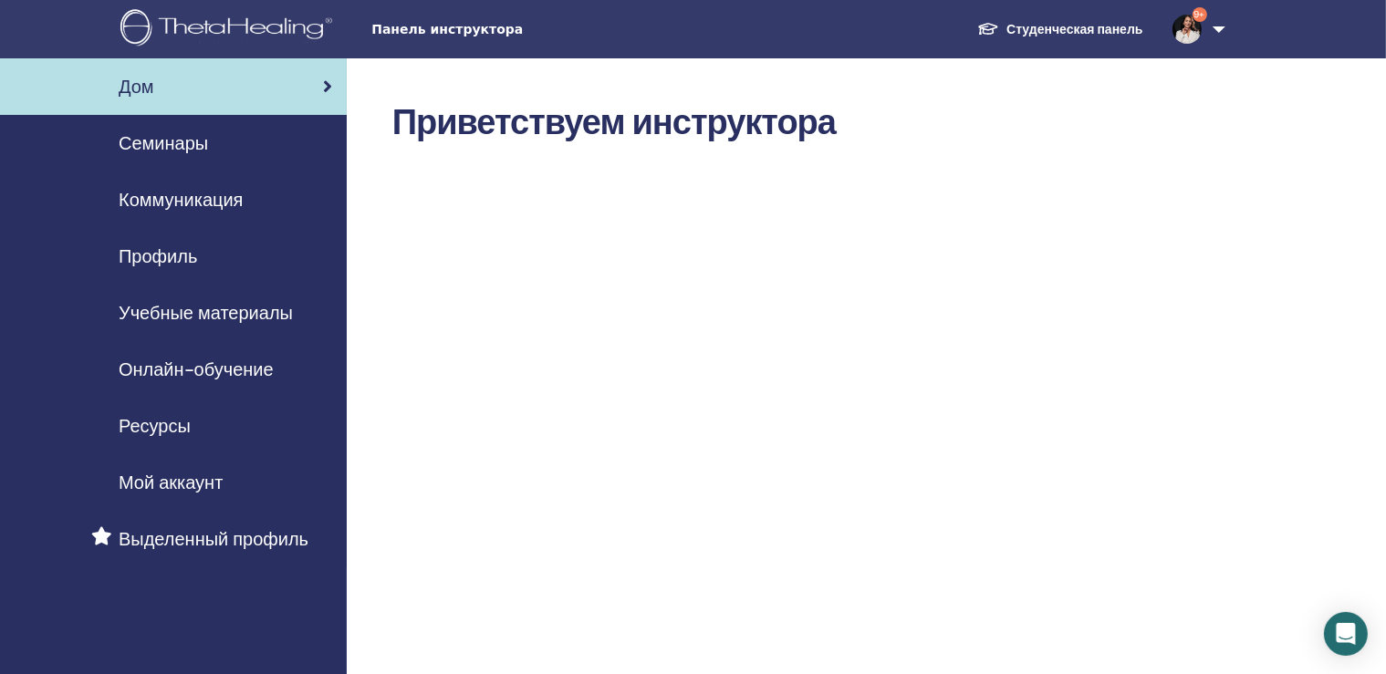
click at [181, 144] on span "Семинары" at bounding box center [163, 143] width 89 height 27
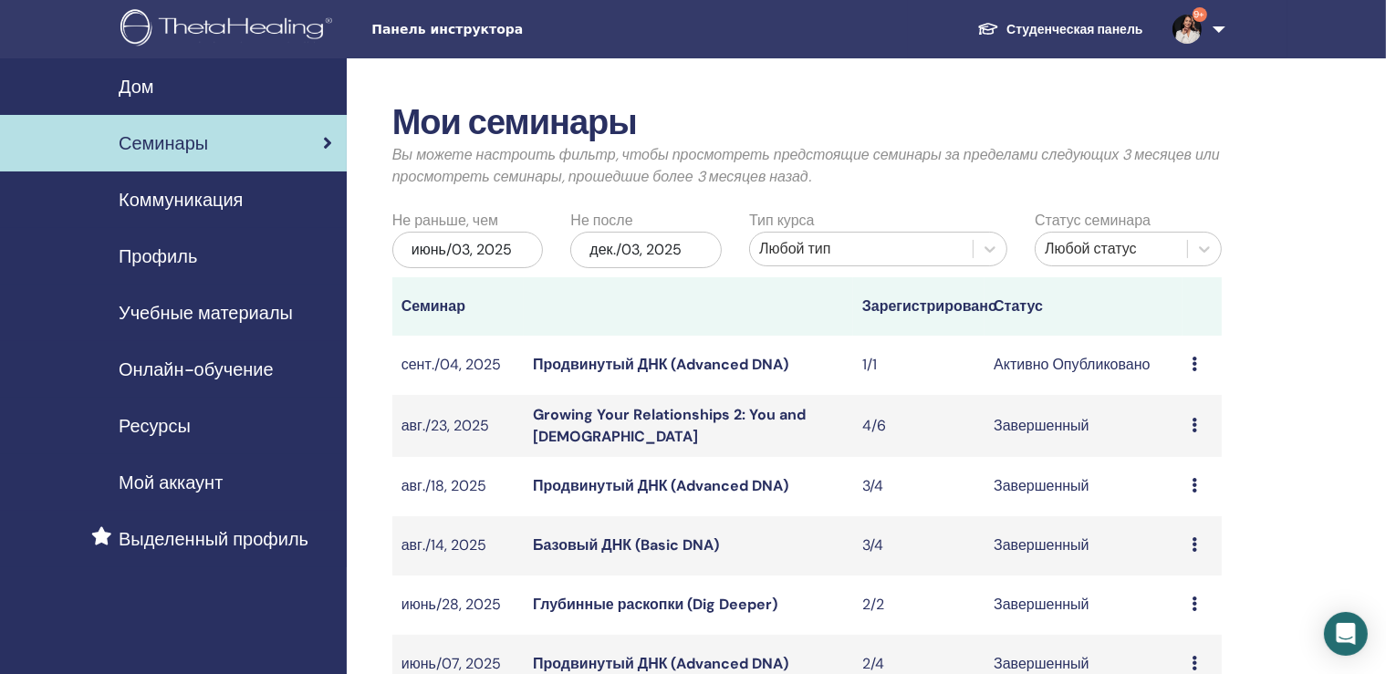
click at [466, 250] on div "июнь/03, 2025" at bounding box center [467, 250] width 151 height 37
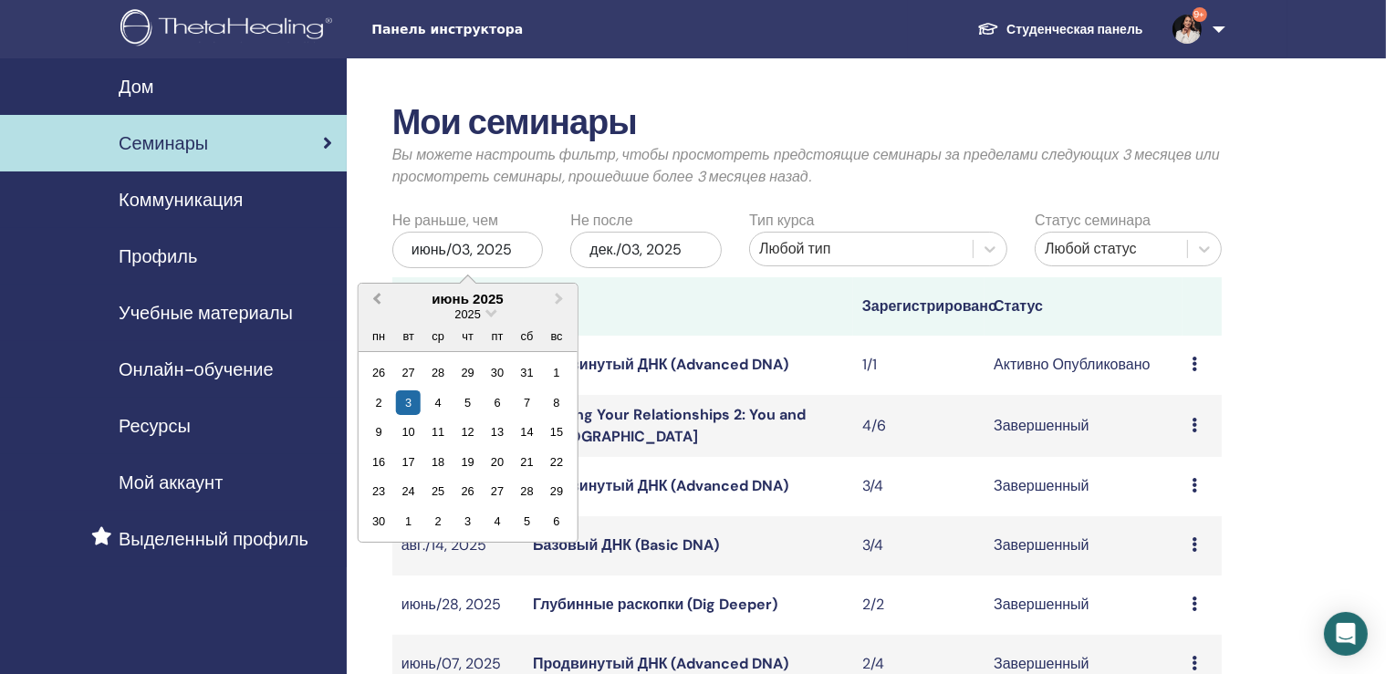
click at [377, 296] on span "Previous Month" at bounding box center [377, 298] width 0 height 19
click at [377, 298] on span "Previous Month" at bounding box center [377, 298] width 0 height 19
click at [405, 365] on div "1" at bounding box center [408, 372] width 25 height 25
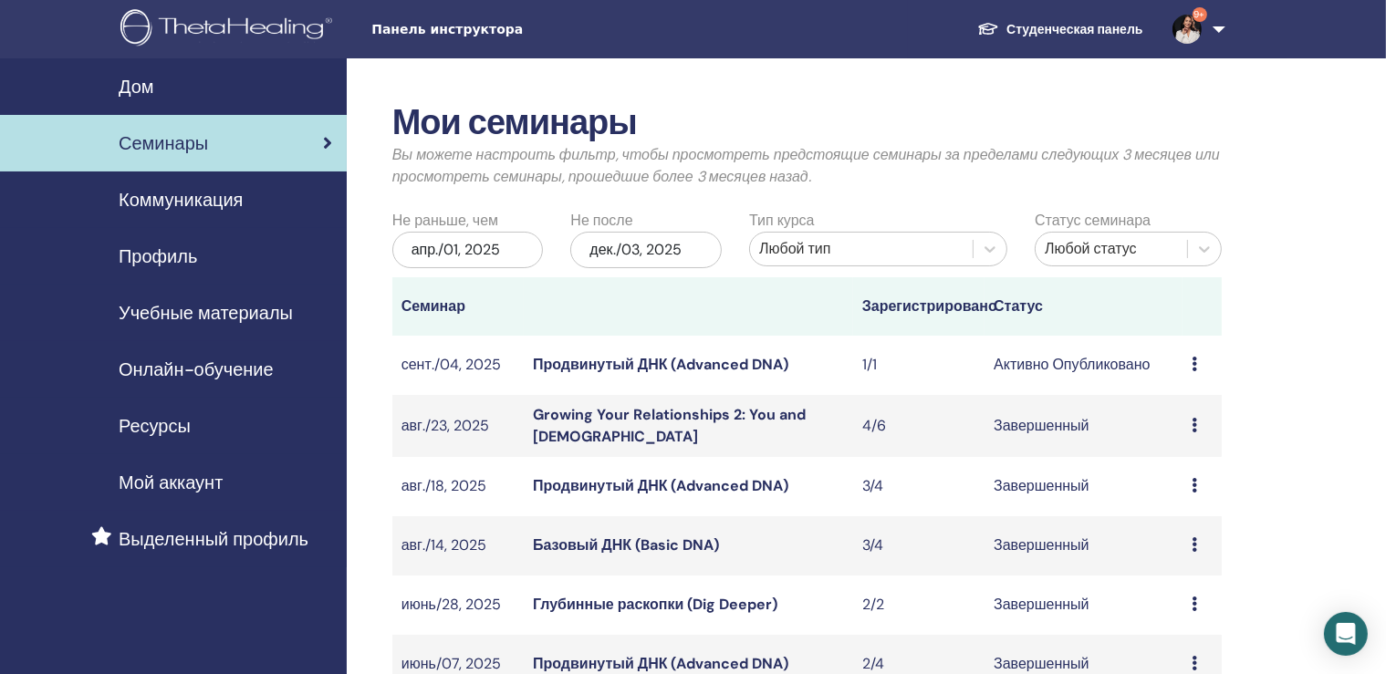
click at [437, 248] on div "апр./01, 2025" at bounding box center [467, 250] width 151 height 37
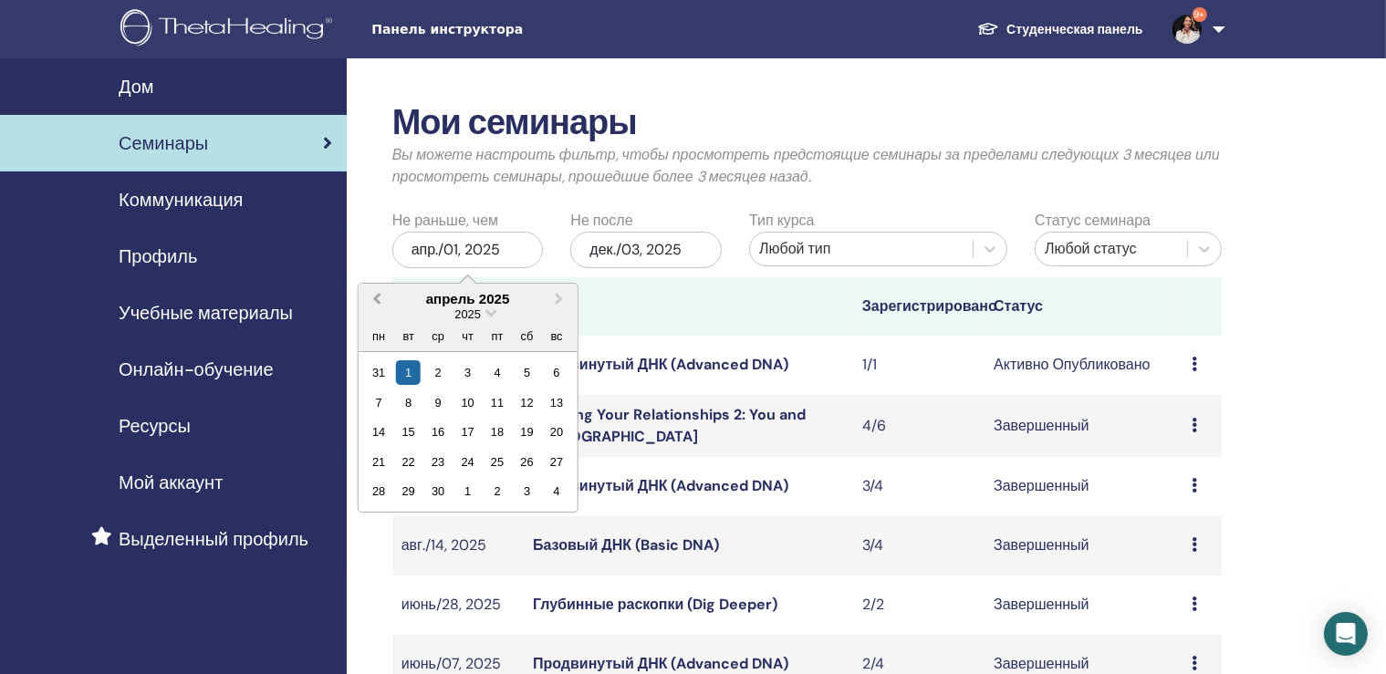
click at [376, 303] on button "Previous Month" at bounding box center [374, 300] width 29 height 29
click at [466, 400] on div "6" at bounding box center [467, 403] width 25 height 25
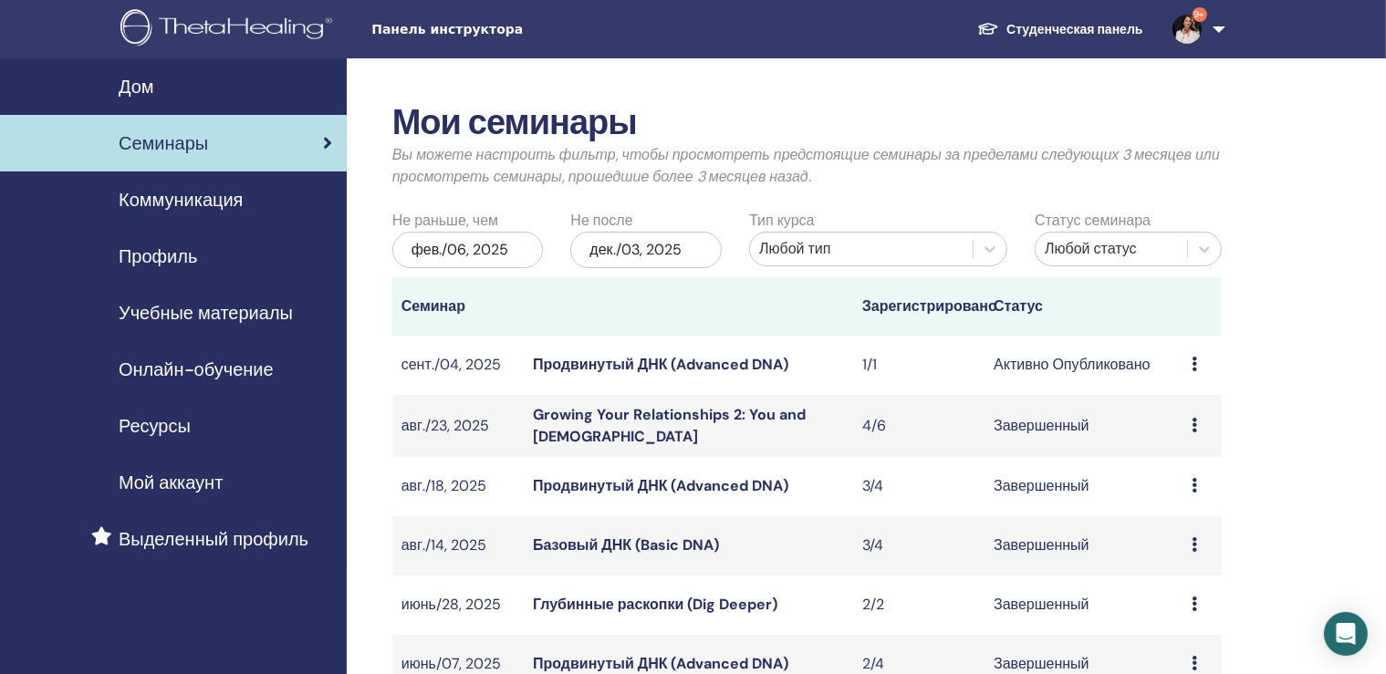
click at [455, 250] on div "фев./06, 2025" at bounding box center [467, 250] width 151 height 37
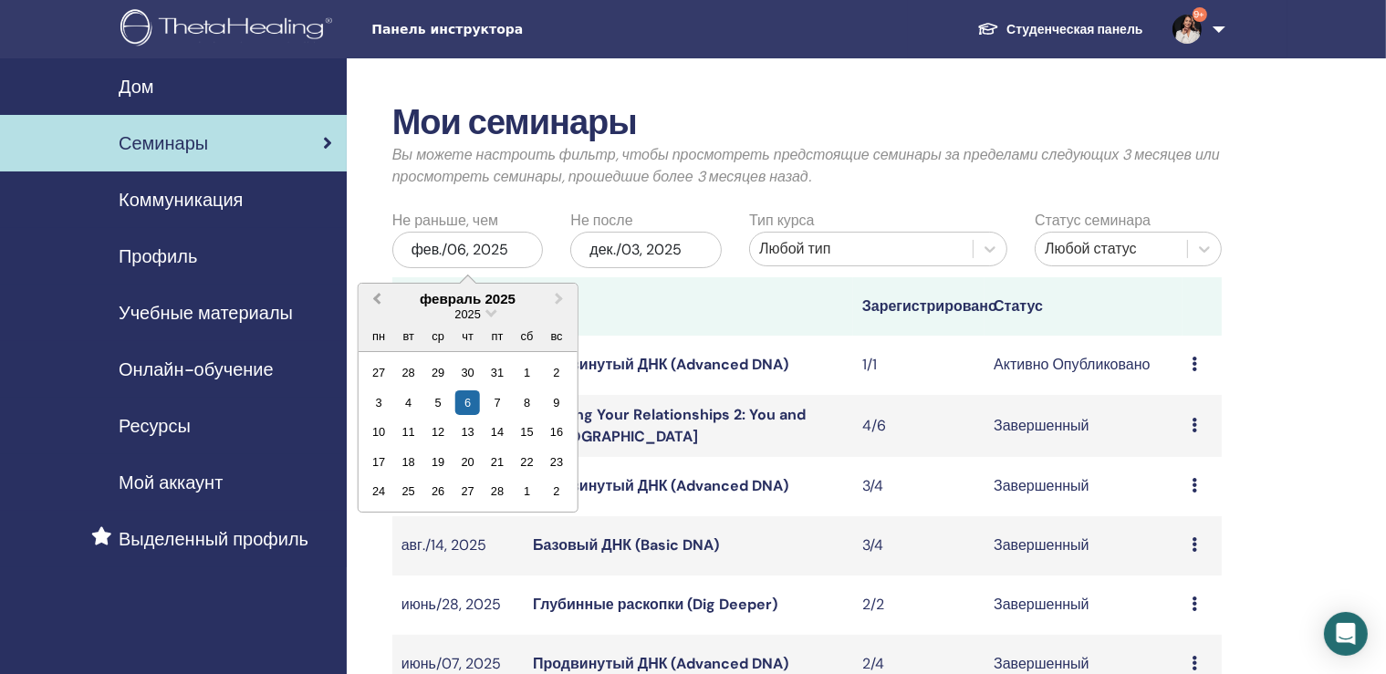
click at [374, 294] on button "Previous Month" at bounding box center [374, 300] width 29 height 29
click at [563, 296] on button "Next Month" at bounding box center [561, 300] width 29 height 29
click at [502, 427] on div "14" at bounding box center [497, 432] width 25 height 25
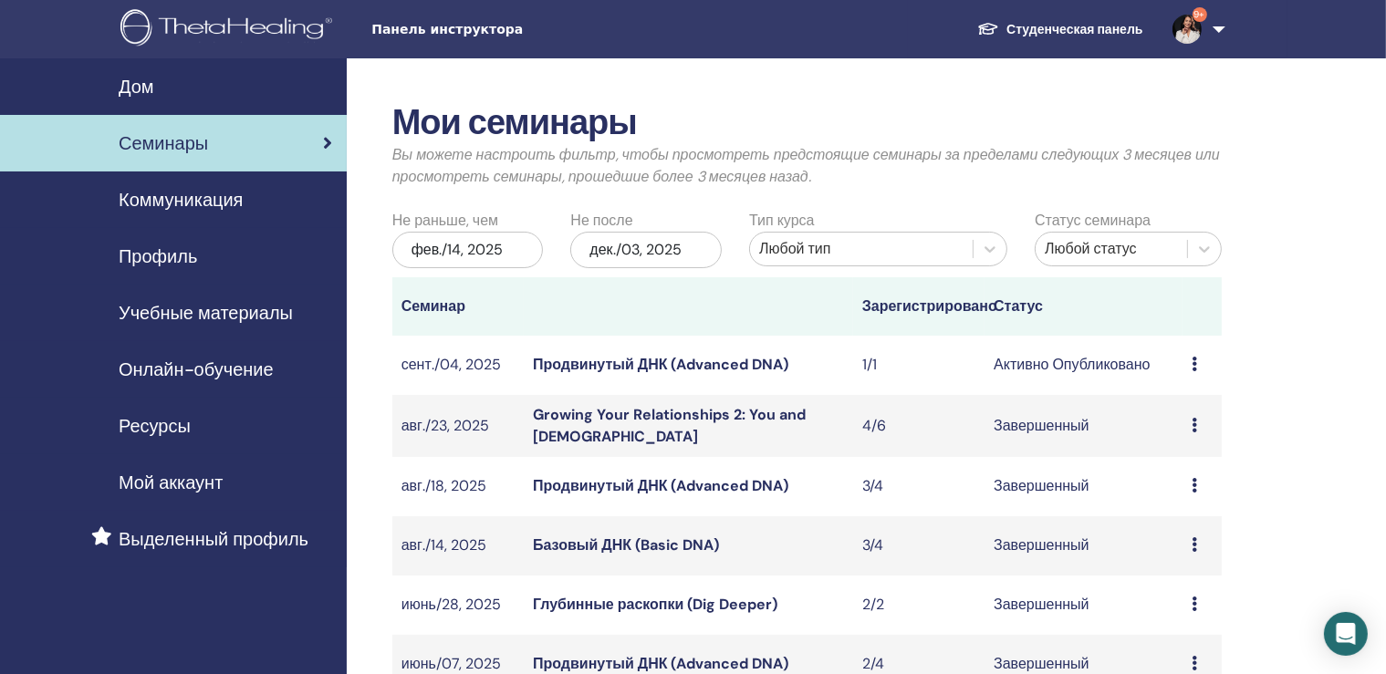
click at [1223, 25] on link "9+" at bounding box center [1195, 29] width 75 height 58
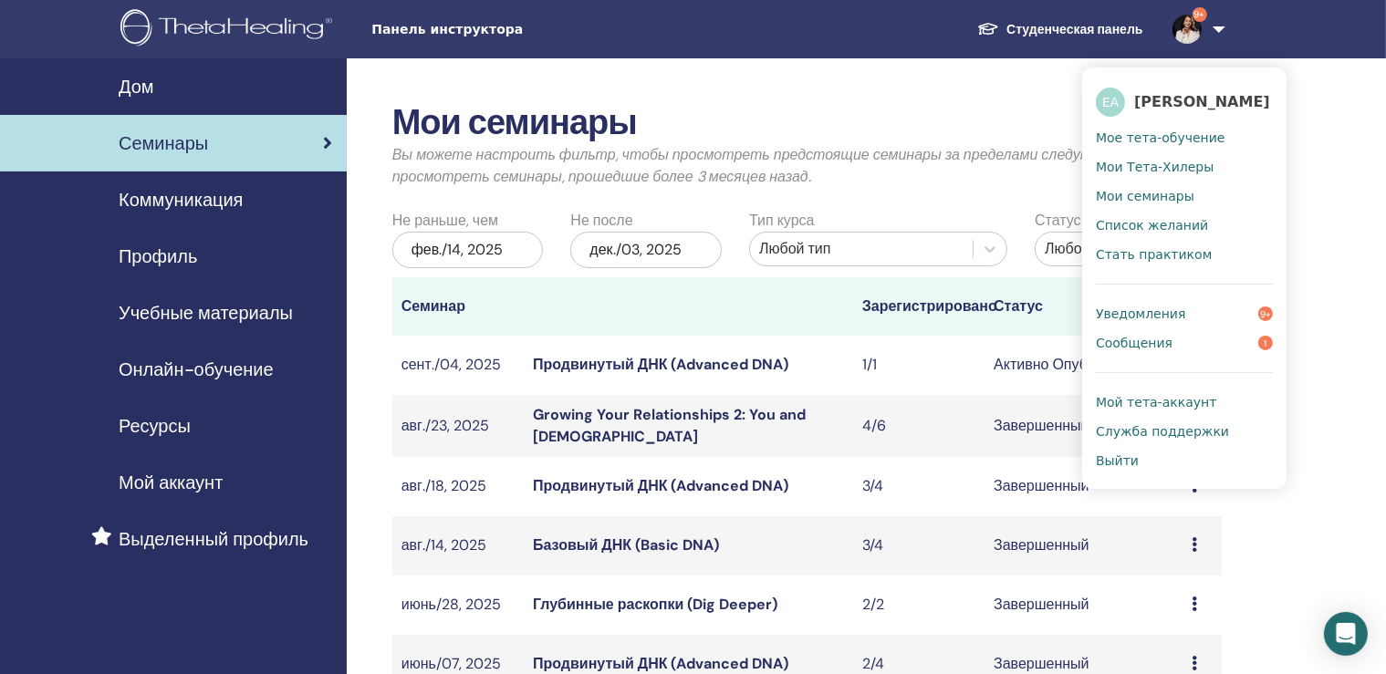
click at [1124, 463] on span "Выйти" at bounding box center [1117, 461] width 43 height 16
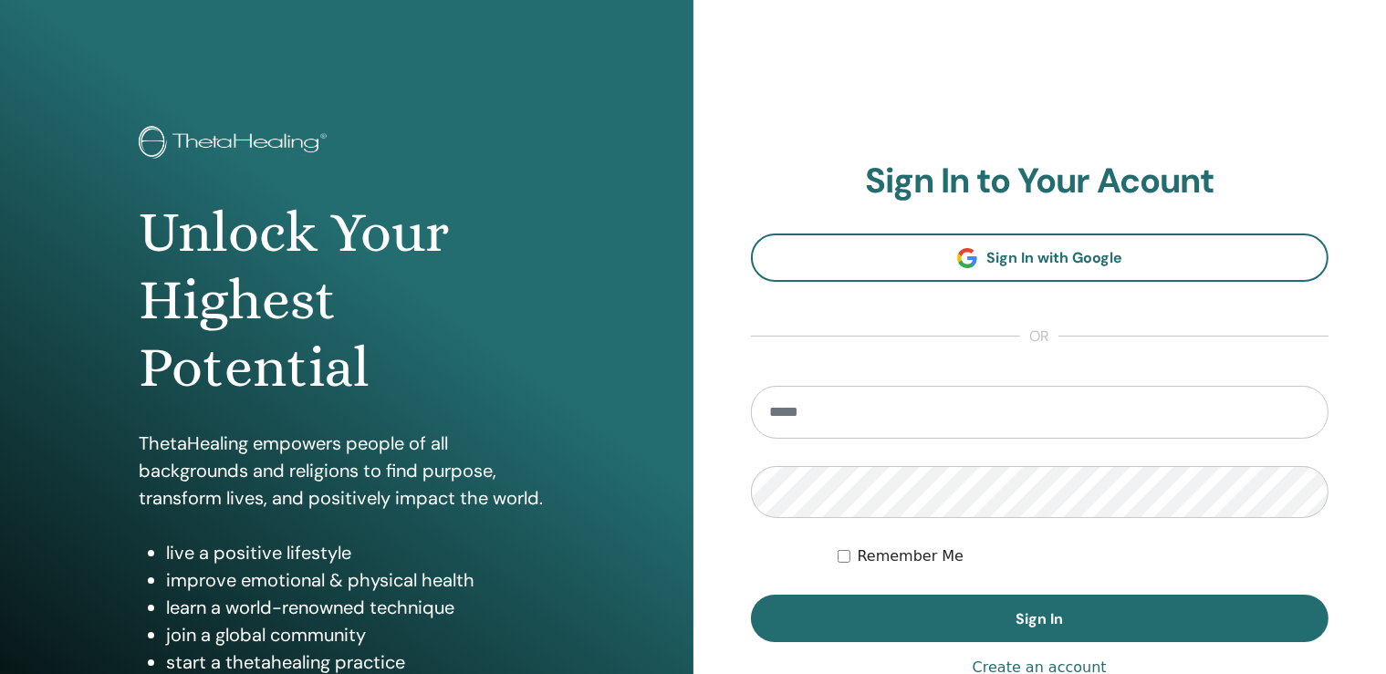
click at [23, 335] on div "Unlock Your Highest Potential ThetaHealing empowers people of all backgrounds a…" at bounding box center [347, 438] width 694 height 876
click at [945, 84] on div "**********" at bounding box center [1041, 438] width 694 height 876
